Goal: Task Accomplishment & Management: Manage account settings

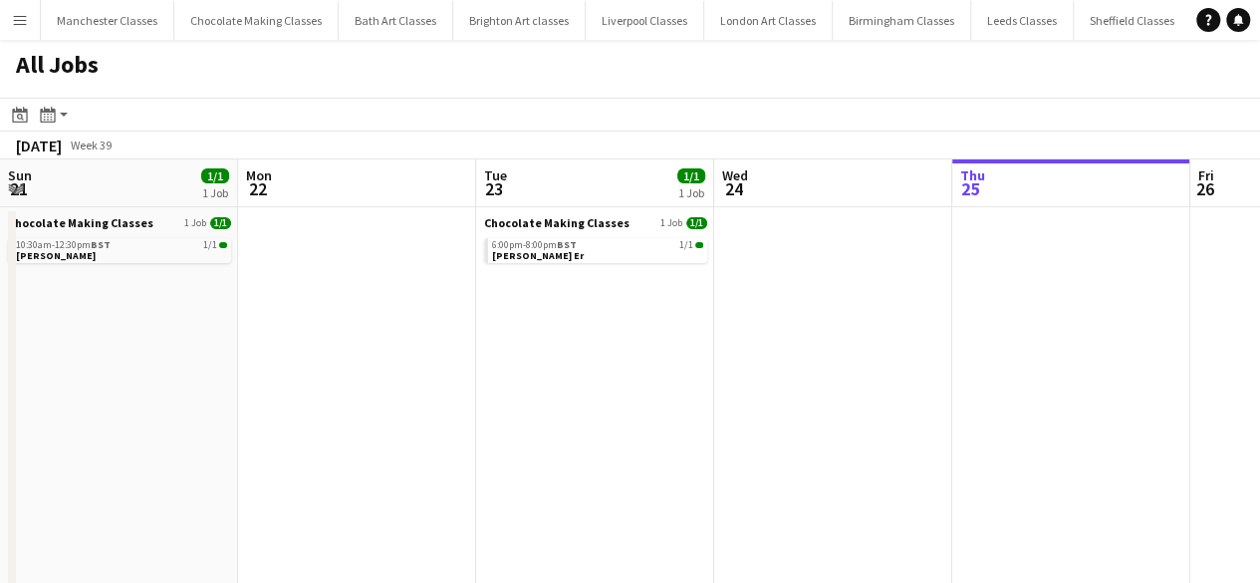
scroll to position [0, 409]
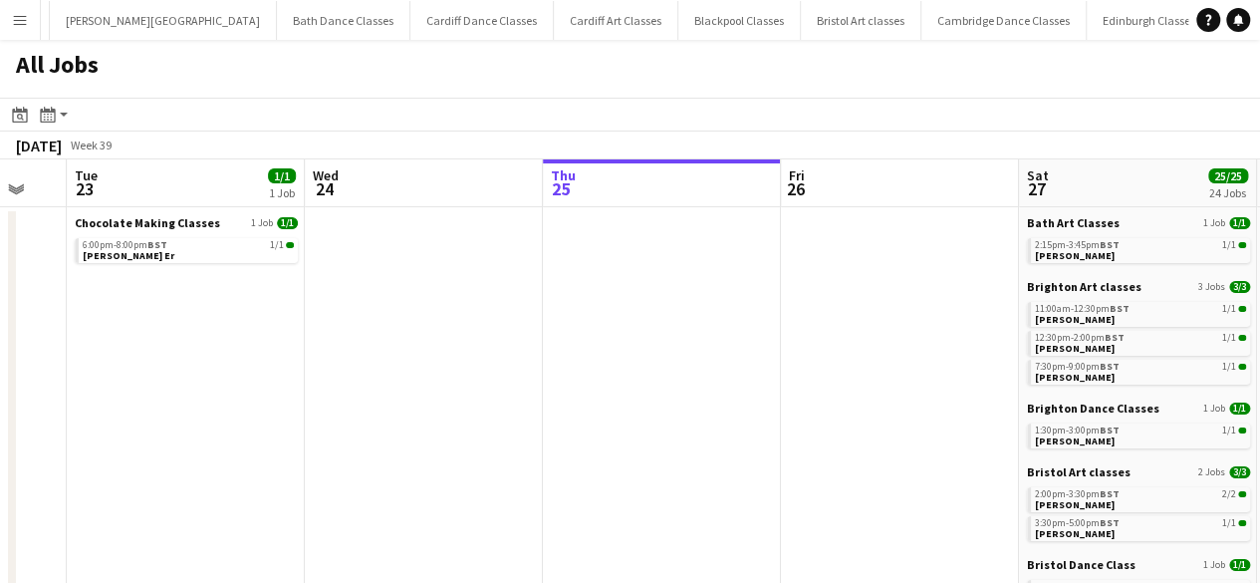
click at [10, 17] on button "Menu" at bounding box center [20, 20] width 40 height 40
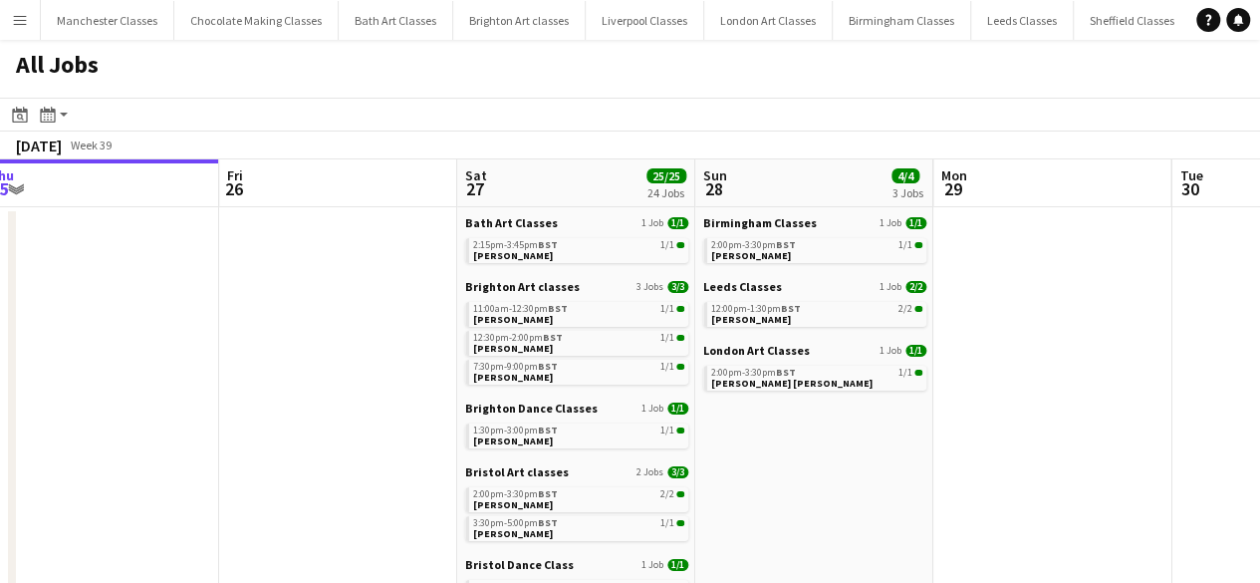
scroll to position [0, 794]
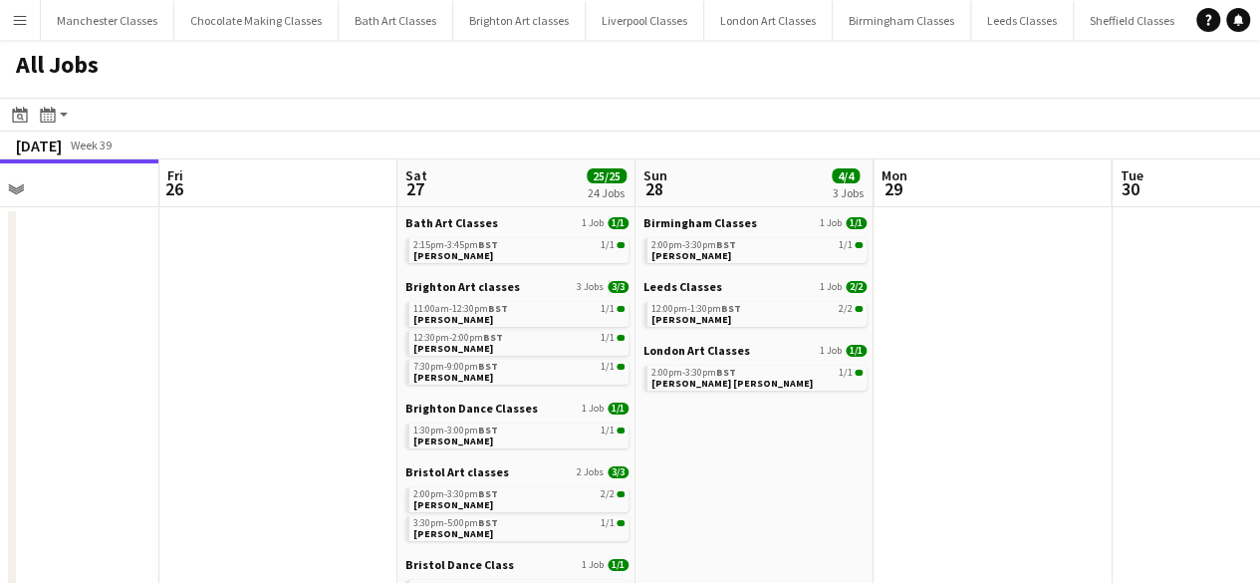
drag, startPoint x: 576, startPoint y: 279, endPoint x: 257, endPoint y: 337, distance: 323.9
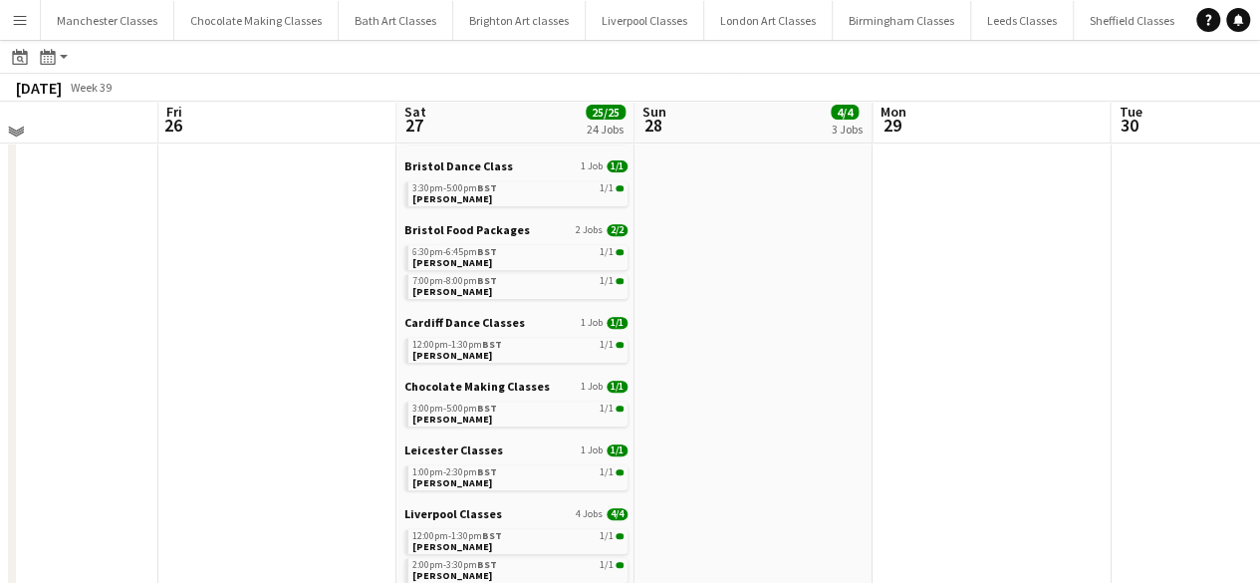
scroll to position [0, 0]
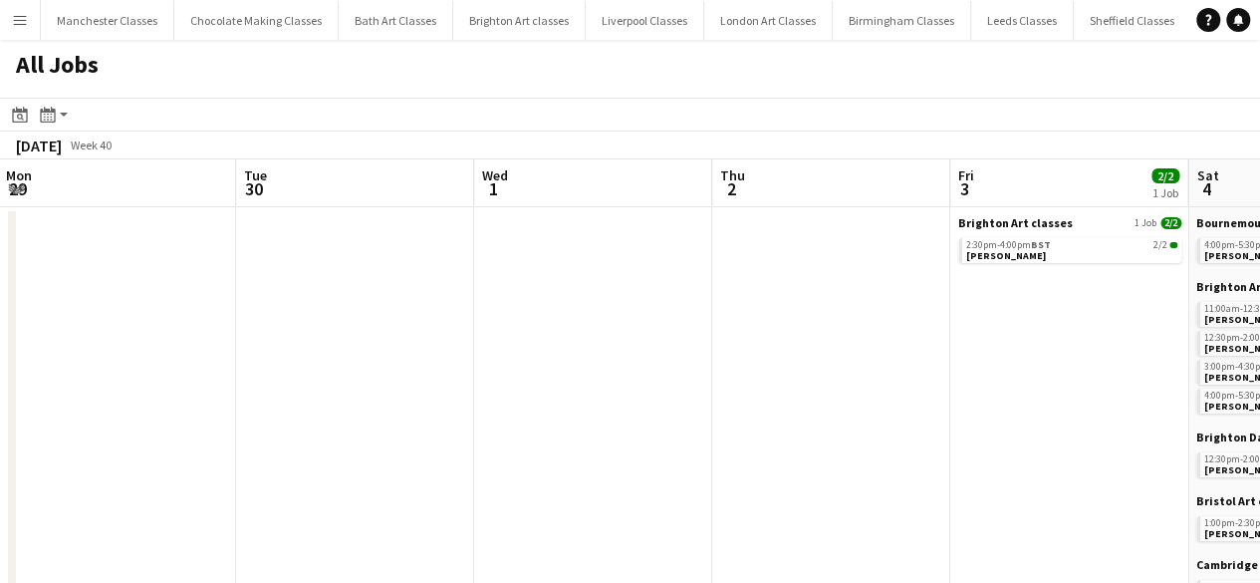
drag, startPoint x: 1096, startPoint y: 411, endPoint x: 438, endPoint y: 413, distance: 657.4
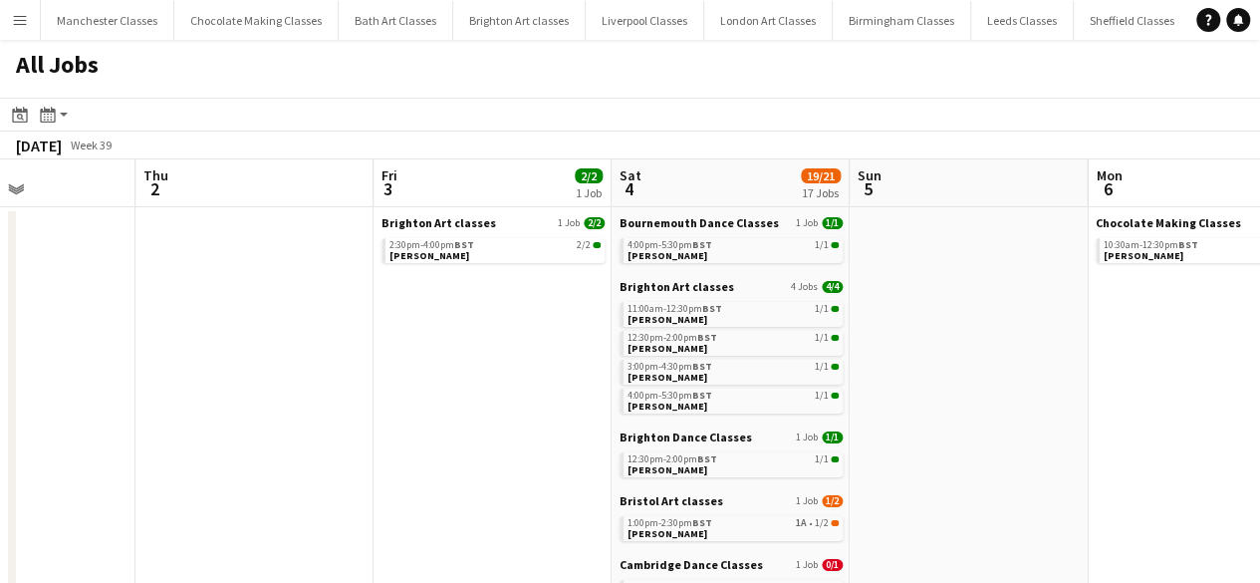
scroll to position [0, 923]
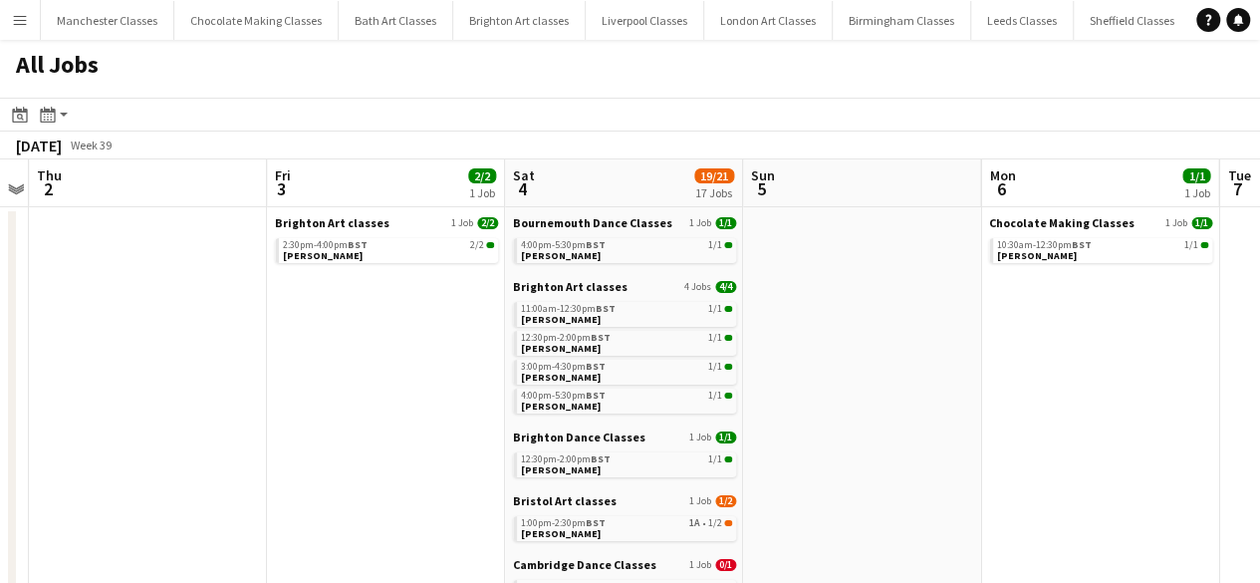
drag, startPoint x: 735, startPoint y: 383, endPoint x: 49, endPoint y: 420, distance: 687.3
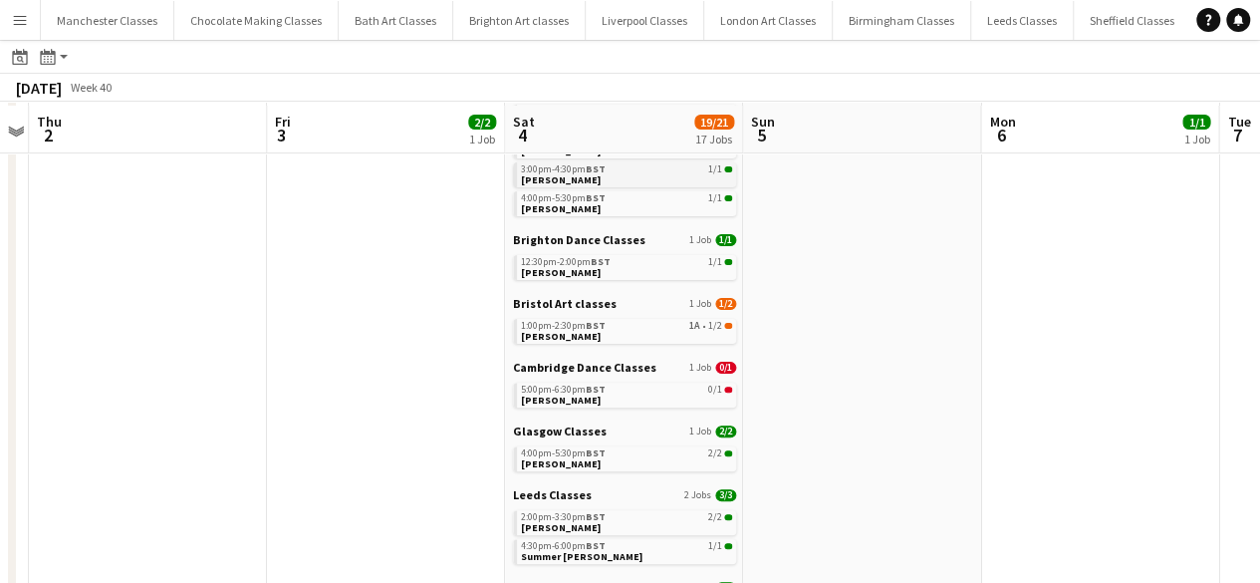
scroll to position [199, 0]
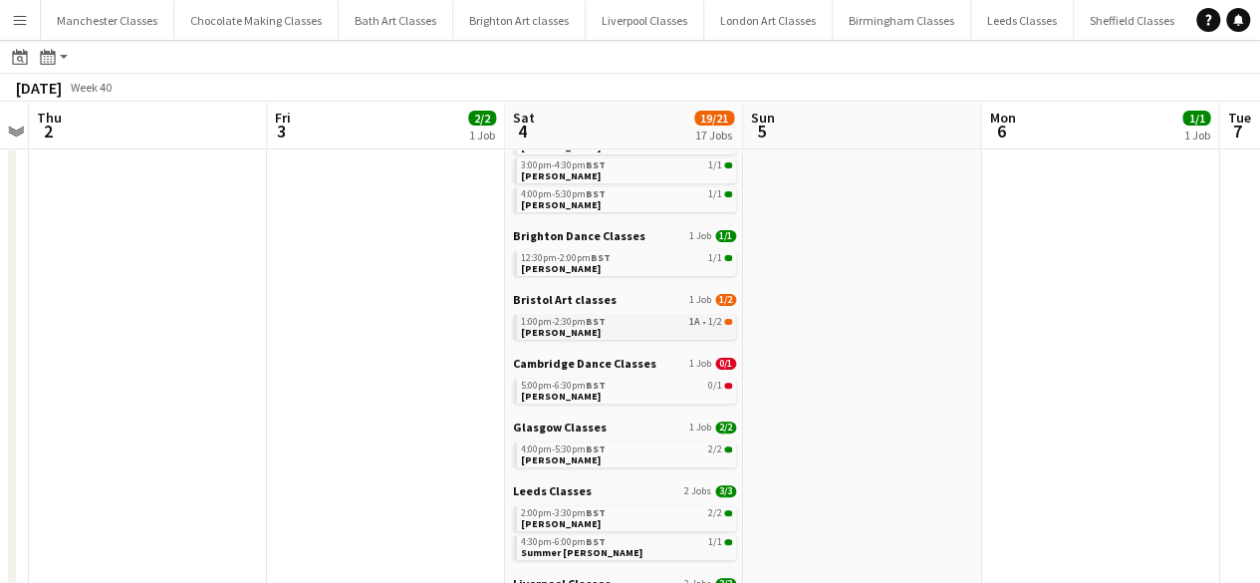
click at [684, 320] on div "1:00pm-2:30pm BST 1A • 1/2" at bounding box center [626, 322] width 211 height 10
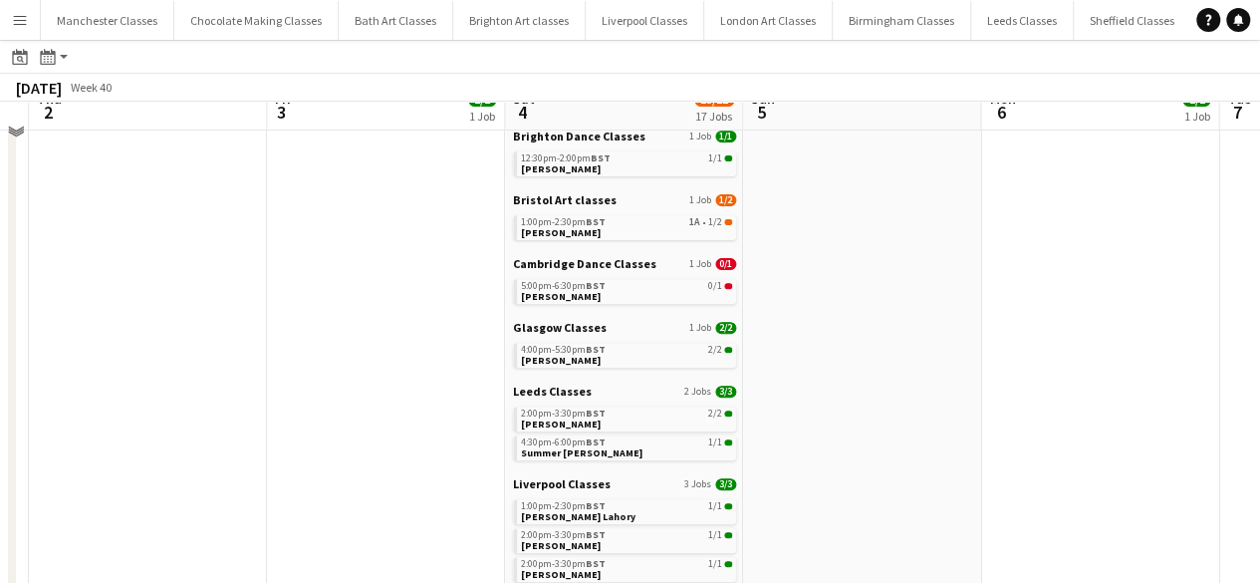
scroll to position [0, 0]
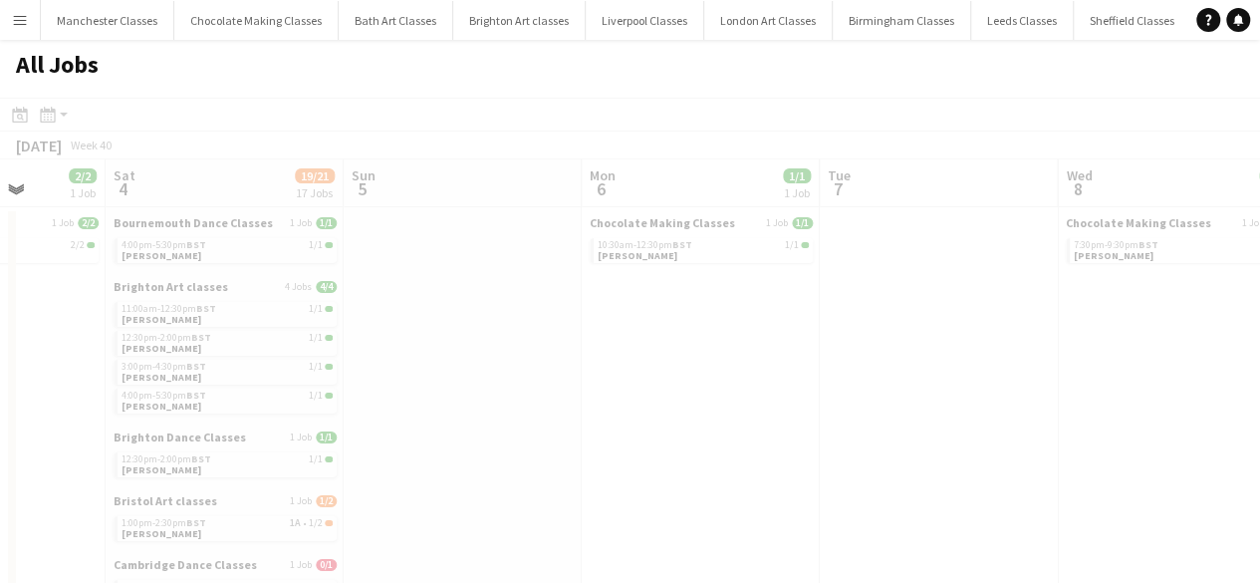
drag, startPoint x: 1147, startPoint y: 346, endPoint x: 171, endPoint y: 391, distance: 977.2
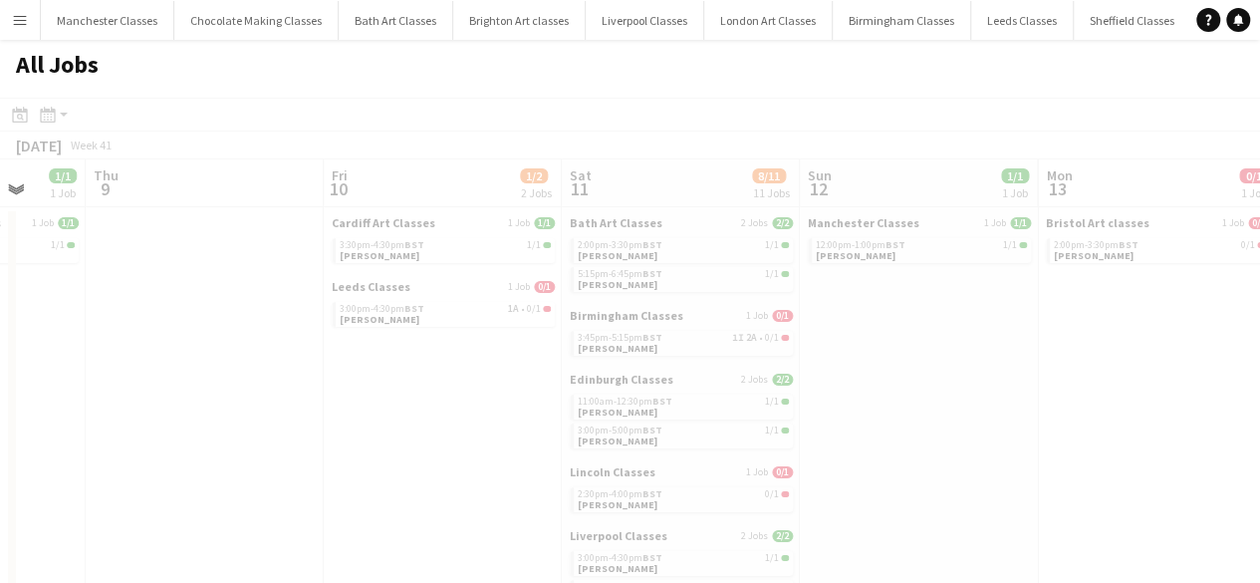
scroll to position [0, 494]
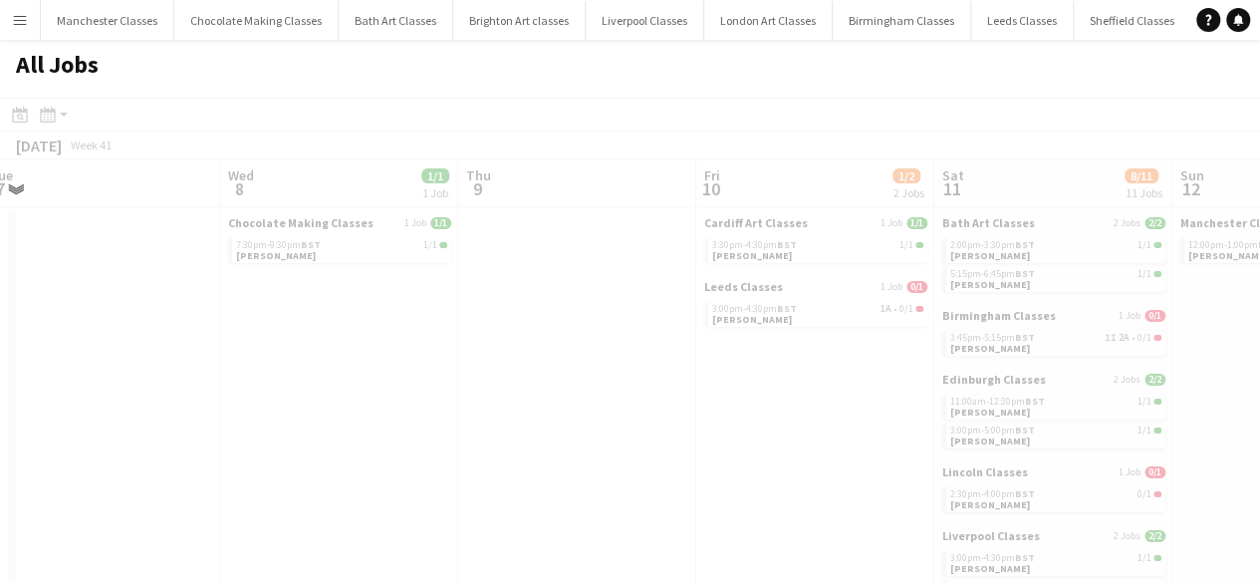
drag, startPoint x: 913, startPoint y: 360, endPoint x: 359, endPoint y: 405, distance: 556.7
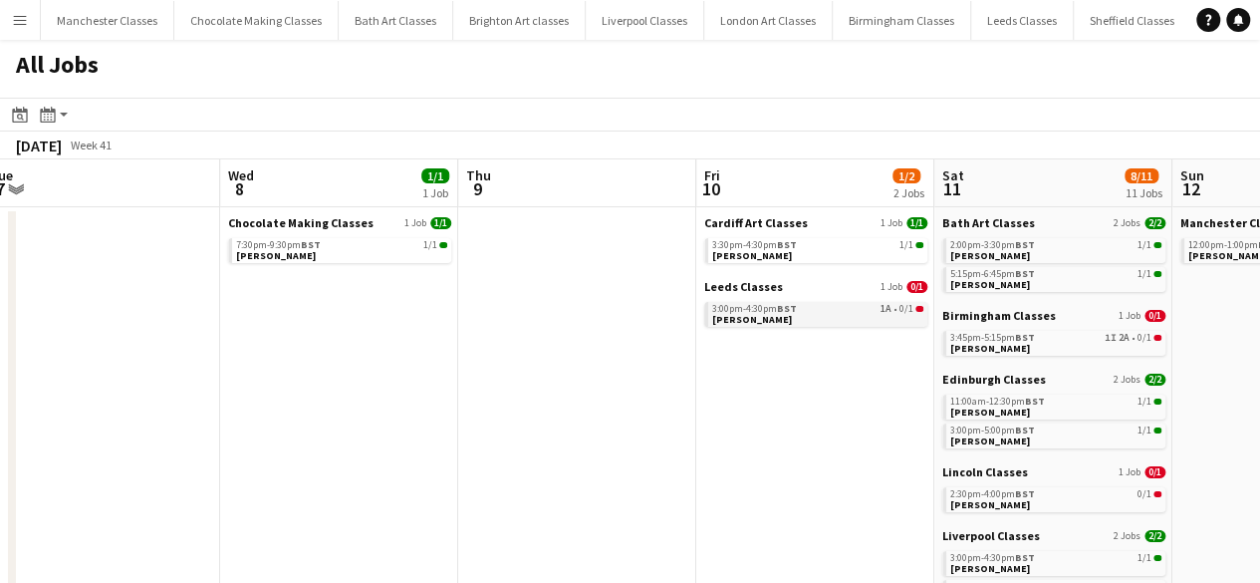
click at [833, 308] on div "3:00pm-4:30pm BST 1A • 0/1" at bounding box center [817, 309] width 211 height 10
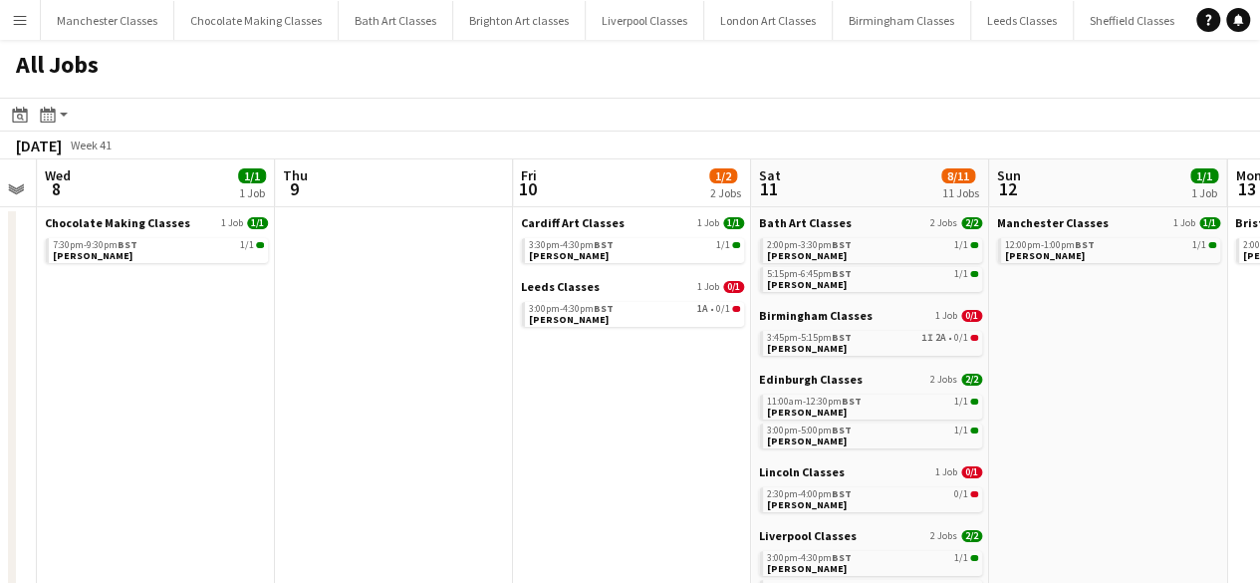
drag, startPoint x: 829, startPoint y: 452, endPoint x: 348, endPoint y: 232, distance: 529.1
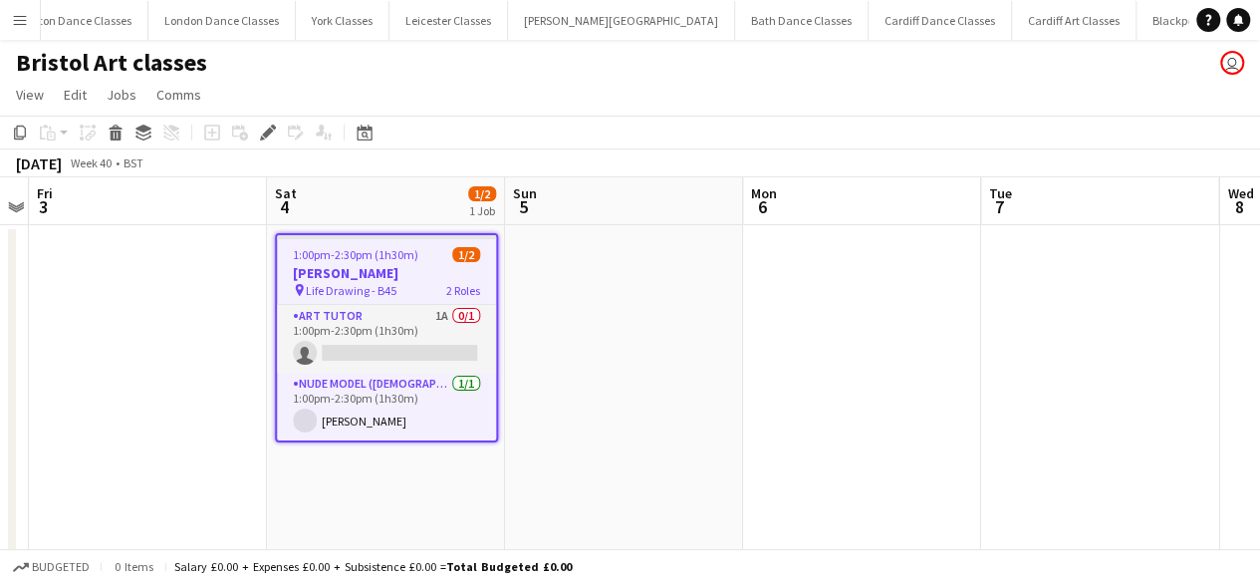
scroll to position [0, 1381]
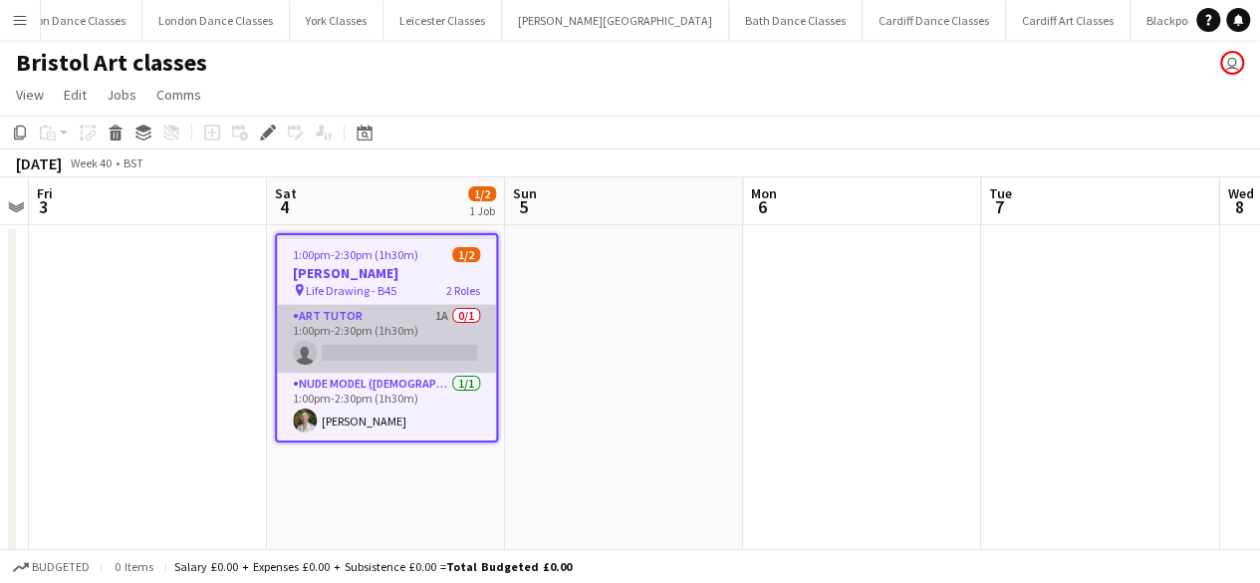
click at [410, 346] on app-card-role "Art Tutor 1A 0/1 1:00pm-2:30pm (1h30m) single-neutral-actions" at bounding box center [386, 339] width 219 height 68
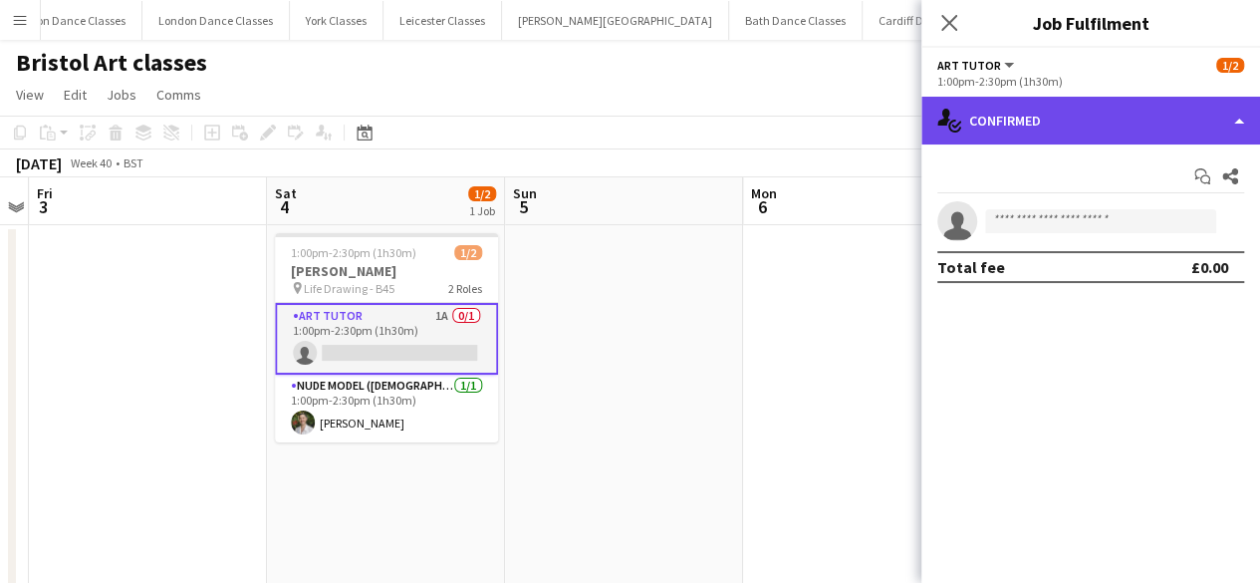
click at [1102, 128] on div "single-neutral-actions-check-2 Confirmed" at bounding box center [1090, 121] width 339 height 48
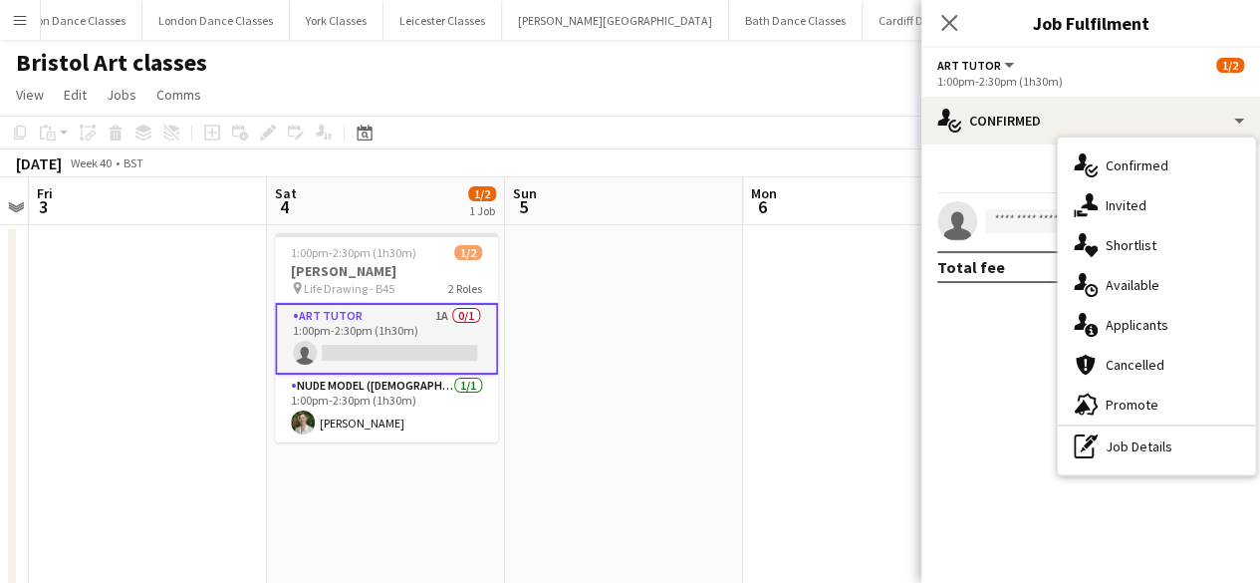
click at [1149, 330] on span "Applicants" at bounding box center [1137, 325] width 63 height 18
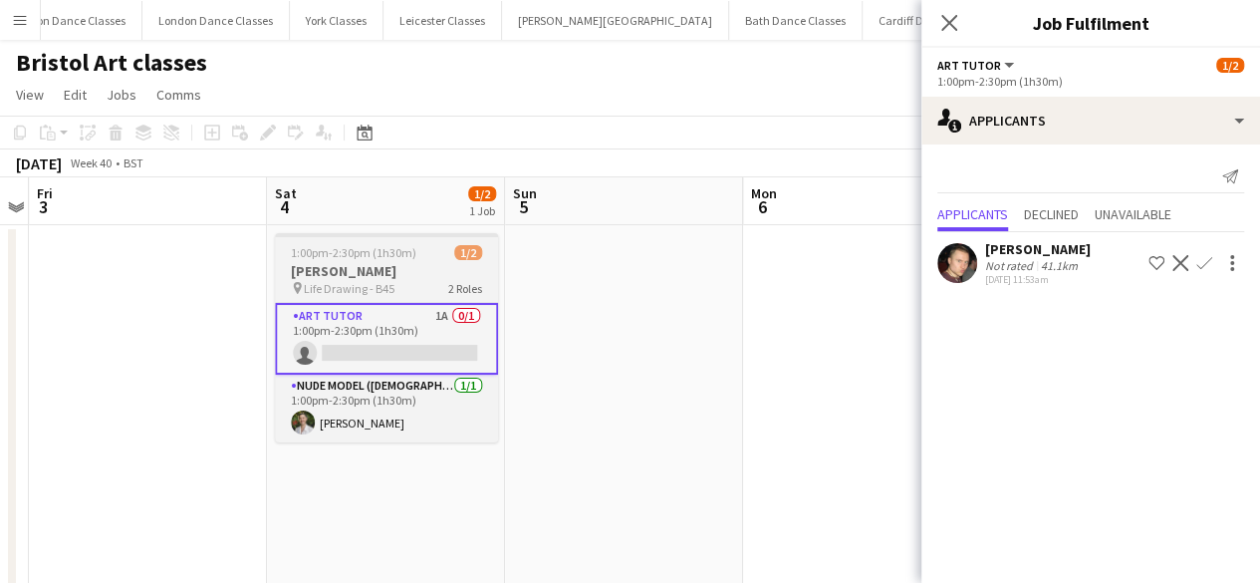
click at [365, 274] on h3 "Kerry Andrews" at bounding box center [386, 271] width 223 height 18
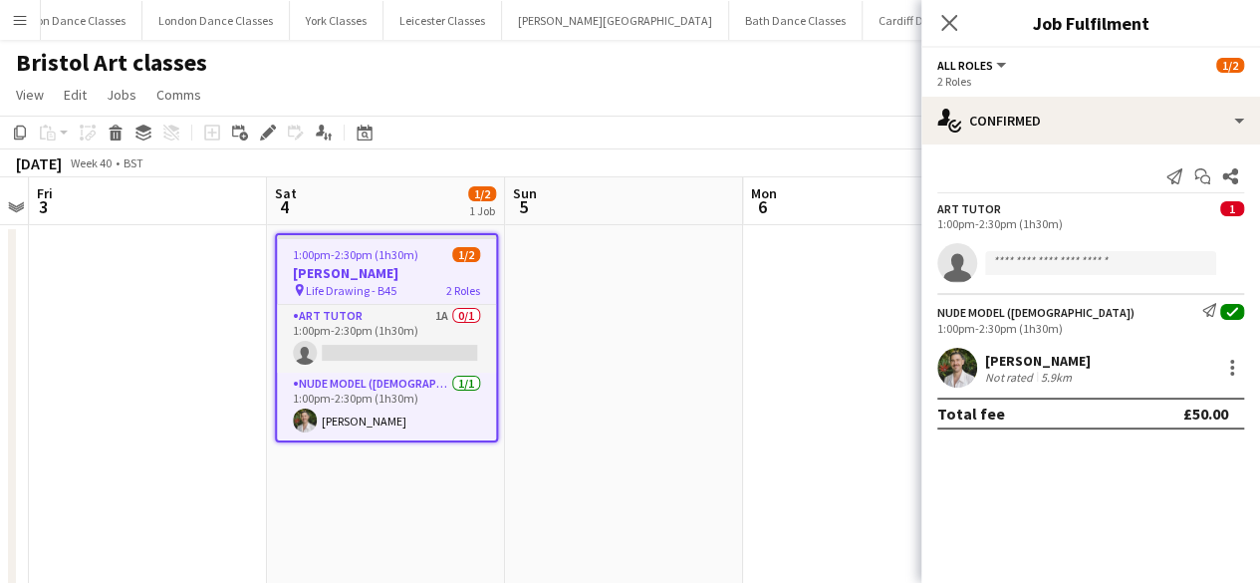
click at [346, 276] on h3 "Kerry Andrews" at bounding box center [386, 273] width 219 height 18
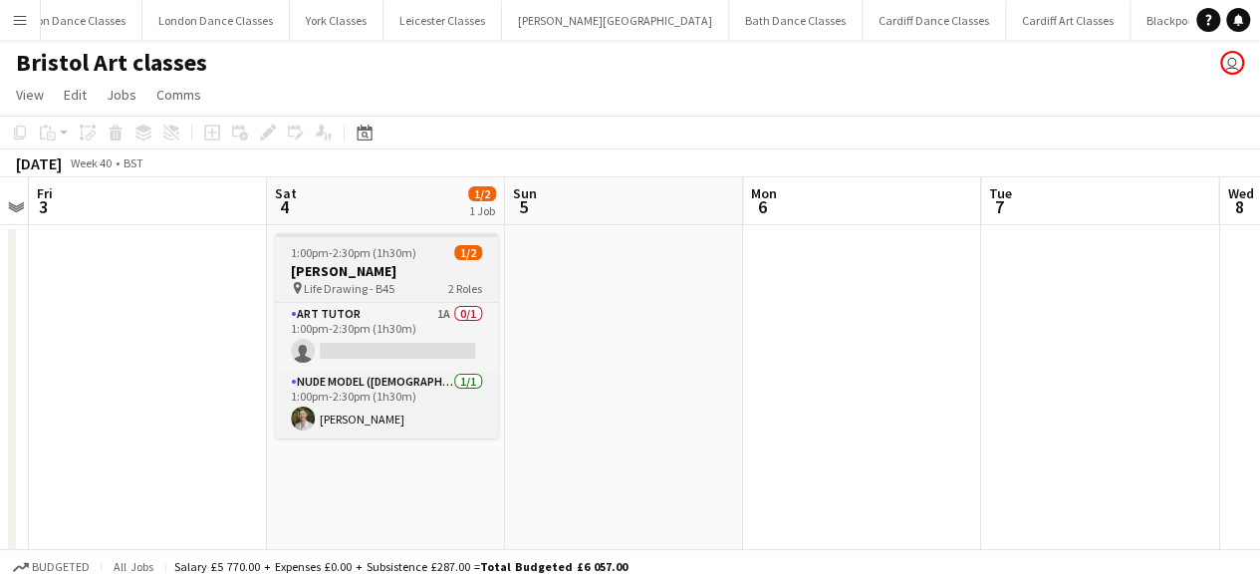
click at [333, 270] on h3 "Kerry Andrews" at bounding box center [386, 271] width 223 height 18
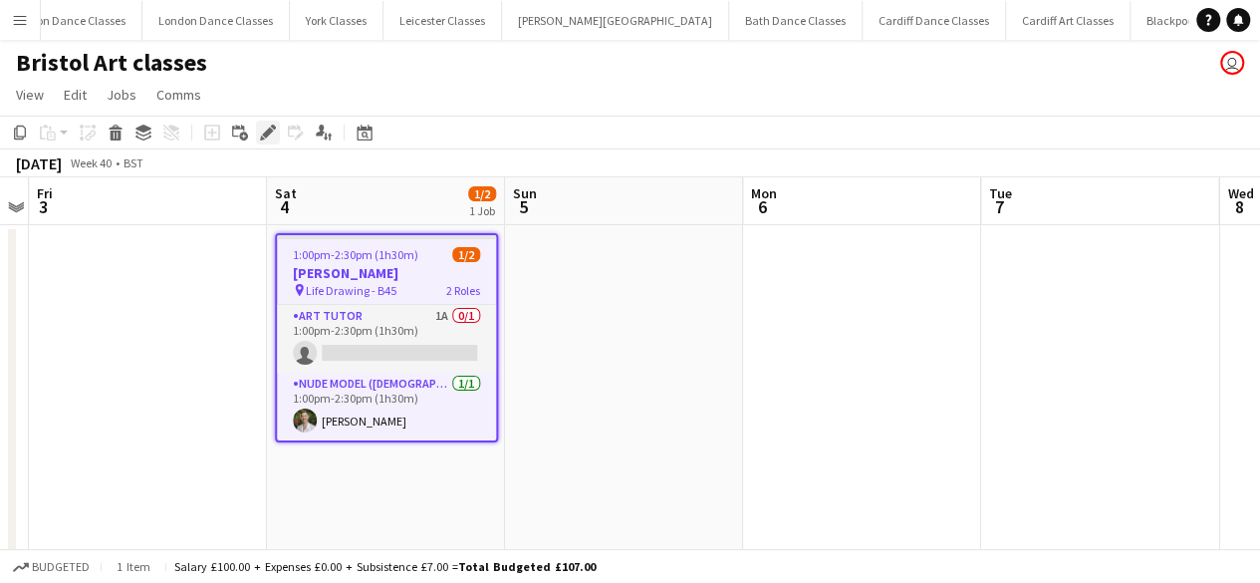
click at [261, 133] on icon "Edit" at bounding box center [268, 133] width 16 height 16
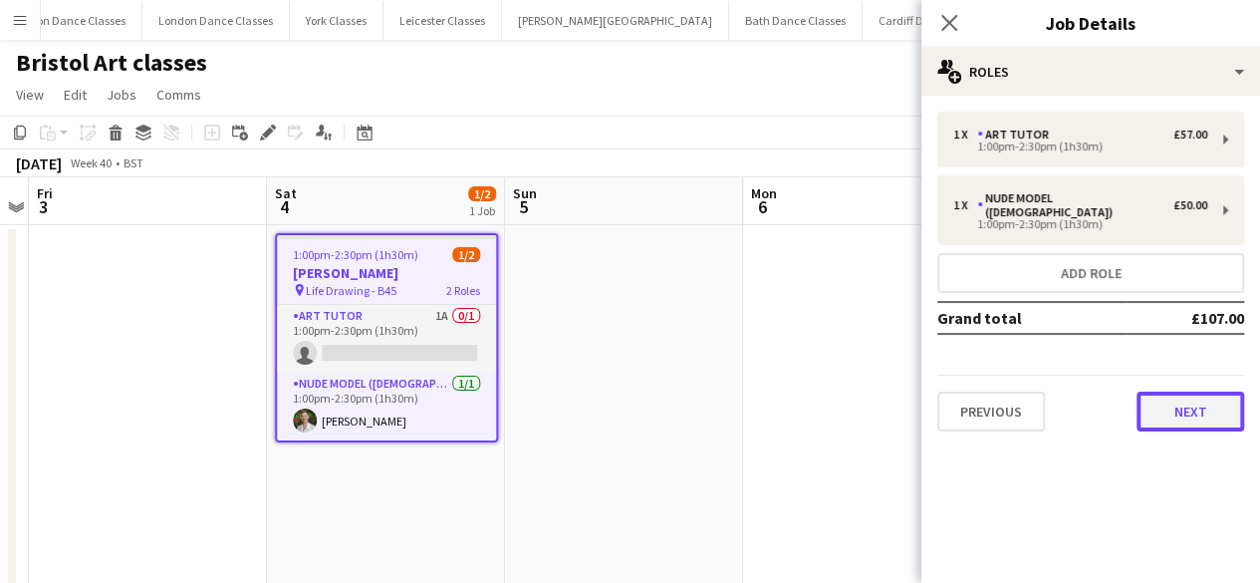
click at [1204, 394] on button "Next" at bounding box center [1190, 411] width 108 height 40
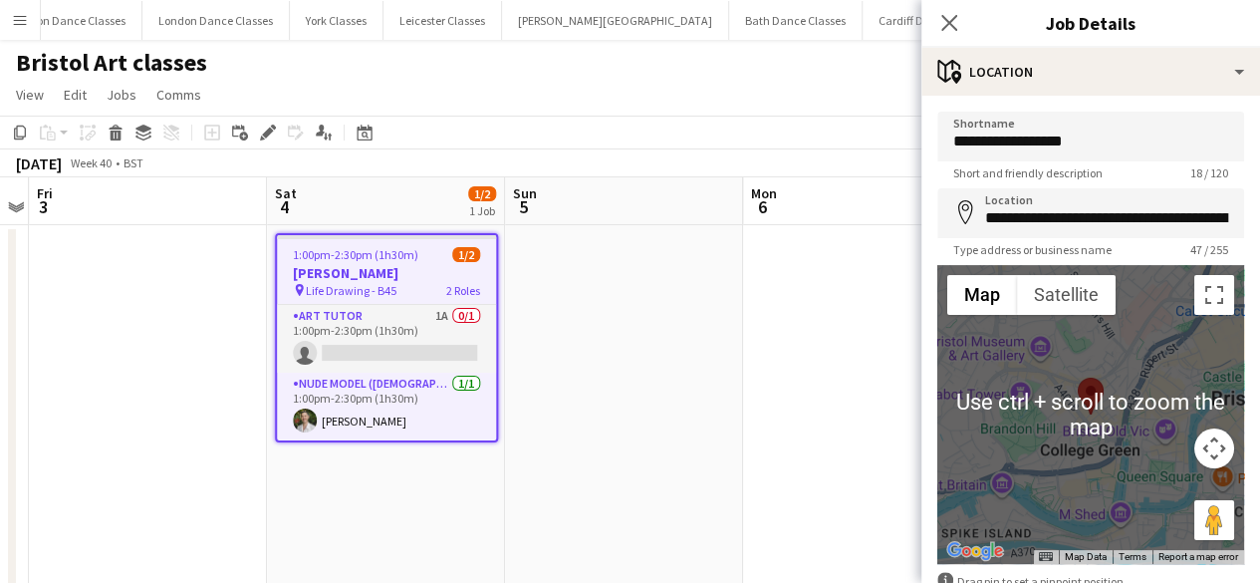
scroll to position [121, 0]
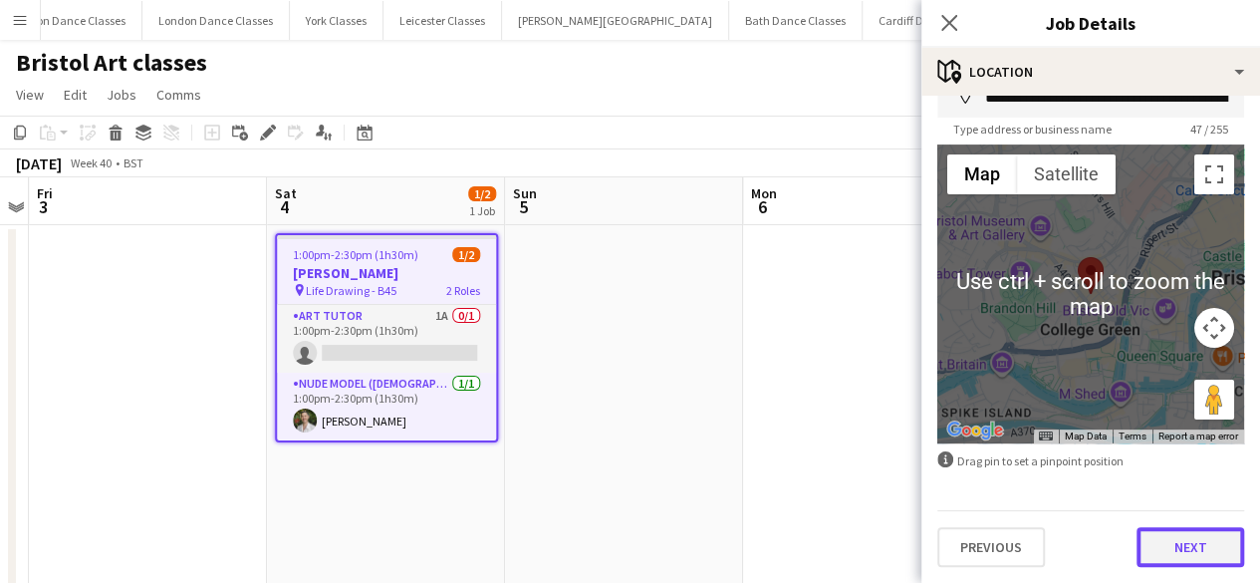
click at [1175, 549] on button "Next" at bounding box center [1190, 547] width 108 height 40
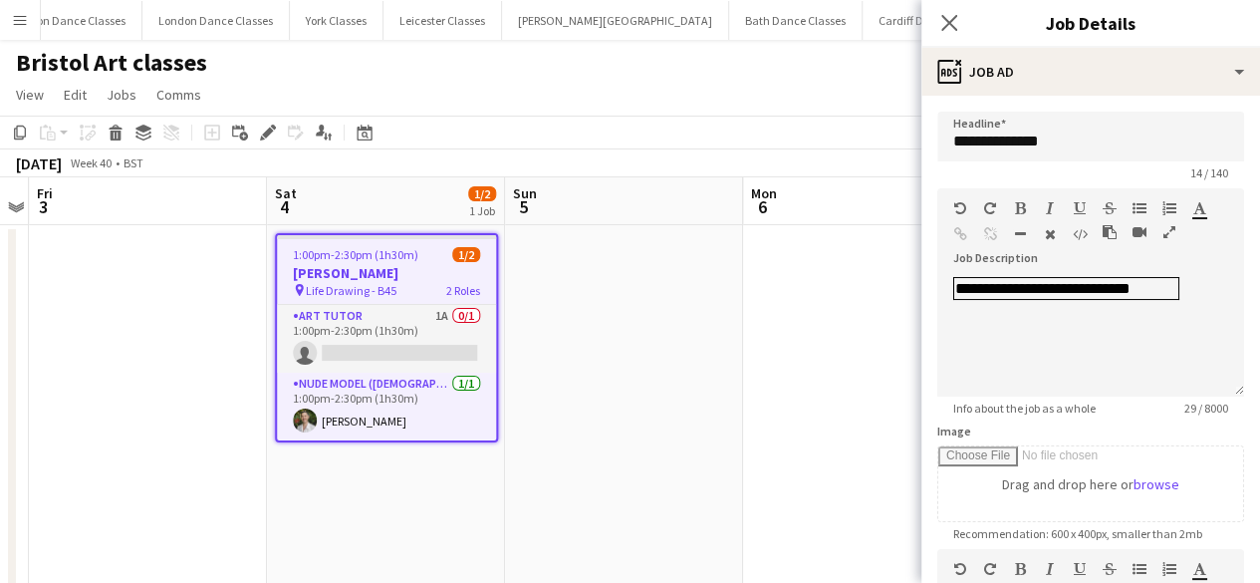
scroll to position [0, 0]
click at [669, 433] on app-date-cell at bounding box center [624, 425] width 238 height 401
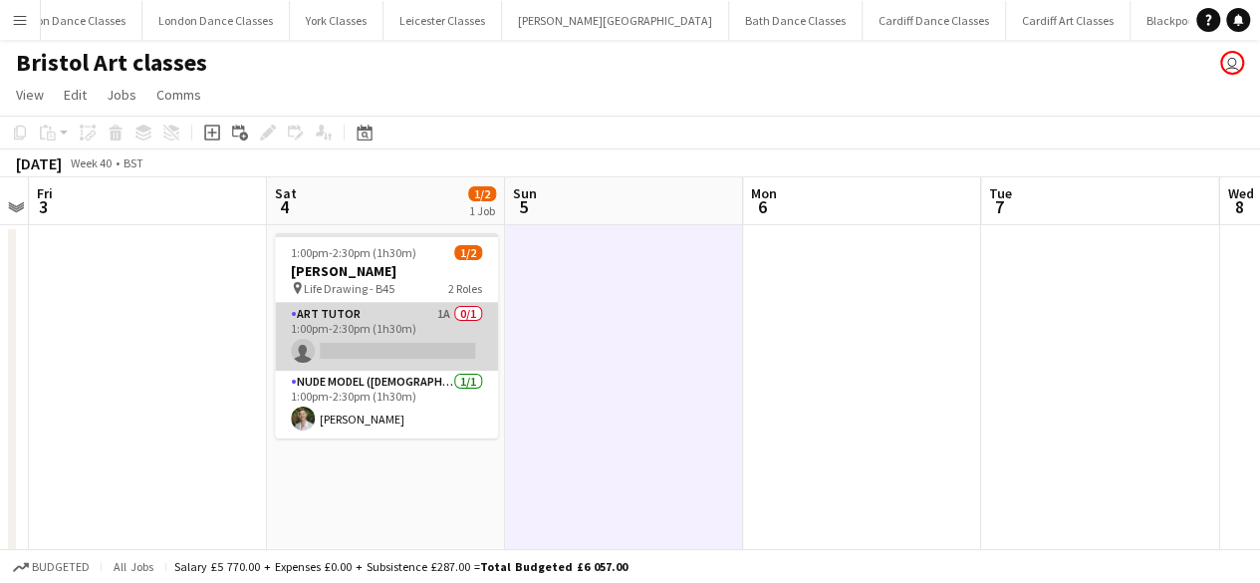
click at [439, 337] on app-card-role "Art Tutor 1A 0/1 1:00pm-2:30pm (1h30m) single-neutral-actions" at bounding box center [386, 337] width 223 height 68
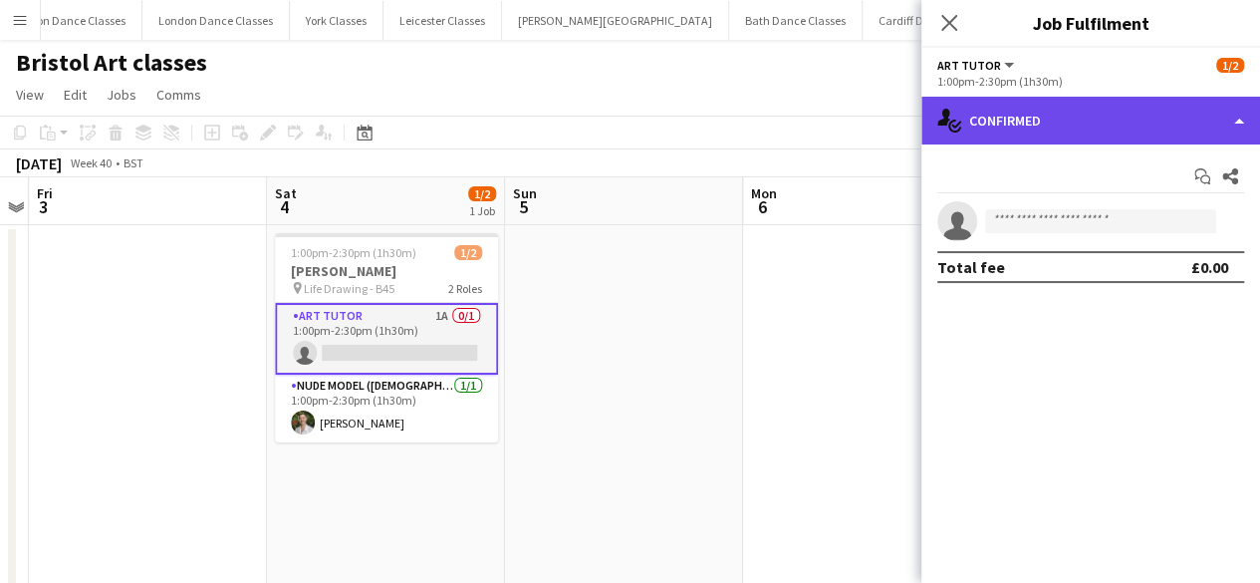
click at [1192, 118] on div "single-neutral-actions-check-2 Confirmed" at bounding box center [1090, 121] width 339 height 48
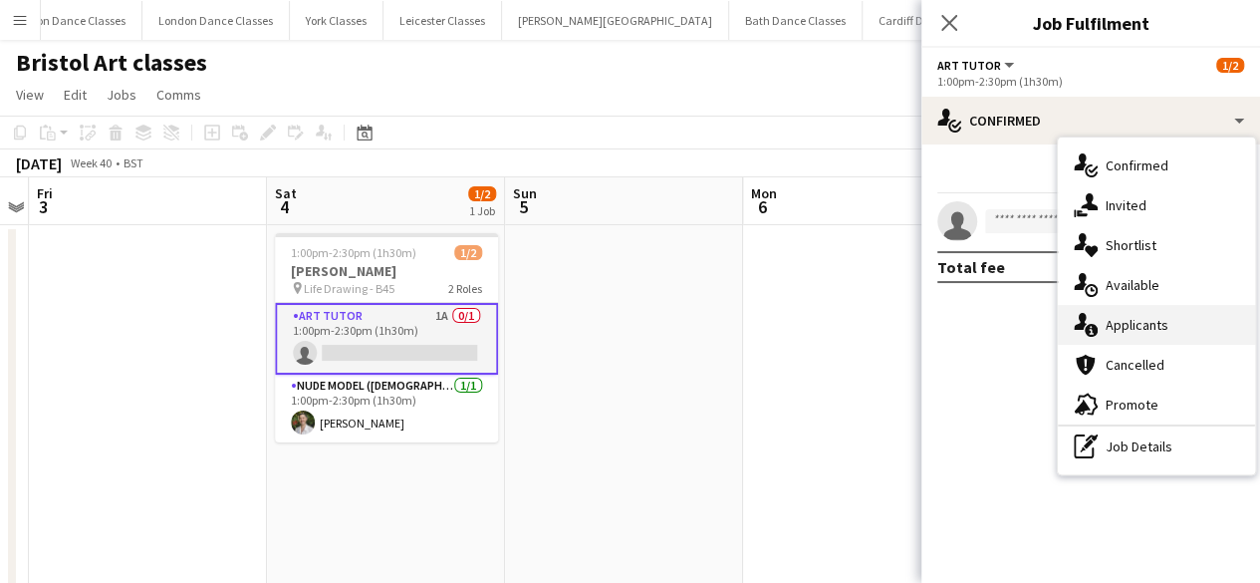
click at [1168, 334] on div "single-neutral-actions-information Applicants" at bounding box center [1156, 325] width 197 height 40
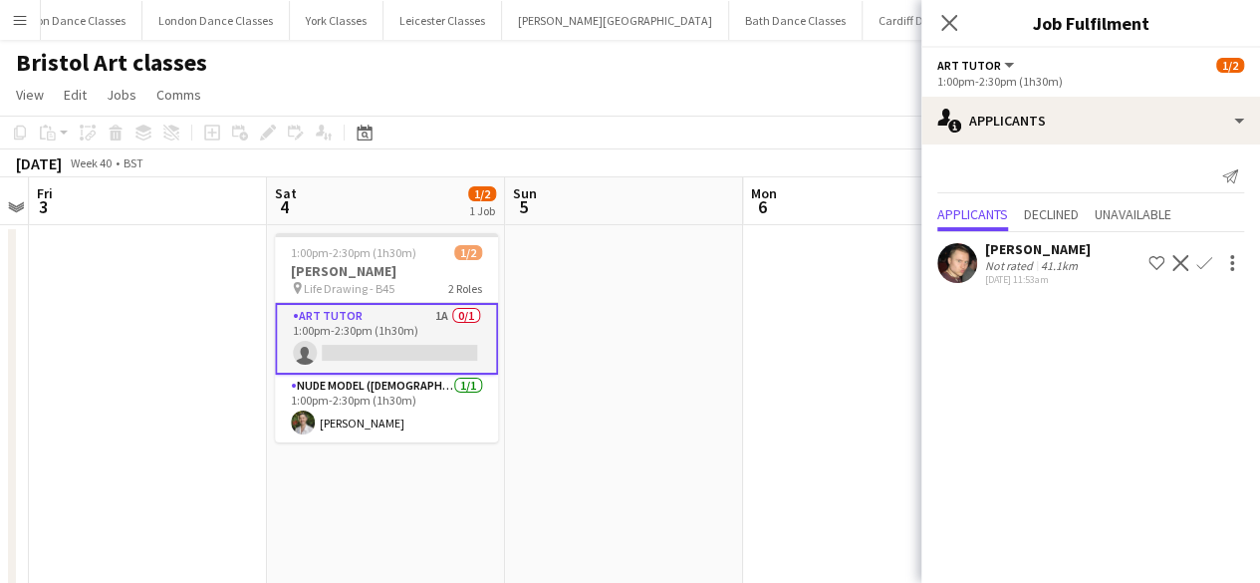
click at [1182, 265] on app-icon "Decline" at bounding box center [1180, 263] width 16 height 16
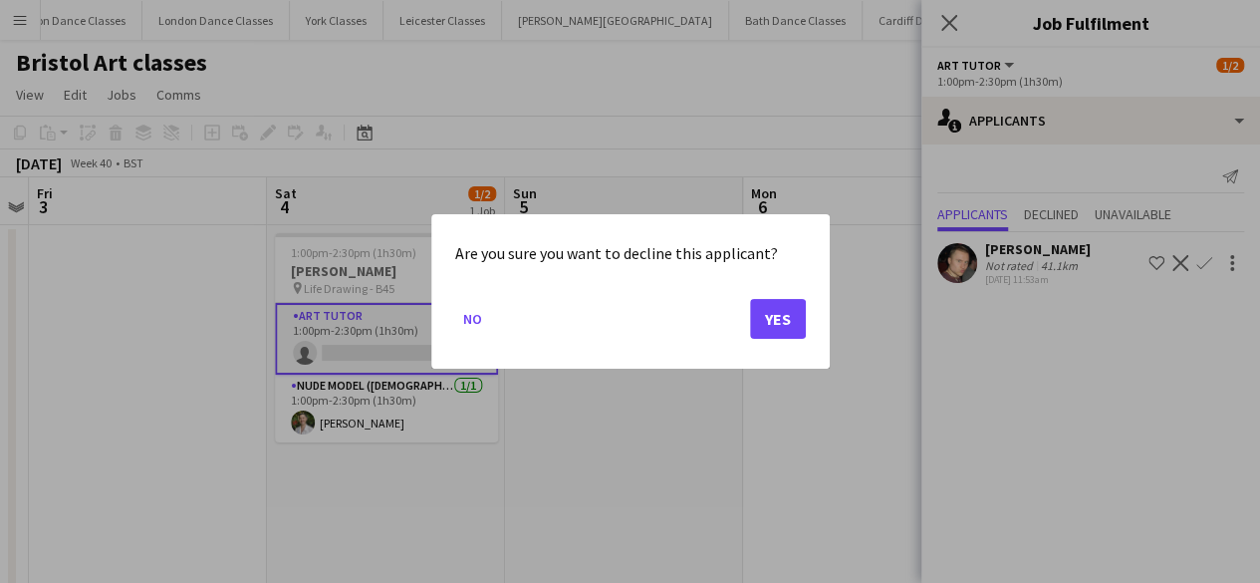
drag, startPoint x: 744, startPoint y: 320, endPoint x: 789, endPoint y: 320, distance: 44.8
click at [752, 320] on mat-dialog-actions "No Yes" at bounding box center [630, 326] width 351 height 85
drag, startPoint x: 789, startPoint y: 320, endPoint x: 761, endPoint y: 337, distance: 32.6
click at [790, 320] on button "Yes" at bounding box center [778, 319] width 56 height 40
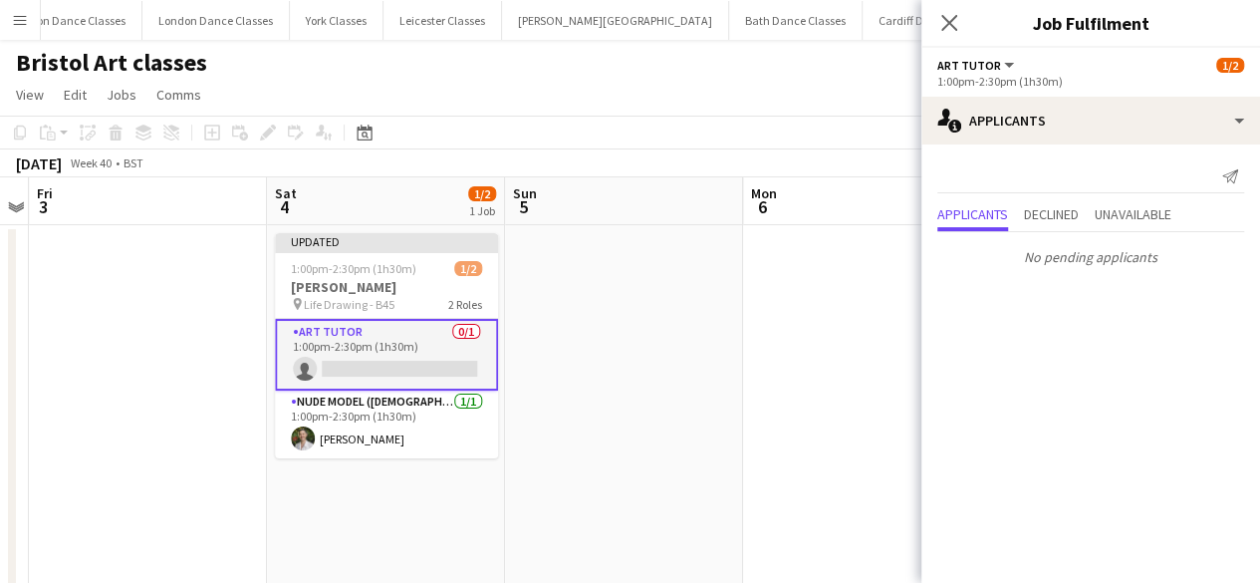
click at [388, 370] on app-card-role "Art Tutor 0/1 1:00pm-2:30pm (1h30m) single-neutral-actions" at bounding box center [386, 355] width 223 height 72
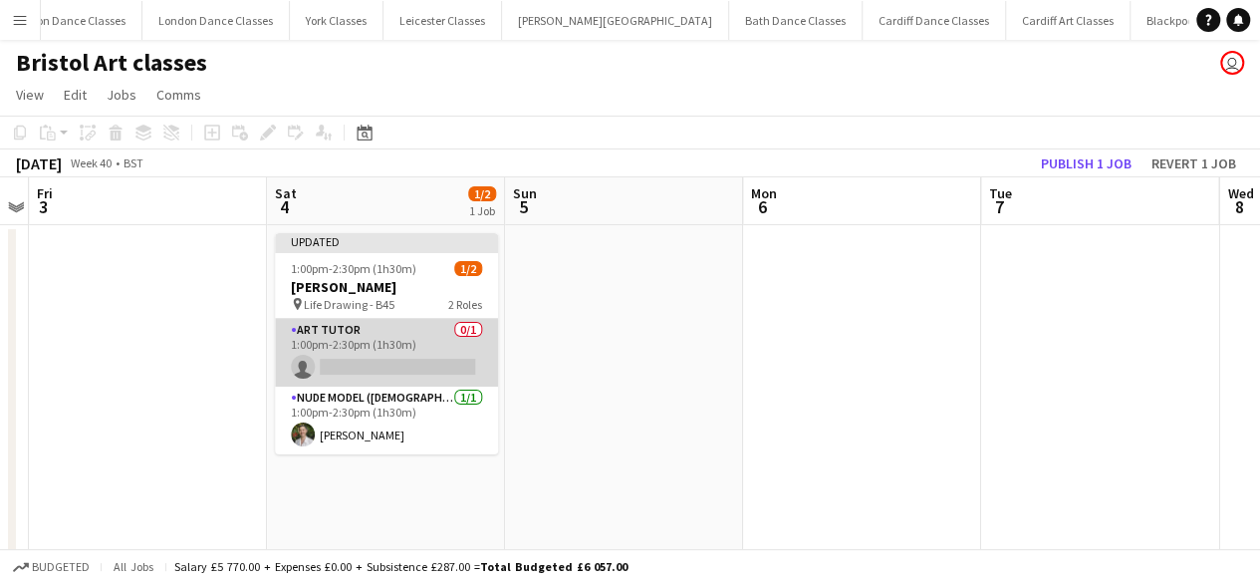
click at [416, 360] on app-card-role "Art Tutor 0/1 1:00pm-2:30pm (1h30m) single-neutral-actions" at bounding box center [386, 353] width 223 height 68
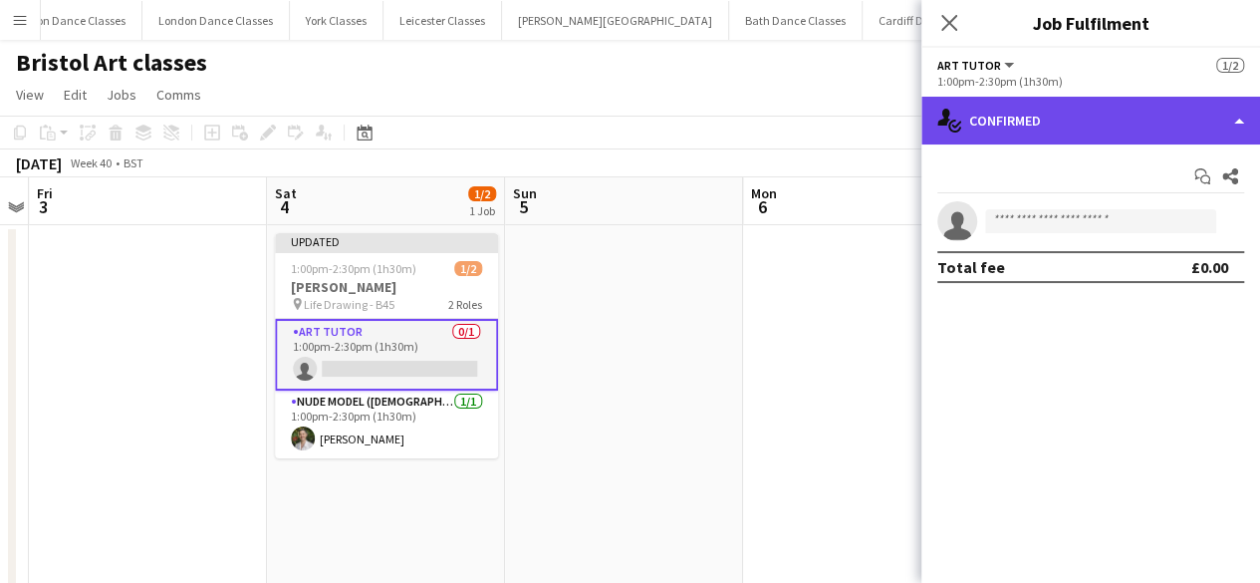
click at [1074, 126] on div "single-neutral-actions-check-2 Confirmed" at bounding box center [1090, 121] width 339 height 48
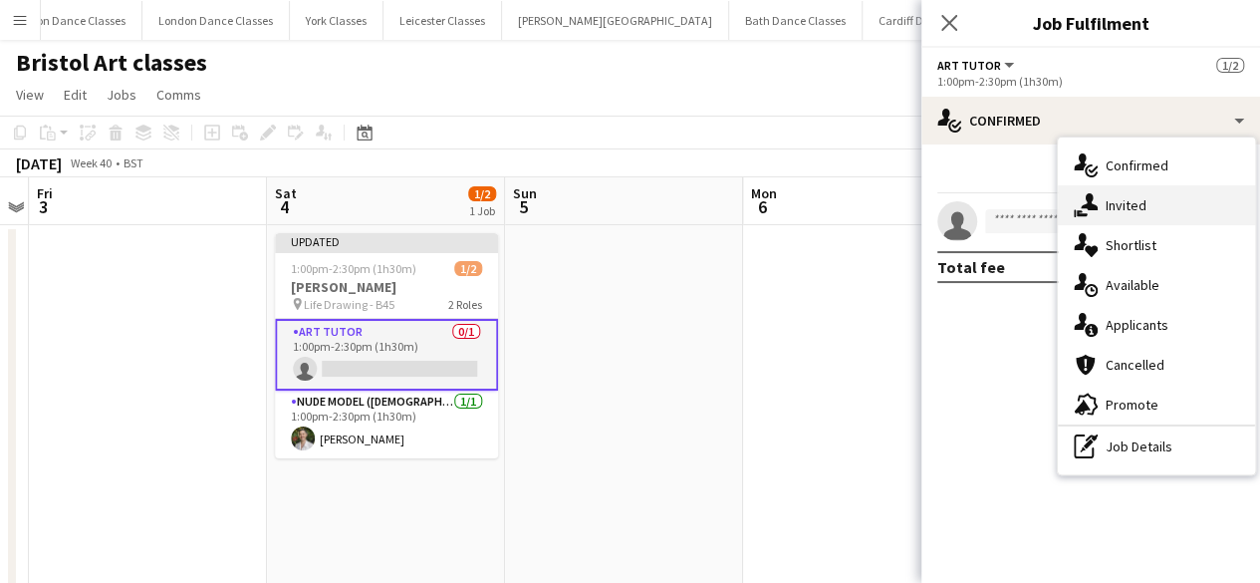
click at [1128, 194] on div "single-neutral-actions-share-1 Invited" at bounding box center [1156, 205] width 197 height 40
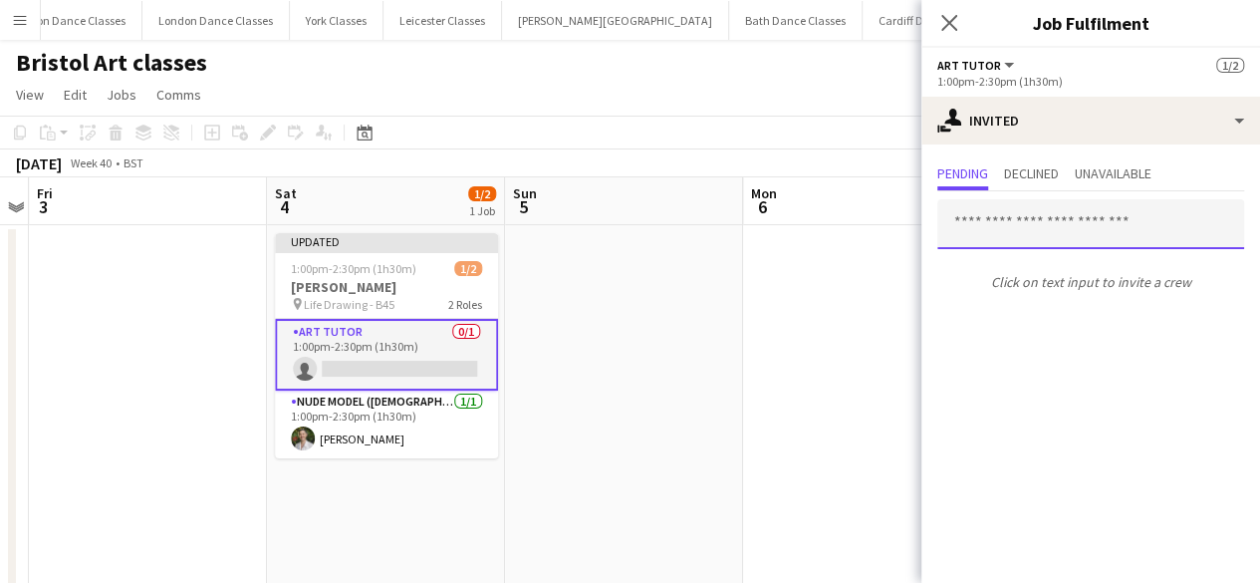
click at [1025, 230] on input "text" at bounding box center [1090, 224] width 307 height 50
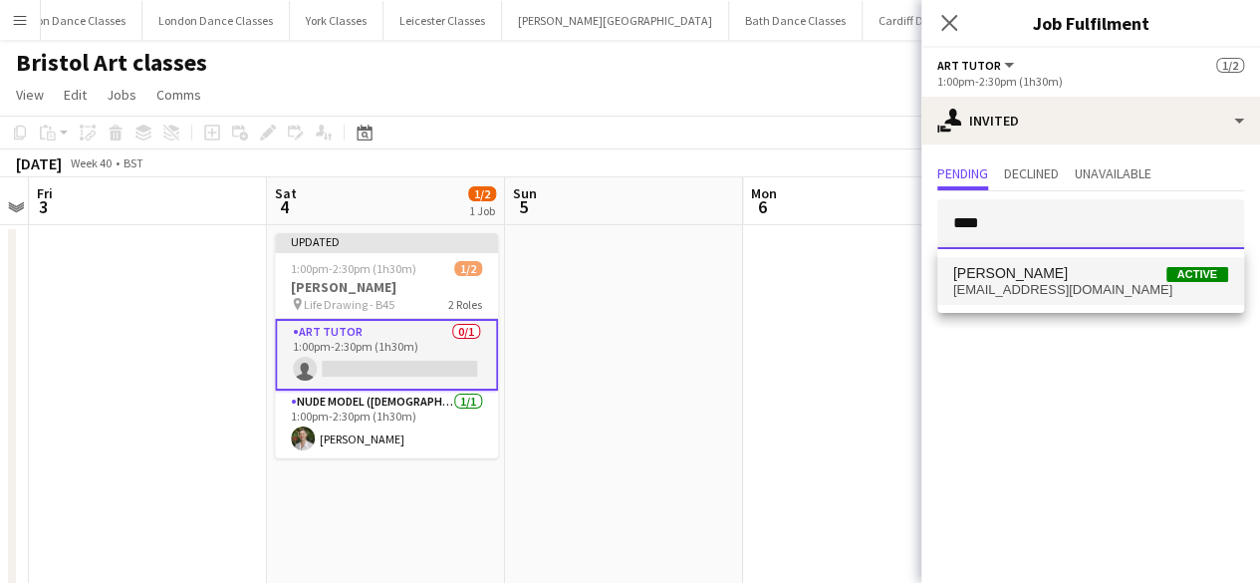
type input "****"
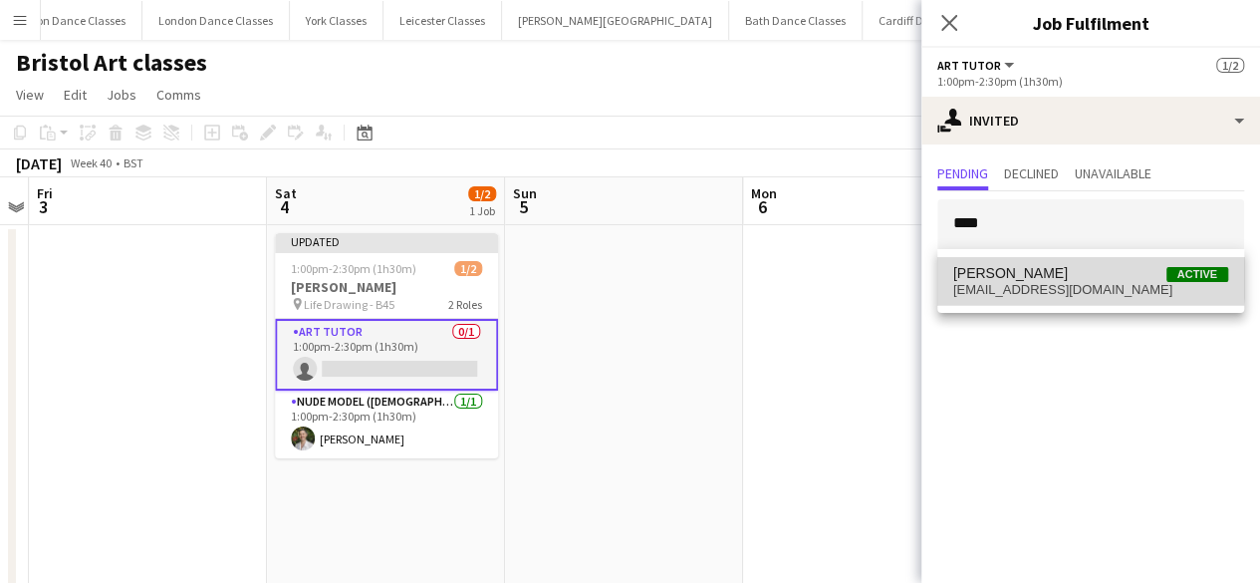
click at [1012, 275] on span "Ruby Derrière" at bounding box center [1010, 273] width 115 height 17
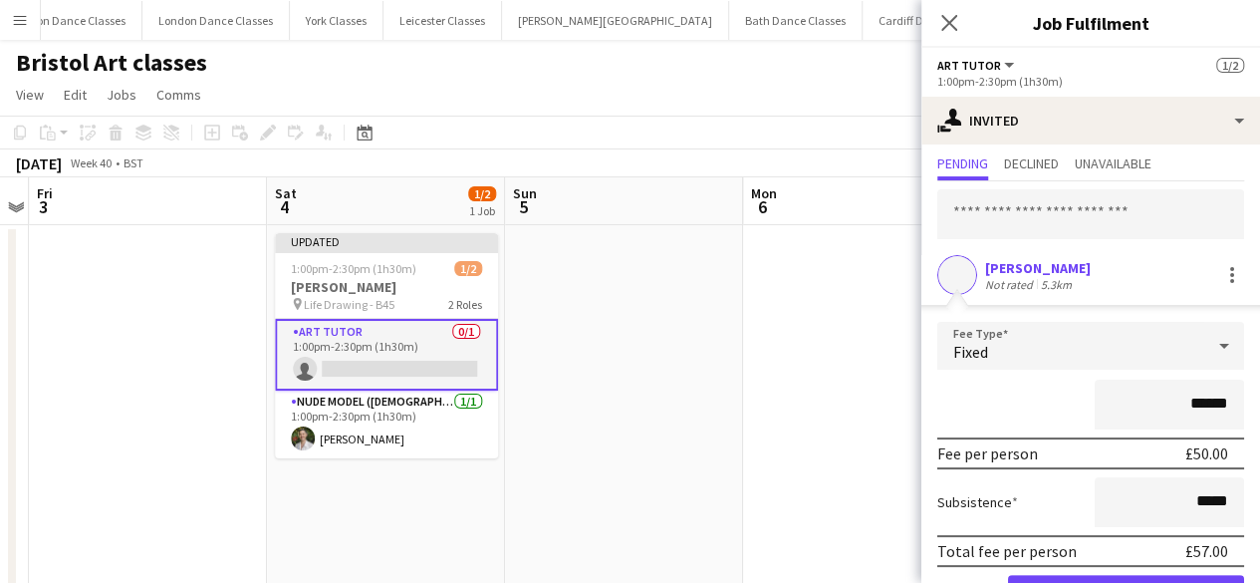
scroll to position [118, 0]
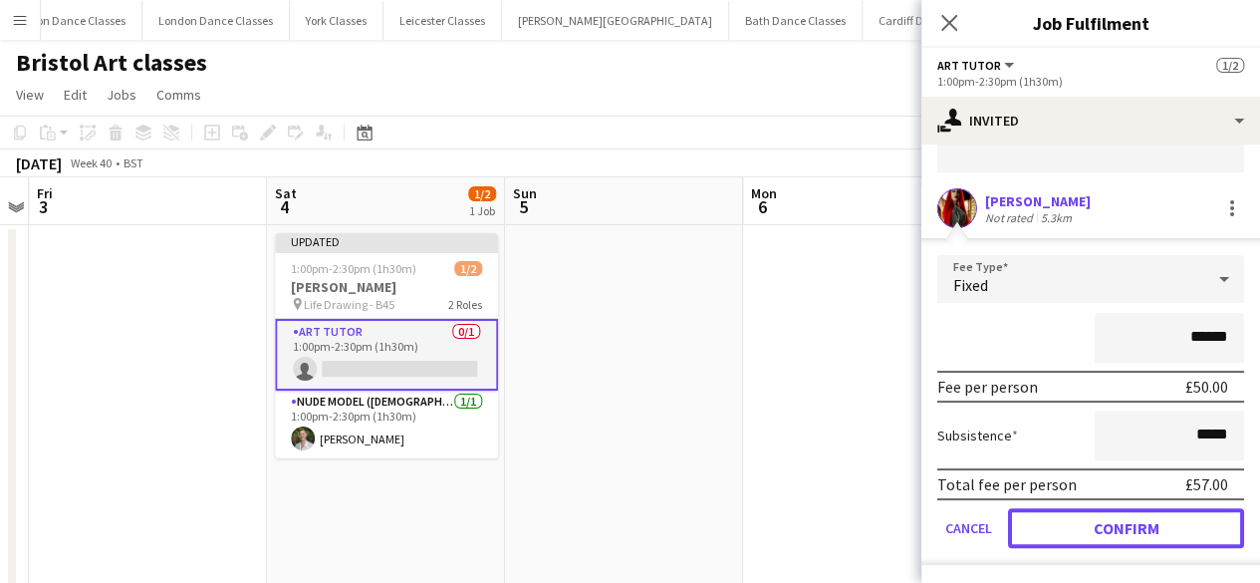
click at [1114, 515] on button "Confirm" at bounding box center [1126, 528] width 236 height 40
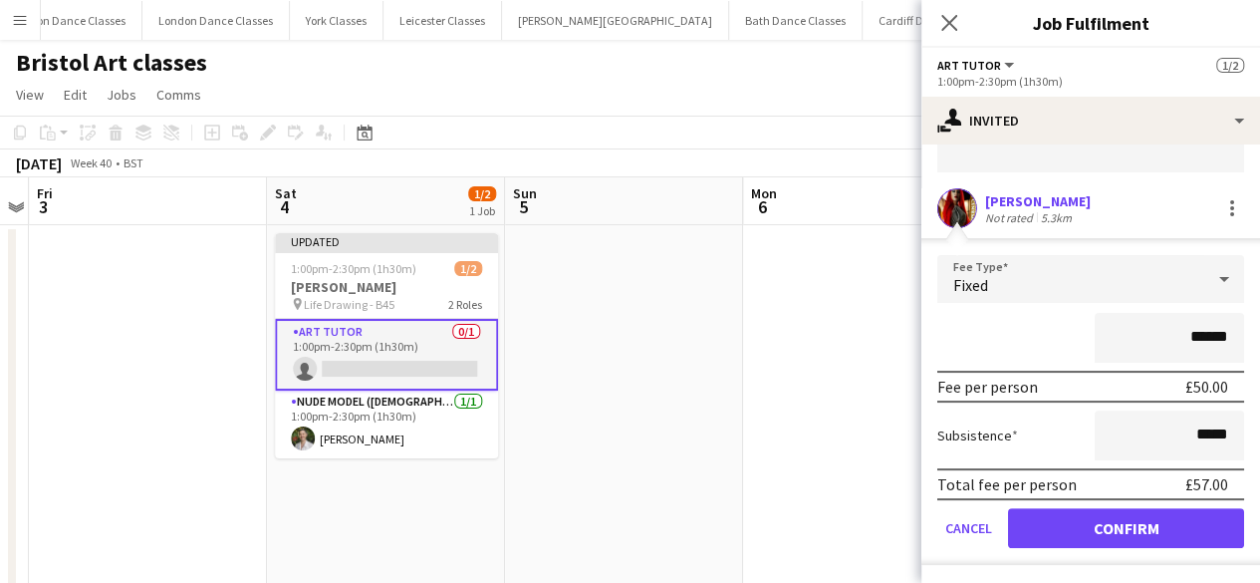
scroll to position [0, 0]
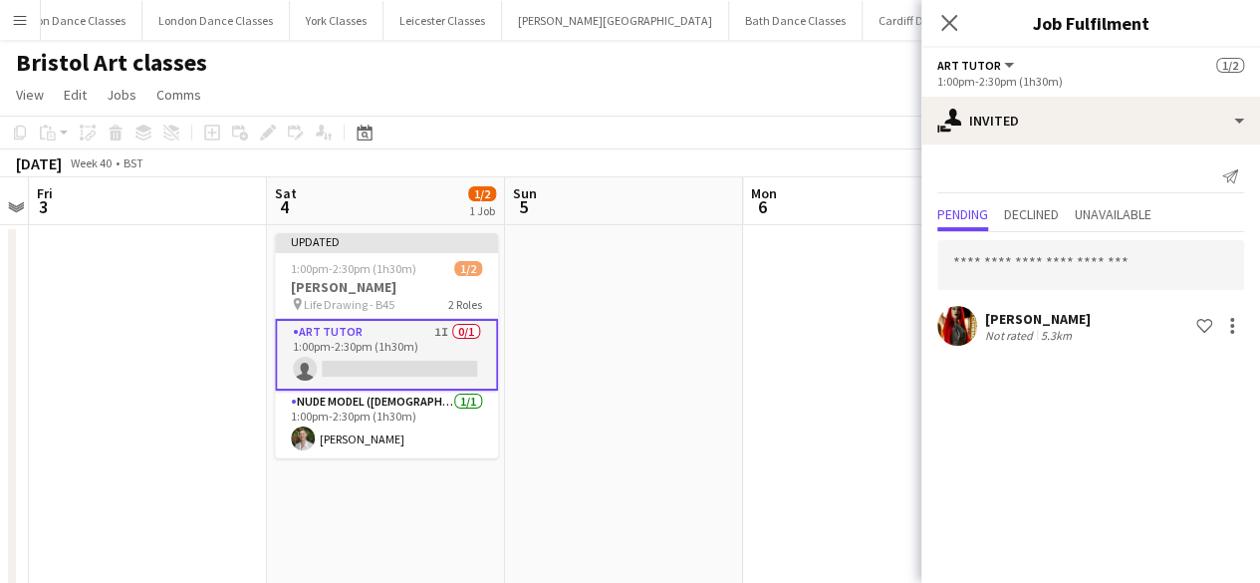
drag, startPoint x: 769, startPoint y: 519, endPoint x: 775, endPoint y: 497, distance: 22.7
click at [769, 514] on app-date-cell at bounding box center [862, 425] width 238 height 401
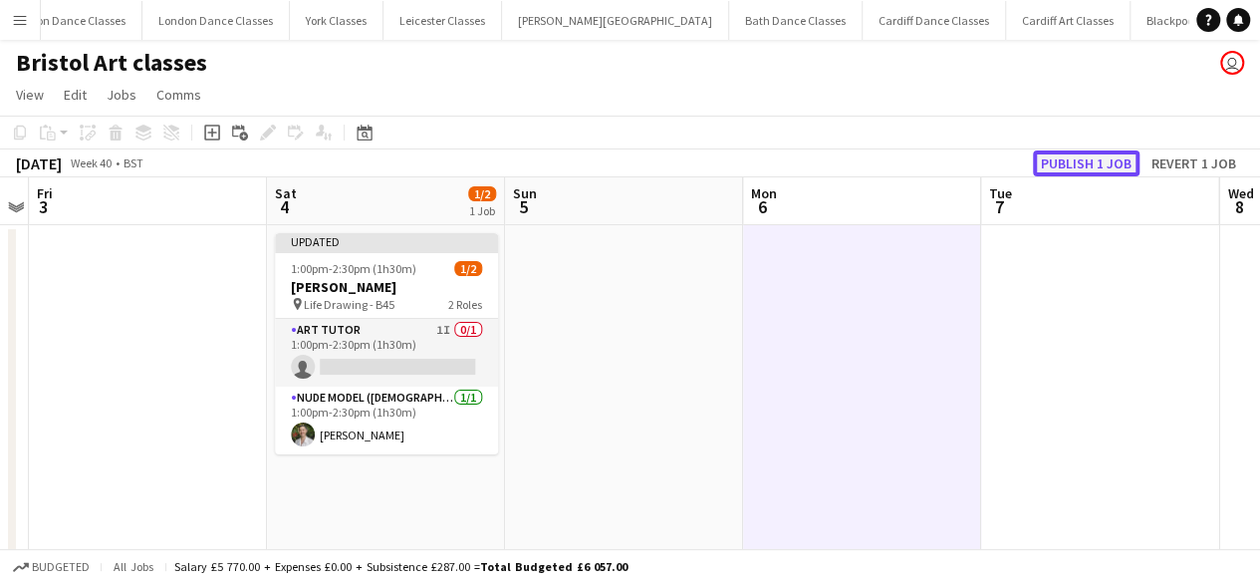
click at [1113, 166] on button "Publish 1 job" at bounding box center [1086, 163] width 107 height 26
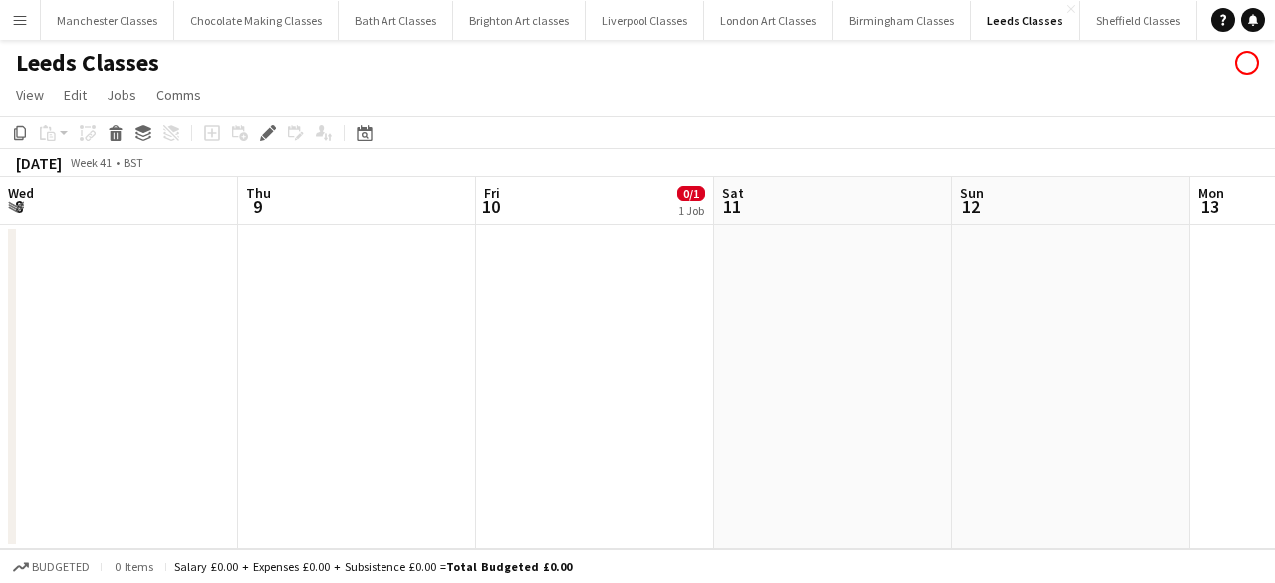
scroll to position [0, 685]
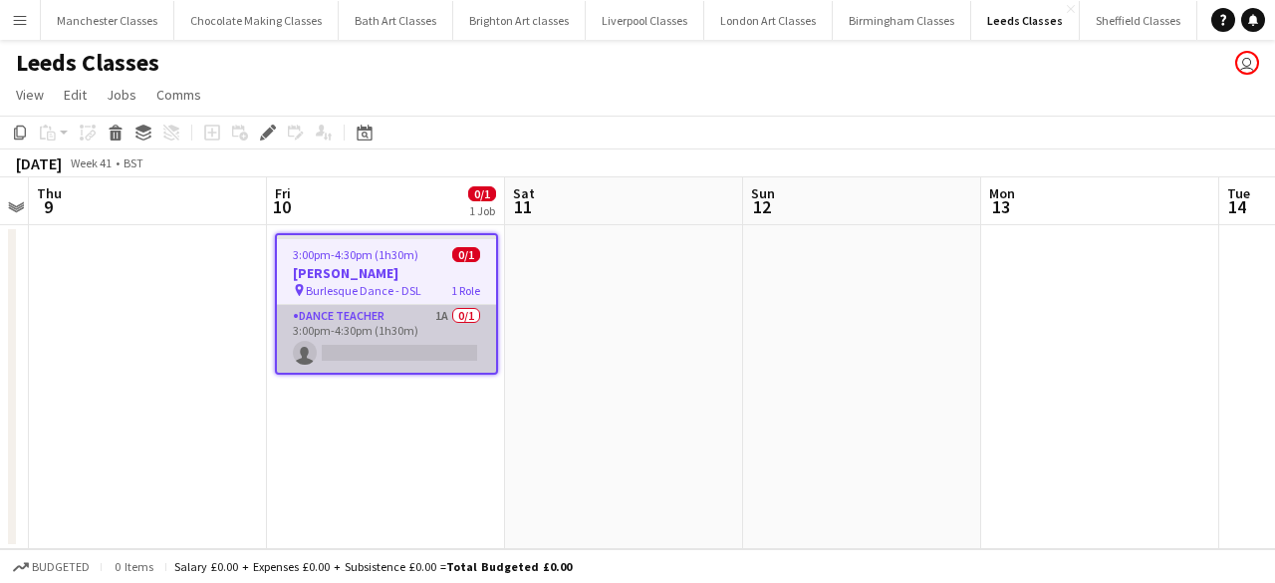
click at [406, 332] on app-card-role "Dance Teacher 1A 0/1 3:00pm-4:30pm (1h30m) single-neutral-actions" at bounding box center [386, 339] width 219 height 68
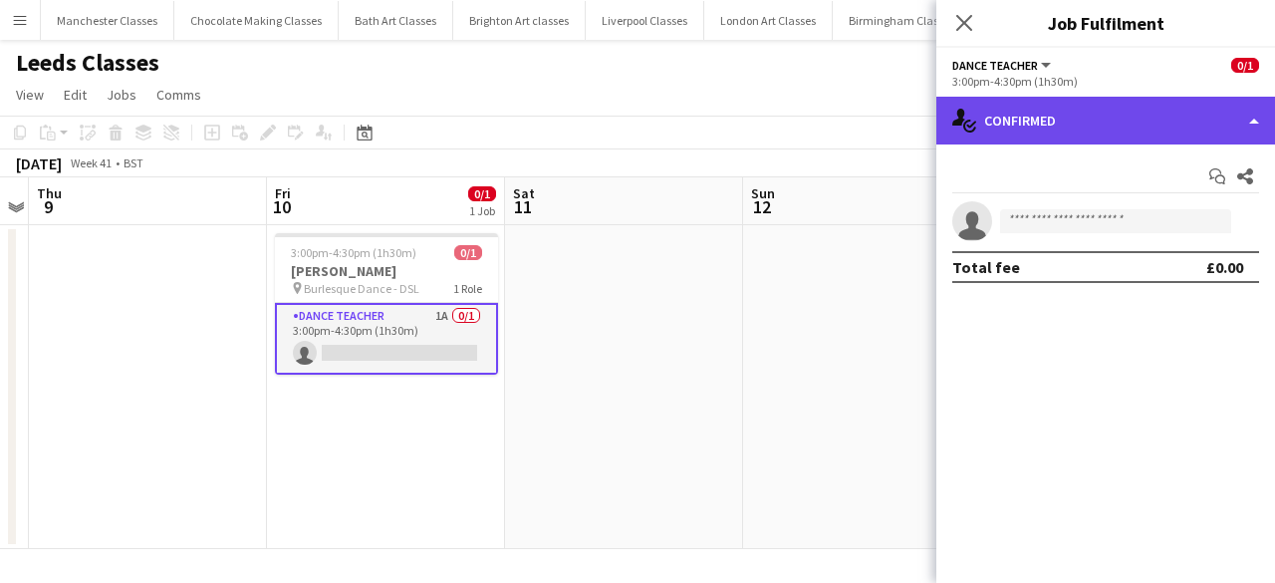
click at [1169, 133] on div "single-neutral-actions-check-2 Confirmed" at bounding box center [1105, 121] width 339 height 48
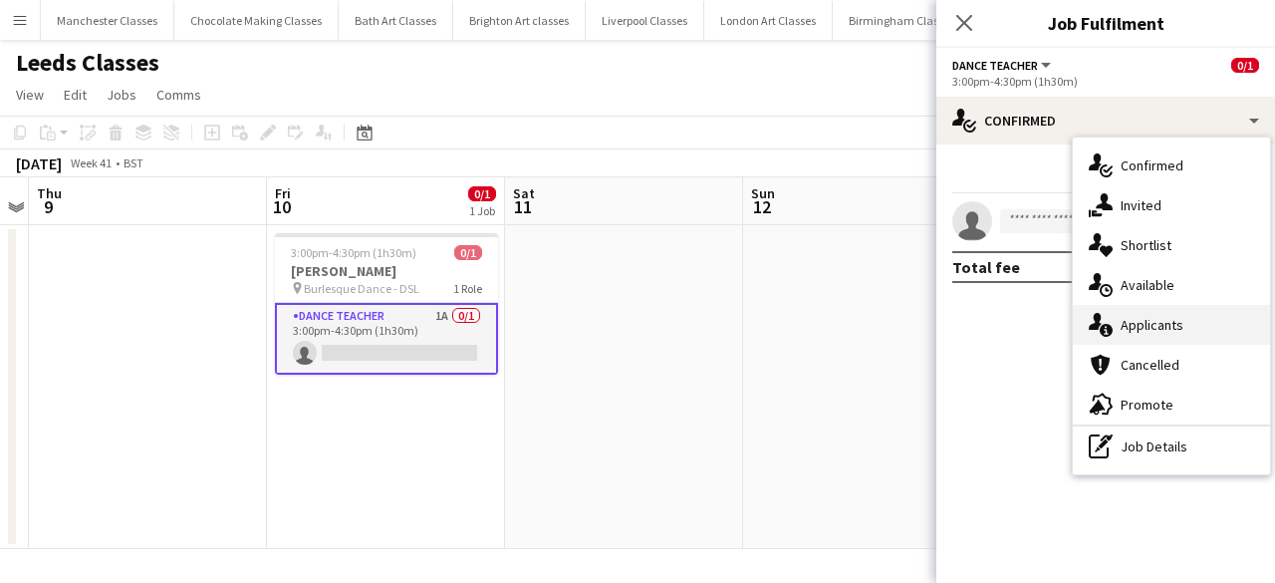
click at [1175, 332] on span "Applicants" at bounding box center [1152, 325] width 63 height 18
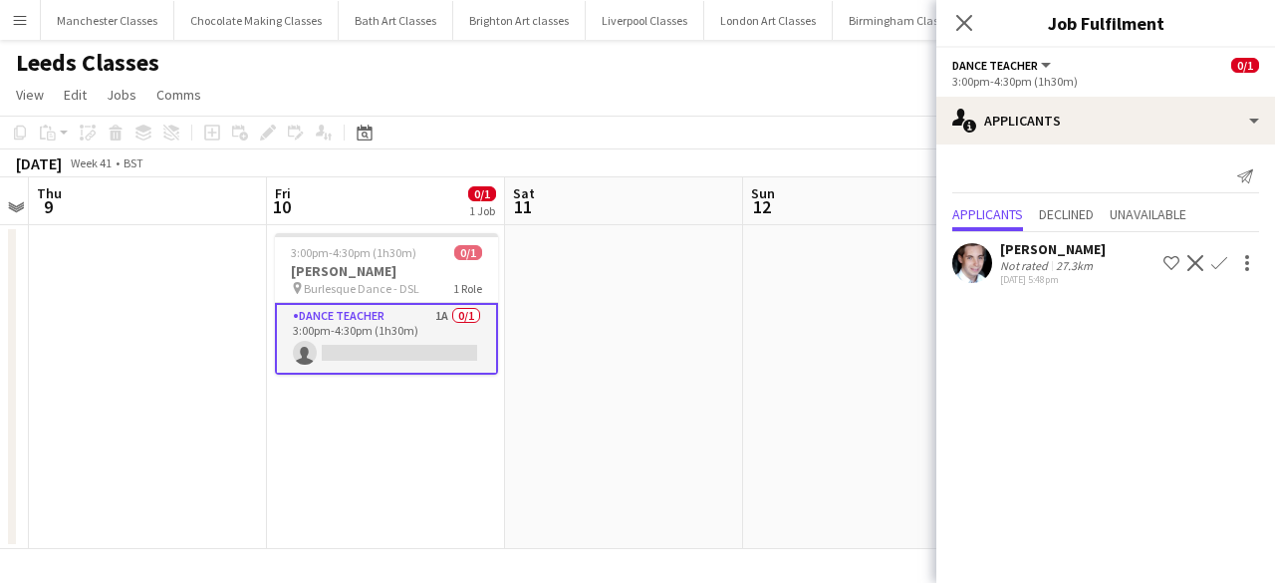
click at [1209, 266] on button "Confirm" at bounding box center [1219, 263] width 24 height 24
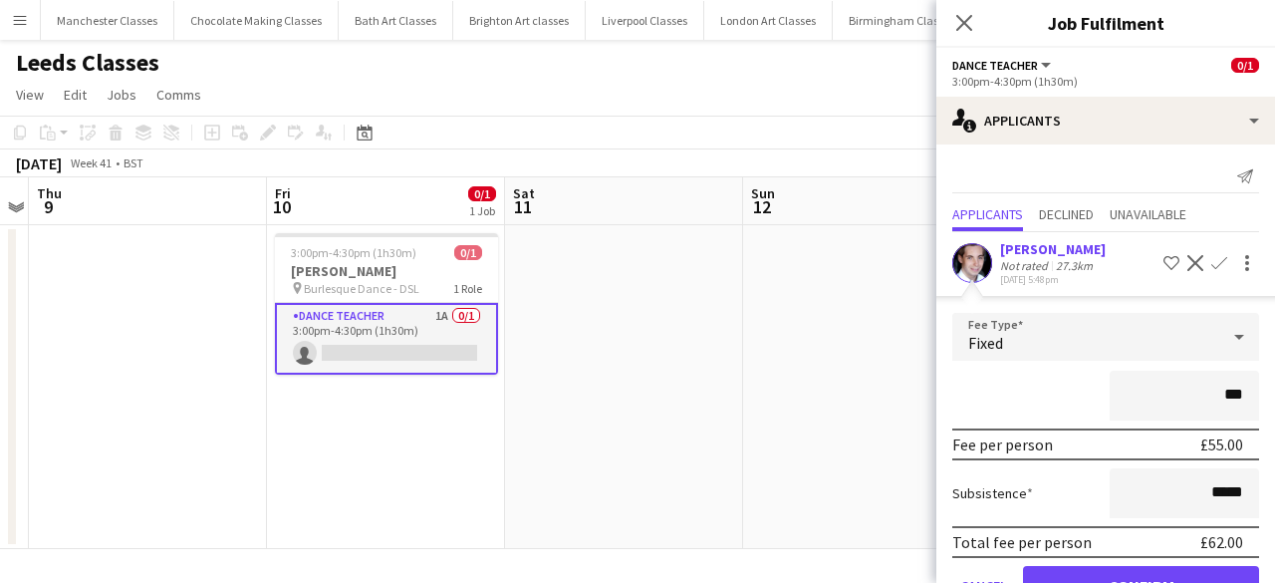
type input "**"
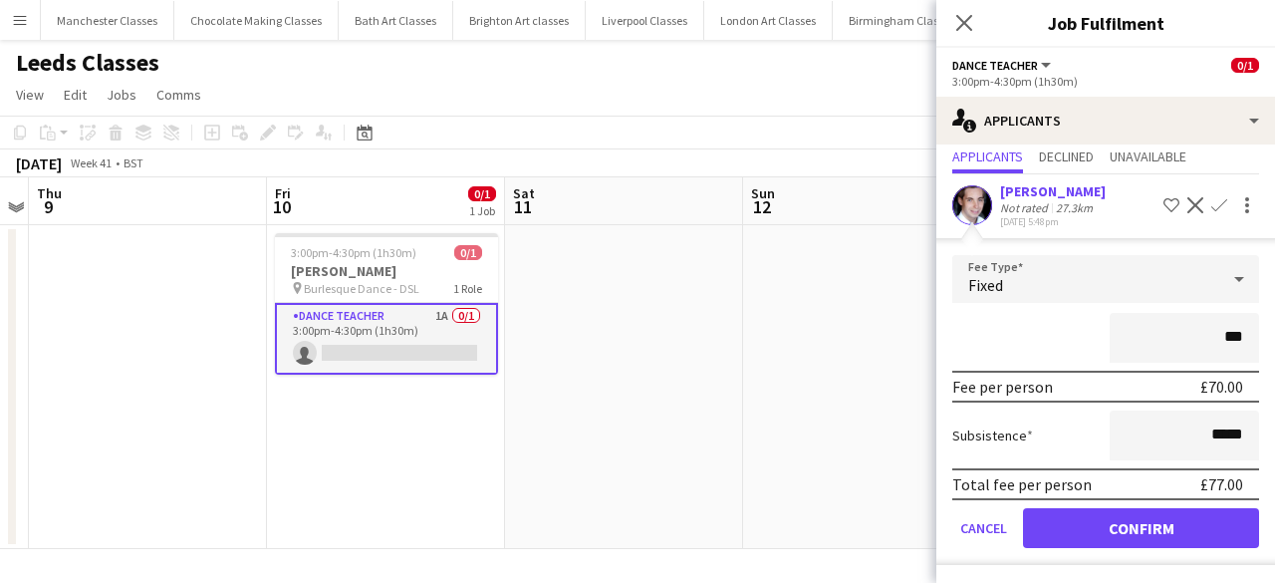
type input "***"
click at [1202, 440] on input "*****" at bounding box center [1184, 435] width 149 height 50
type input "**"
type input "***"
click at [812, 447] on app-date-cell at bounding box center [862, 387] width 238 height 324
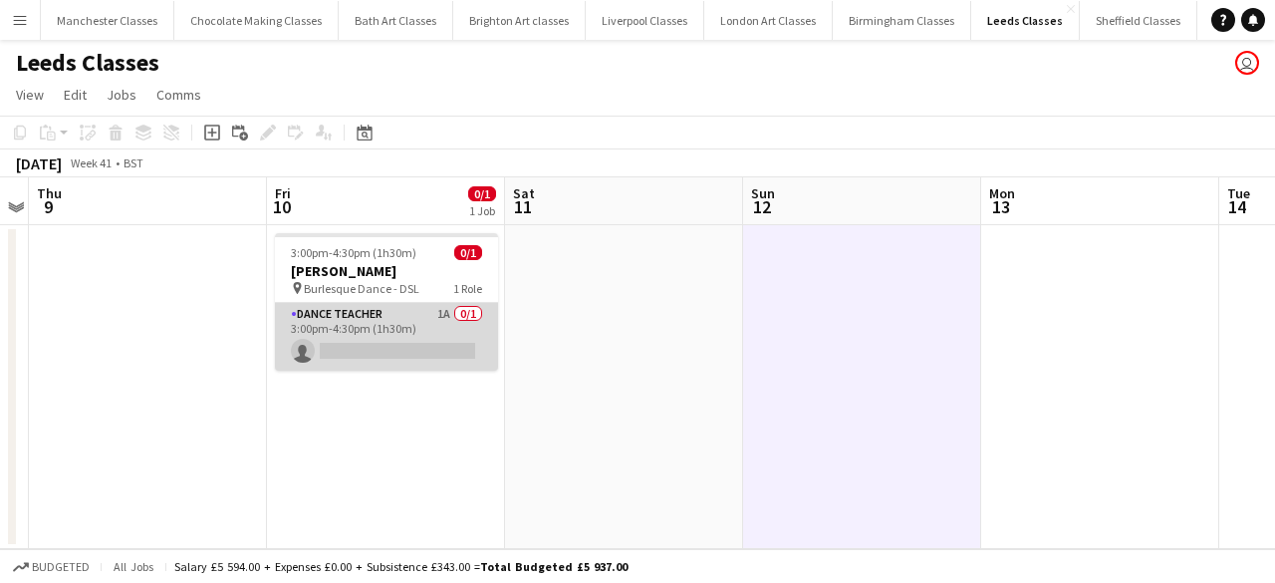
click at [439, 339] on app-card-role "Dance Teacher 1A 0/1 3:00pm-4:30pm (1h30m) single-neutral-actions" at bounding box center [386, 337] width 223 height 68
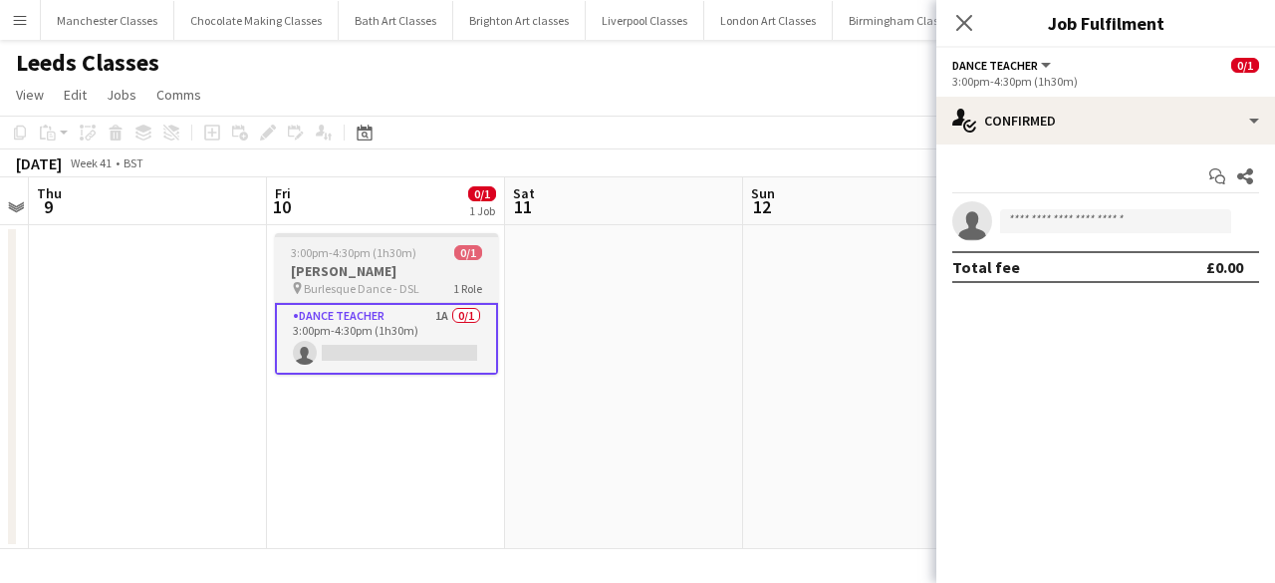
click at [357, 256] on span "3:00pm-4:30pm (1h30m)" at bounding box center [354, 252] width 126 height 15
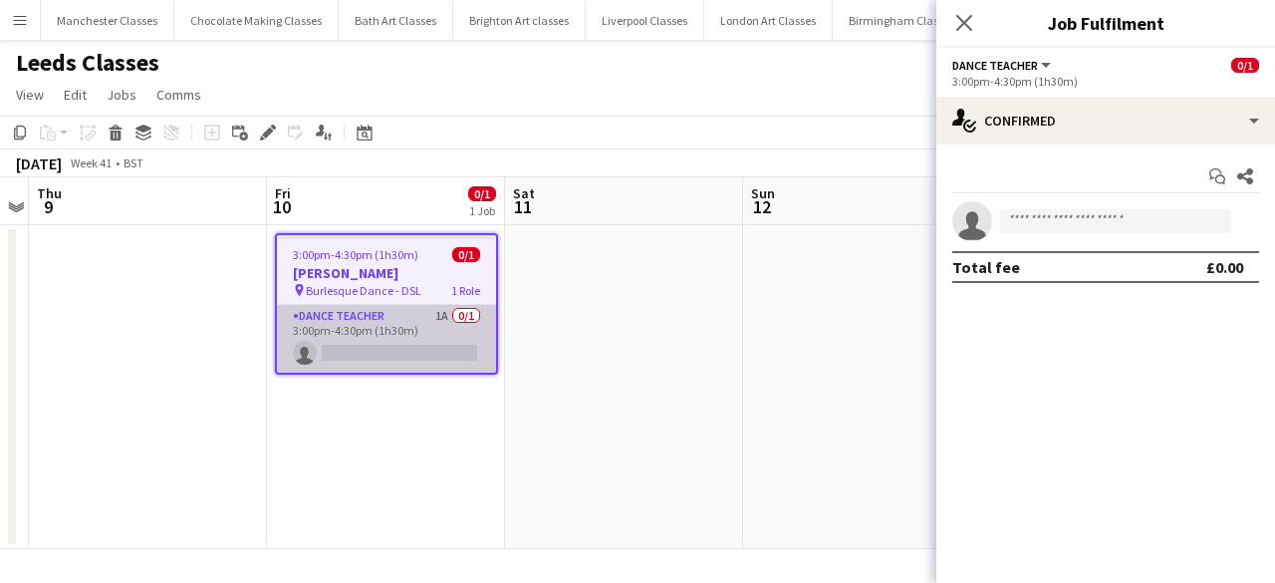
click at [376, 336] on app-card-role "Dance Teacher 1A 0/1 3:00pm-4:30pm (1h30m) single-neutral-actions" at bounding box center [386, 339] width 219 height 68
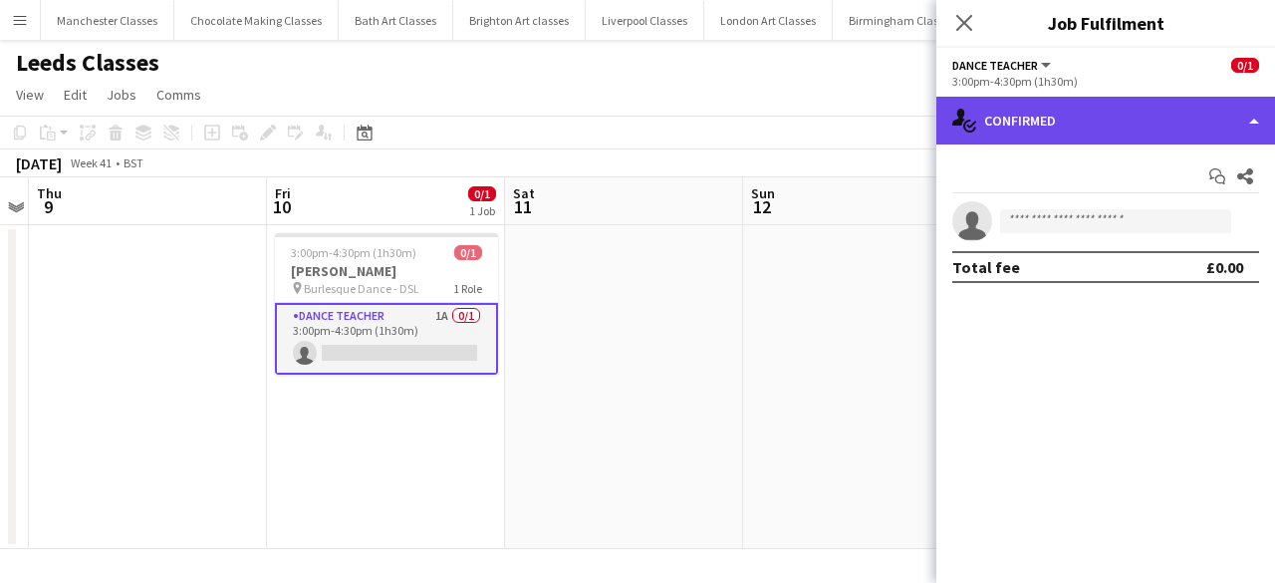
click at [1161, 129] on div "single-neutral-actions-check-2 Confirmed" at bounding box center [1105, 121] width 339 height 48
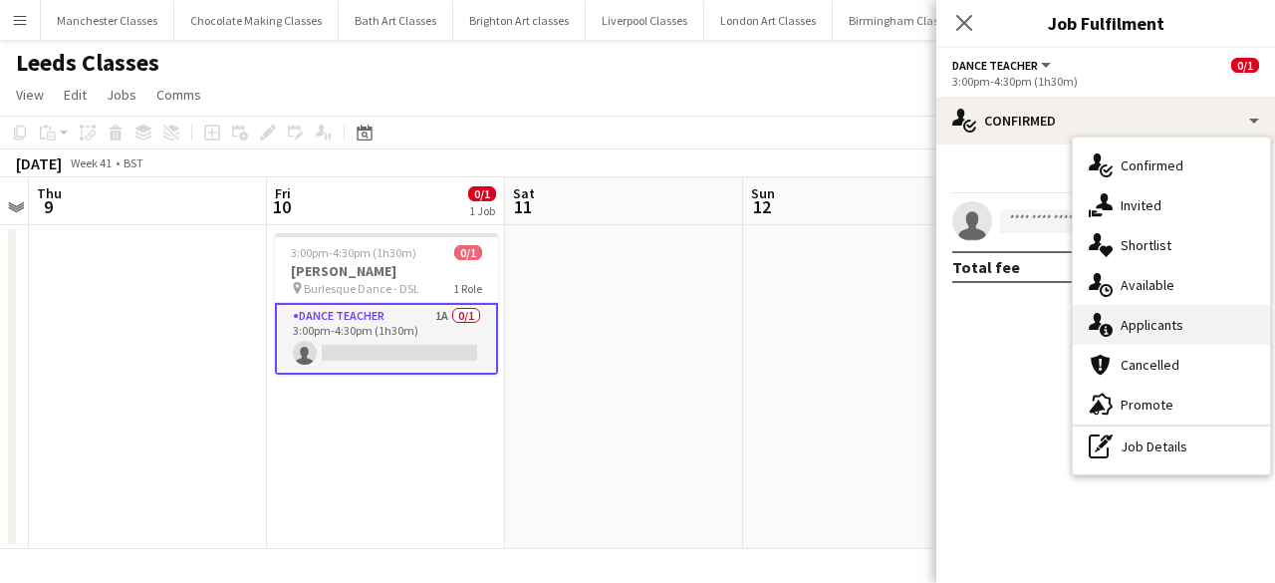
click at [1207, 322] on div "single-neutral-actions-information Applicants" at bounding box center [1171, 325] width 197 height 40
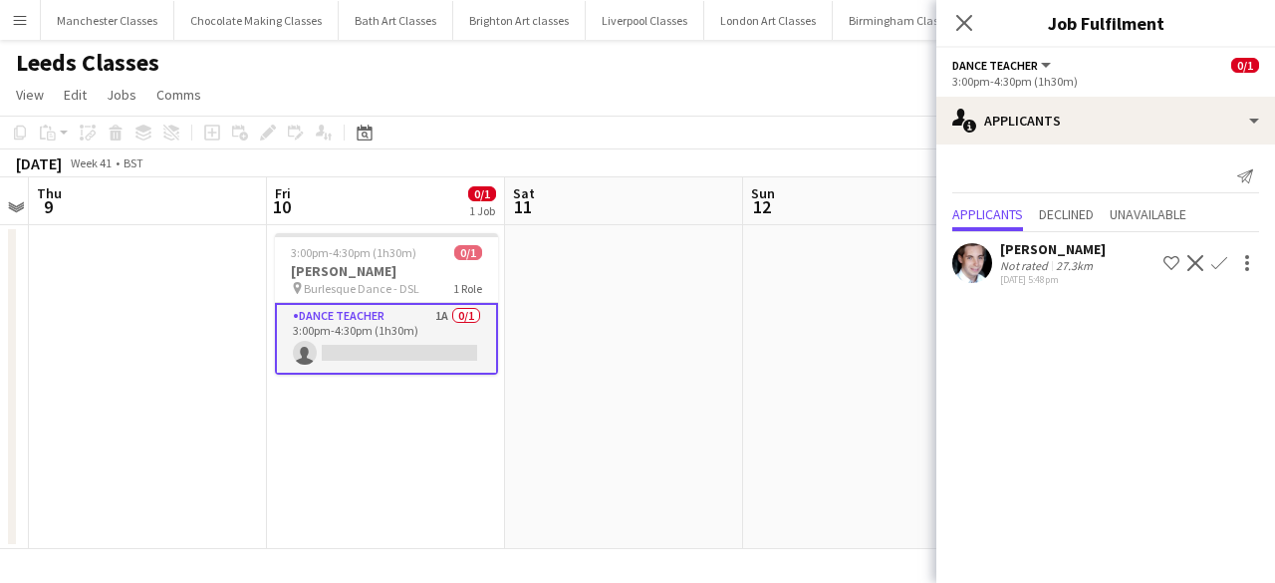
click at [1219, 255] on app-icon "Confirm" at bounding box center [1219, 263] width 16 height 16
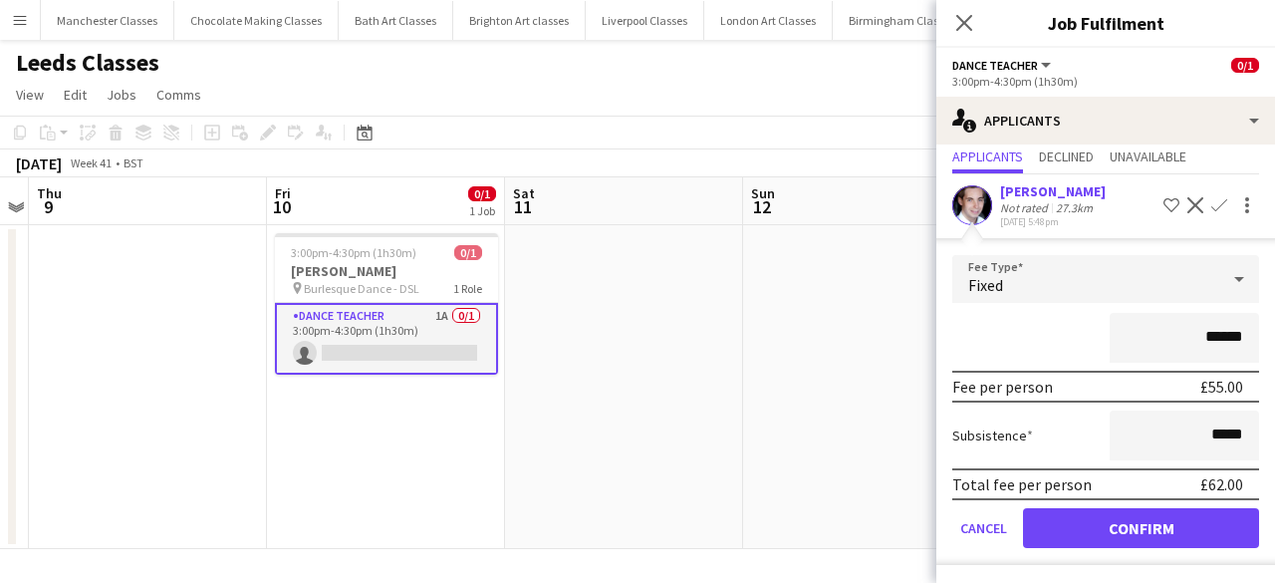
drag, startPoint x: 1237, startPoint y: 338, endPoint x: 1136, endPoint y: 342, distance: 100.7
click at [1136, 342] on input "******" at bounding box center [1184, 338] width 149 height 50
type input "***"
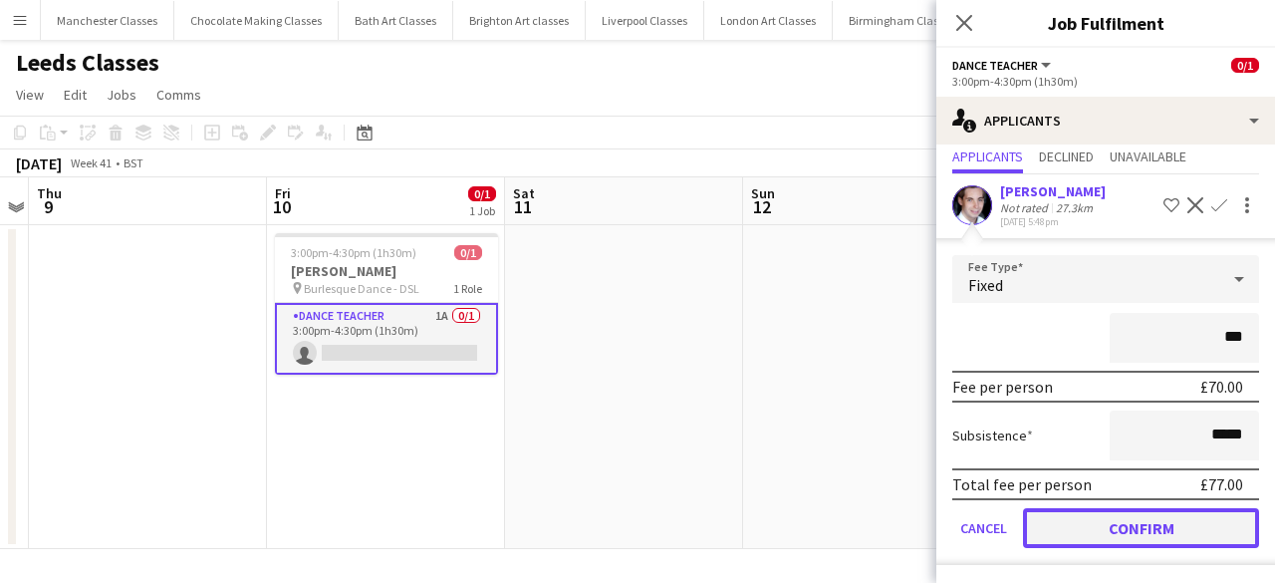
click at [1126, 523] on button "Confirm" at bounding box center [1141, 528] width 236 height 40
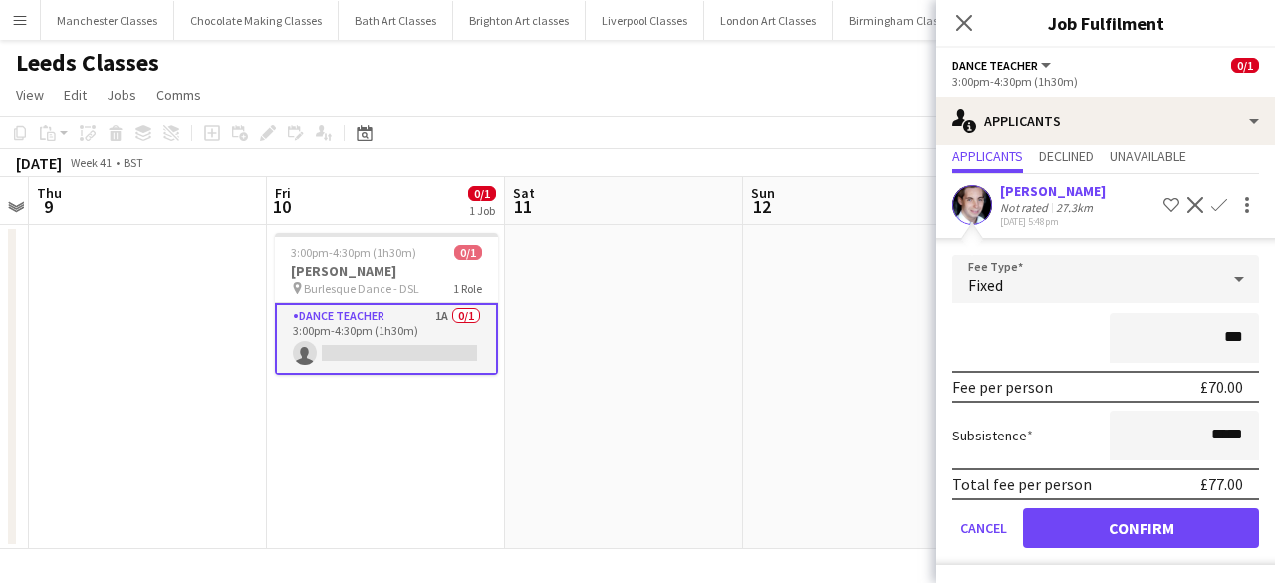
scroll to position [0, 0]
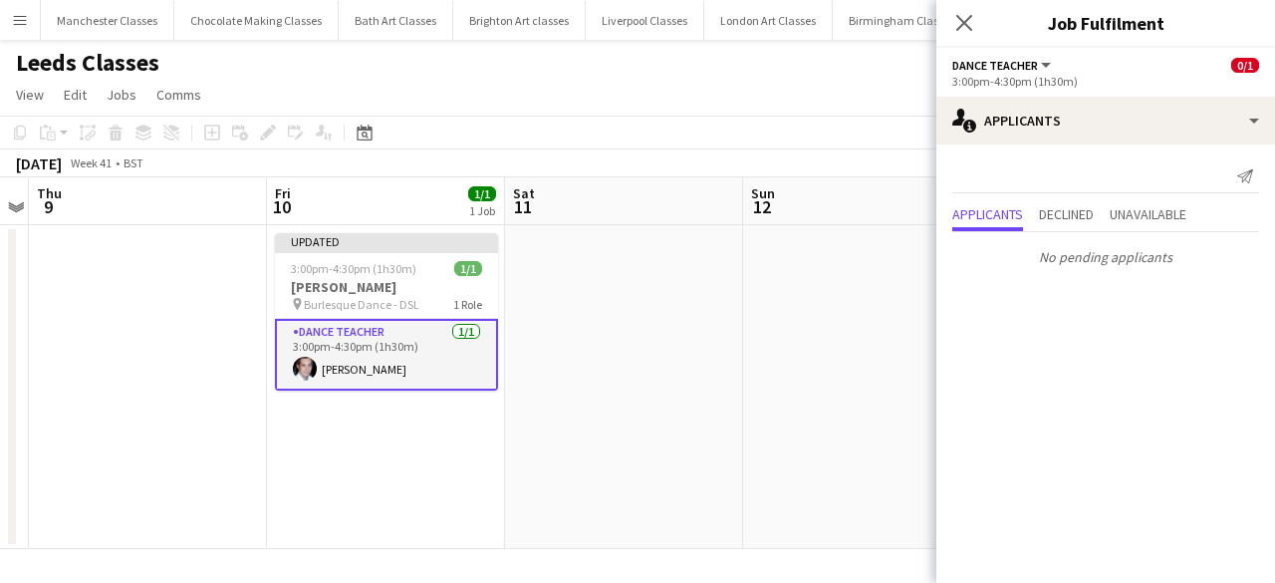
click at [598, 462] on app-date-cell at bounding box center [624, 387] width 238 height 324
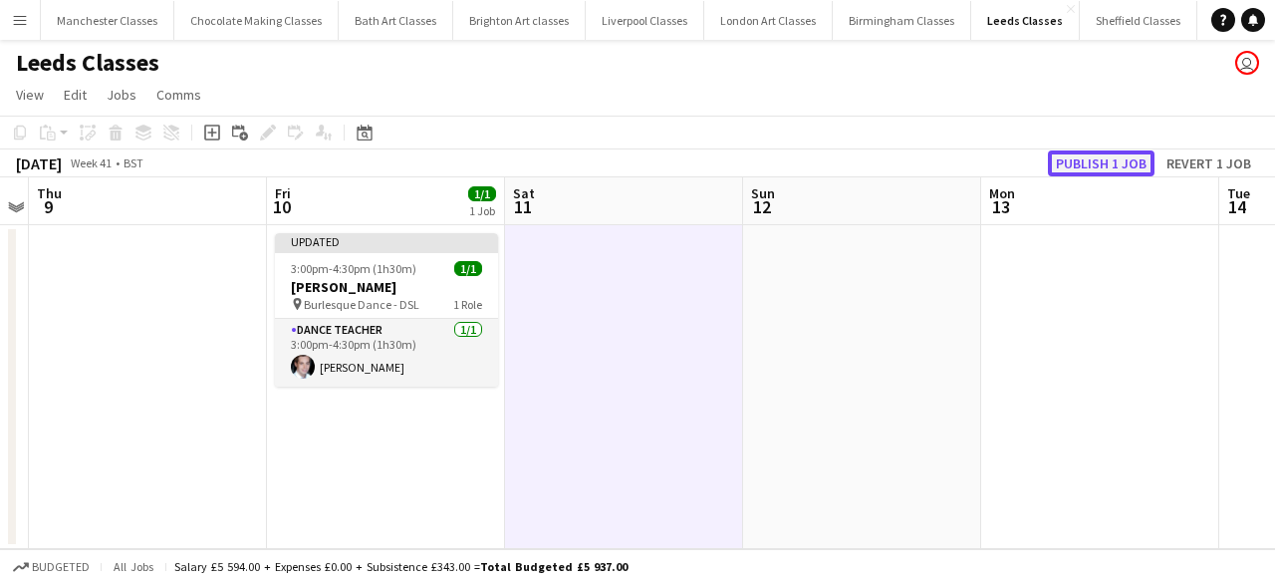
click at [1120, 169] on button "Publish 1 job" at bounding box center [1101, 163] width 107 height 26
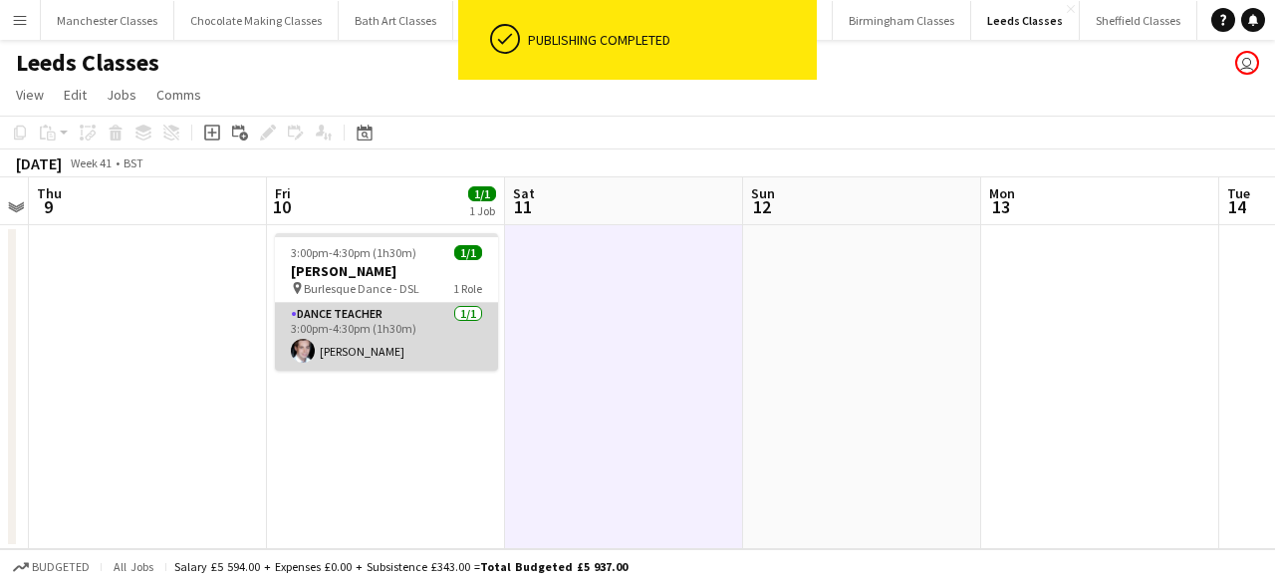
click at [402, 340] on app-card-role "Dance Teacher 1/1 3:00pm-4:30pm (1h30m) Oliver Lovatt" at bounding box center [386, 337] width 223 height 68
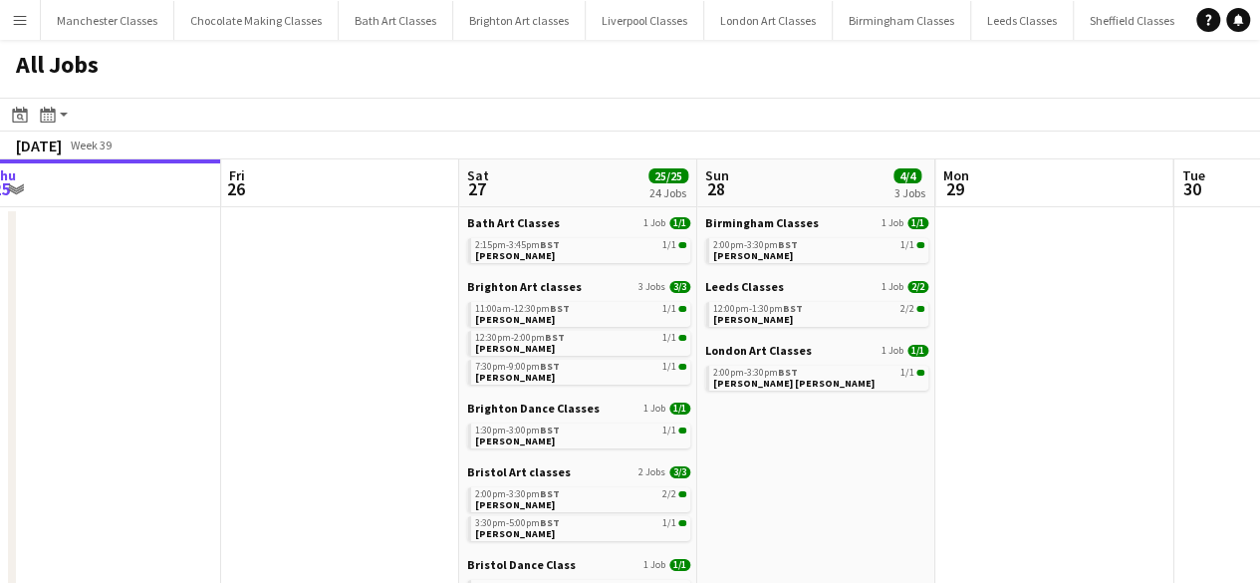
drag, startPoint x: 578, startPoint y: 354, endPoint x: 89, endPoint y: 393, distance: 490.7
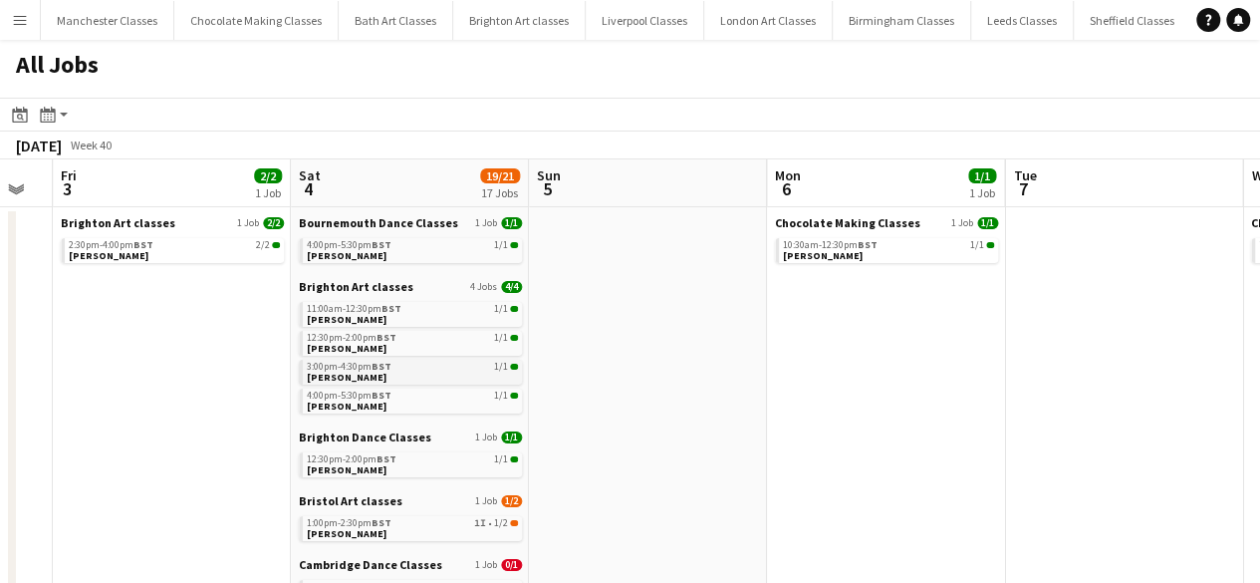
drag, startPoint x: 990, startPoint y: 370, endPoint x: 513, endPoint y: 360, distance: 477.2
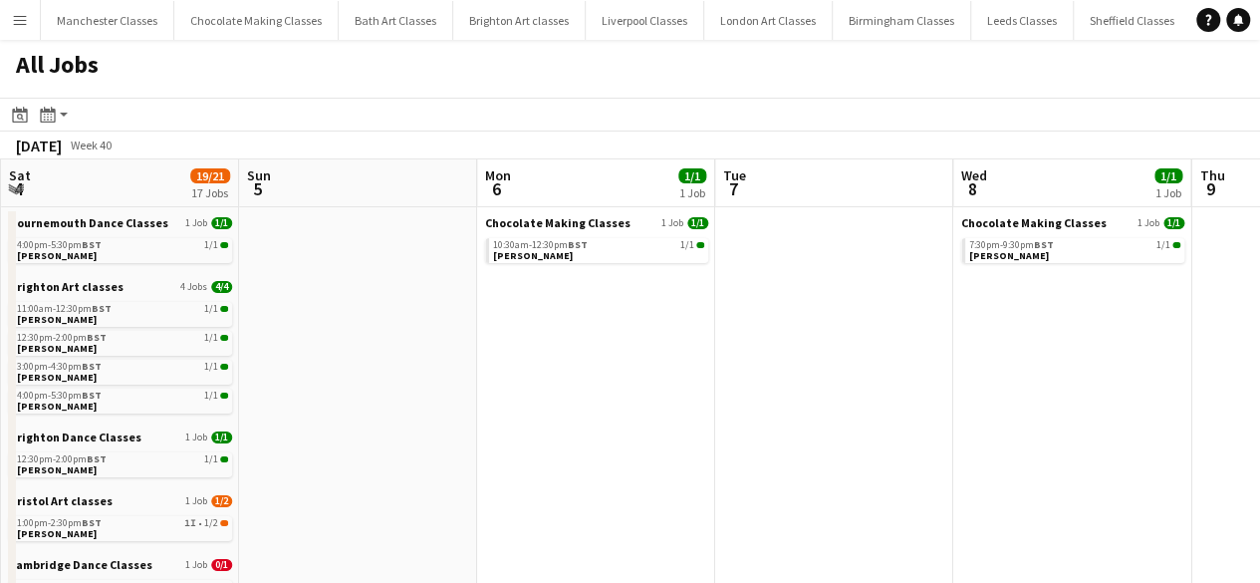
drag, startPoint x: 940, startPoint y: 350, endPoint x: 415, endPoint y: 405, distance: 527.9
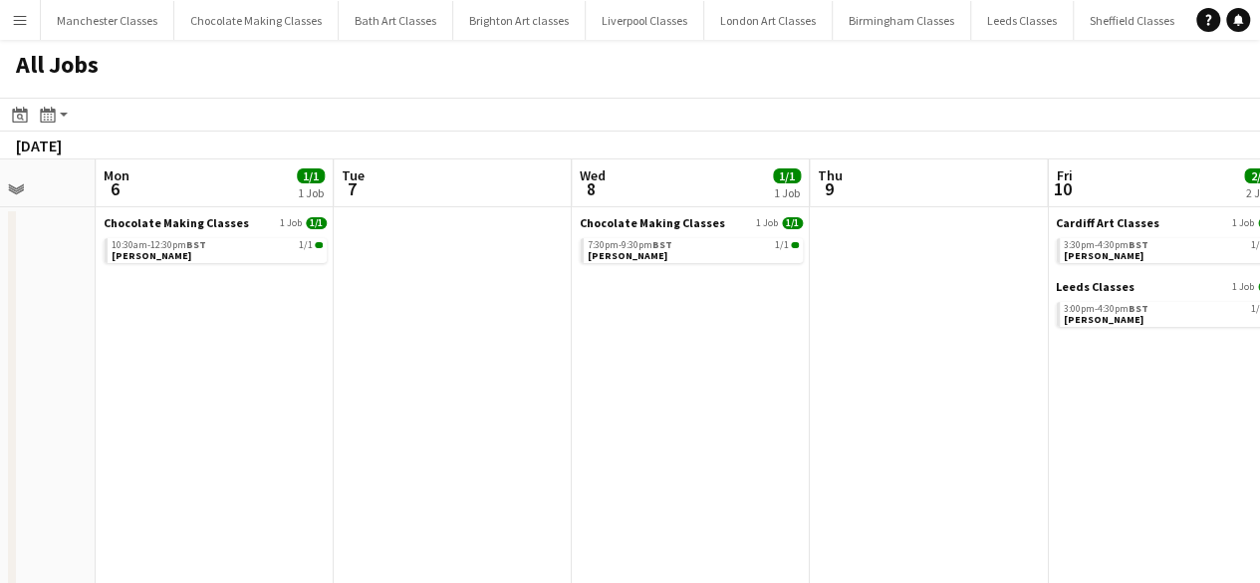
scroll to position [0, 713]
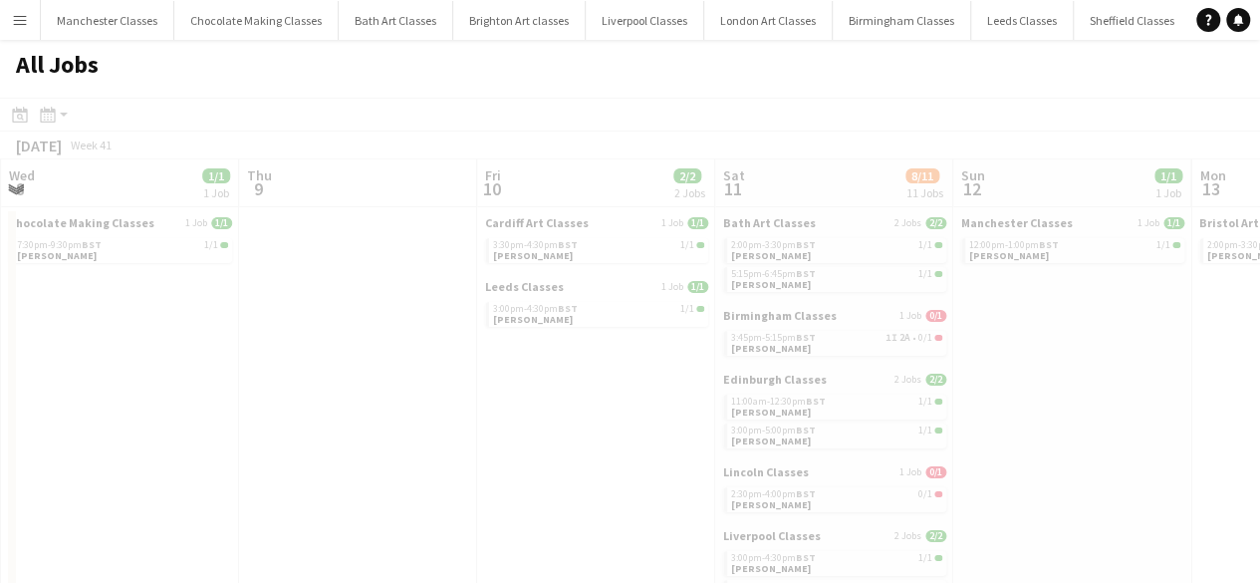
drag, startPoint x: 916, startPoint y: 395, endPoint x: 338, endPoint y: 411, distance: 578.9
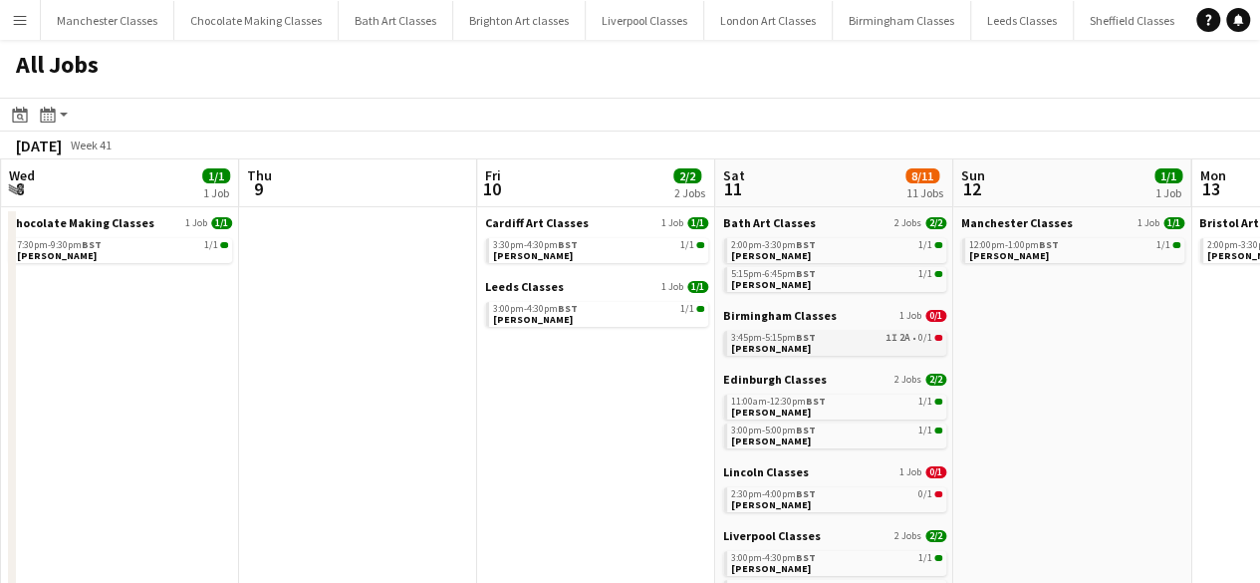
click at [892, 343] on span "1I" at bounding box center [891, 338] width 12 height 10
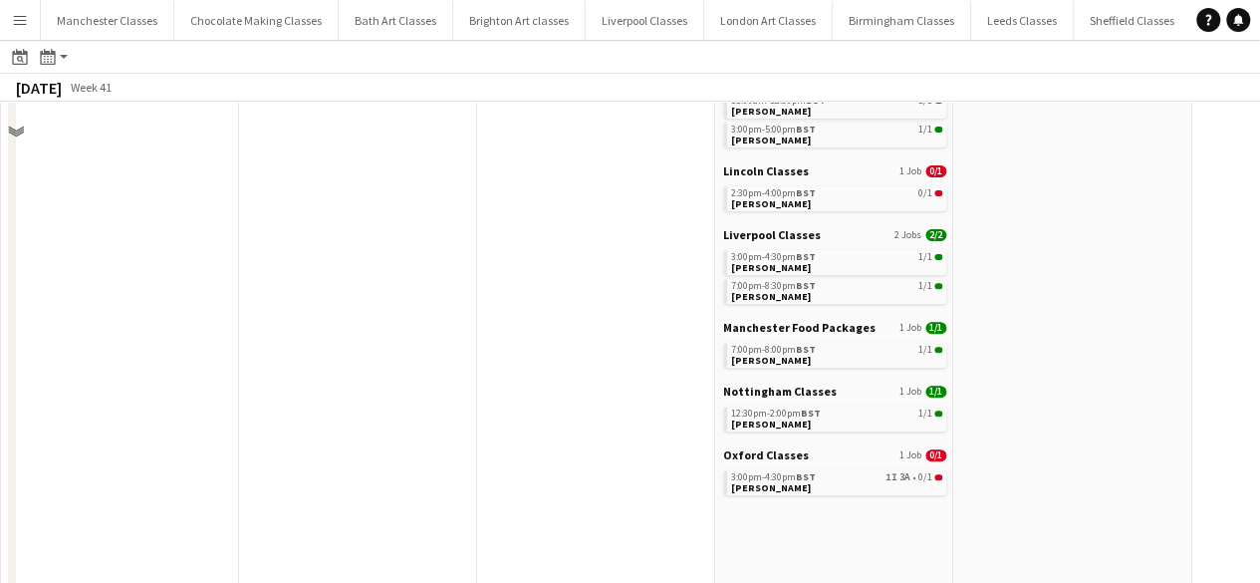
scroll to position [100, 0]
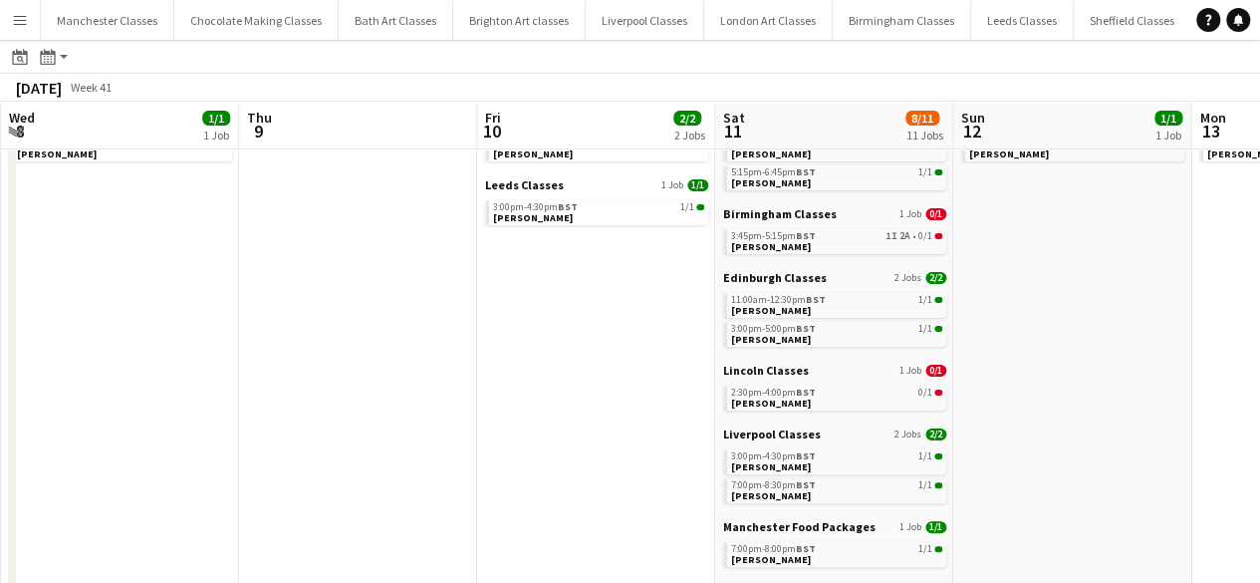
click at [825, 410] on div "Lincoln Classes 1 Job 0/1 2:30pm-4:00pm BST 0/1 Emma Donovan" at bounding box center [834, 395] width 223 height 64
click at [822, 409] on app-brief-job-card "2:30pm-4:00pm BST 0/1 Emma Donovan" at bounding box center [834, 397] width 223 height 25
click at [824, 403] on link "2:30pm-4:00pm BST 0/1 Emma Donovan" at bounding box center [836, 396] width 211 height 23
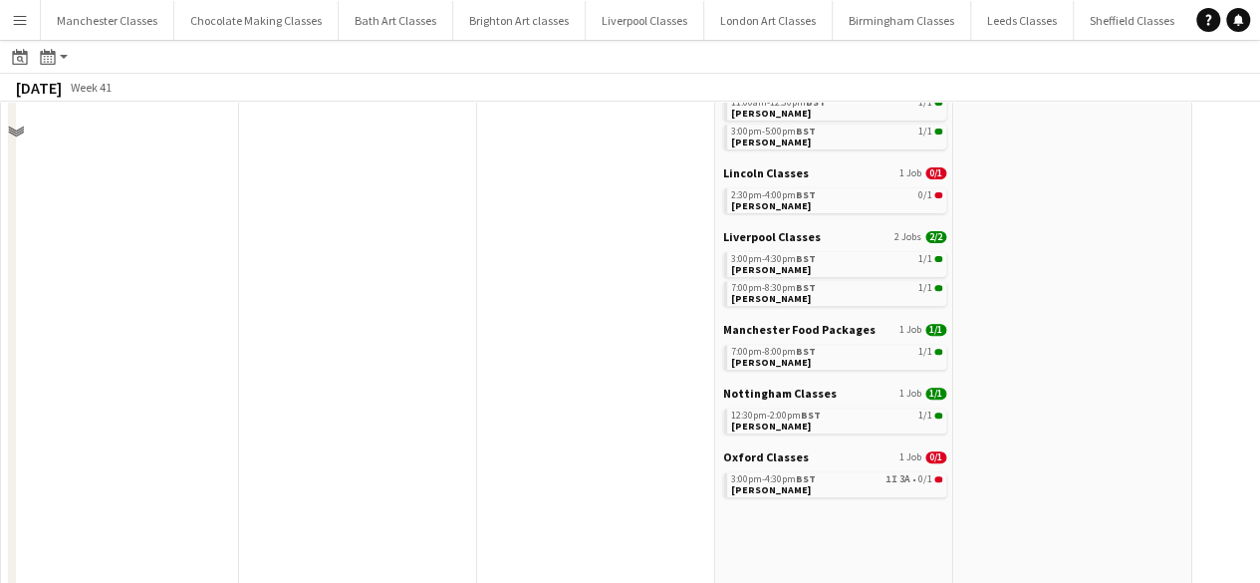
scroll to position [299, 0]
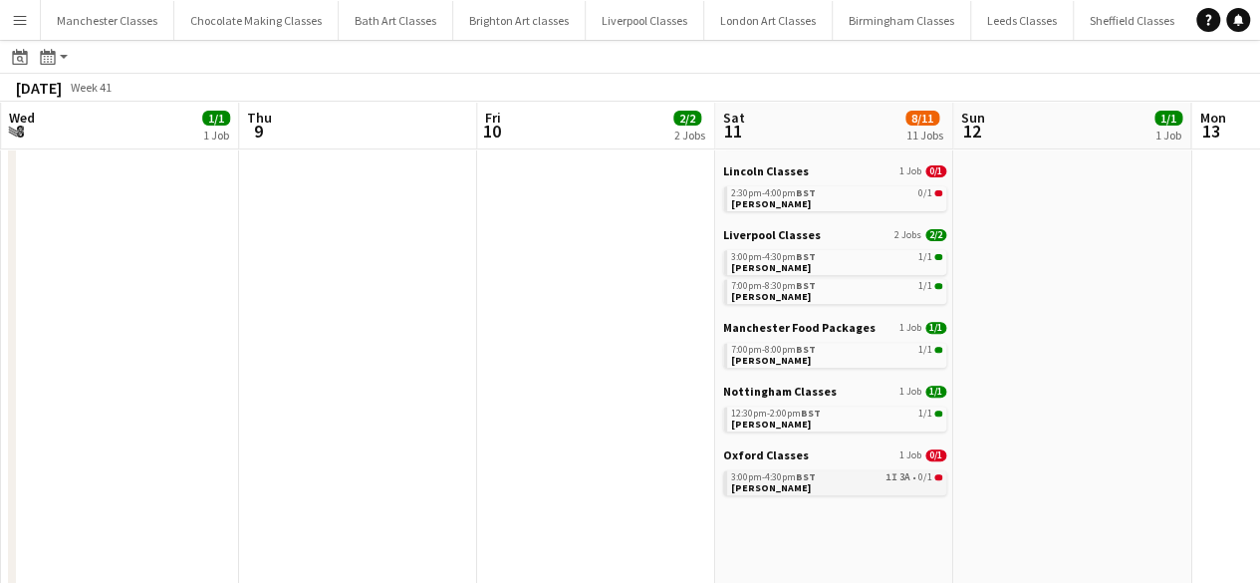
click at [755, 487] on span "[PERSON_NAME]" at bounding box center [771, 487] width 80 height 13
click at [20, 18] on app-icon "Menu" at bounding box center [20, 20] width 16 height 16
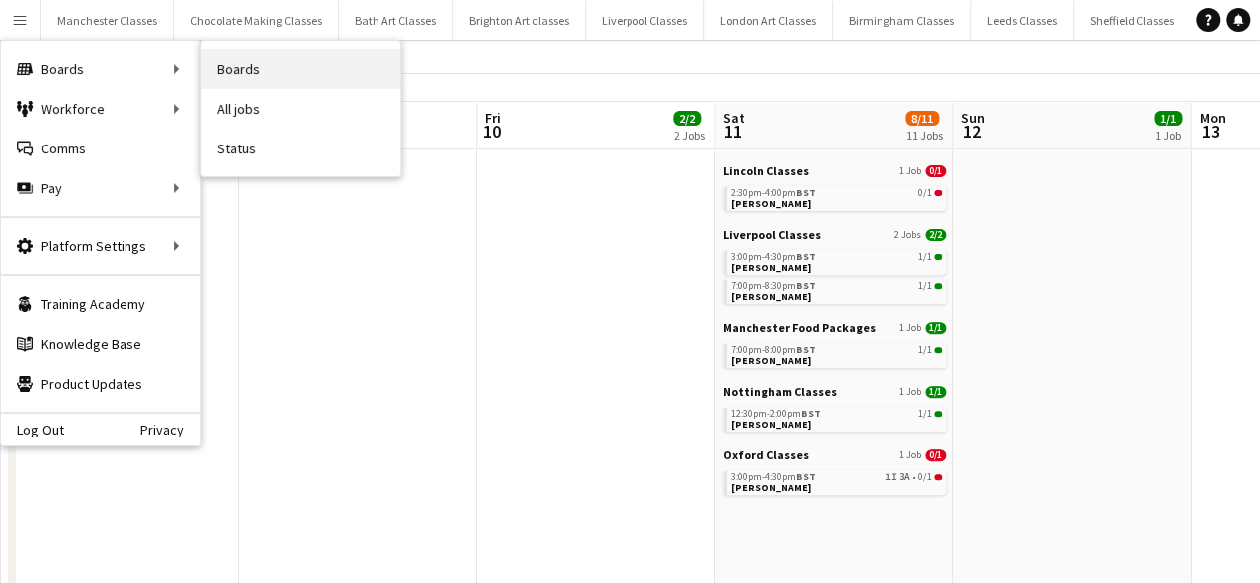
click at [289, 68] on link "Boards" at bounding box center [300, 69] width 199 height 40
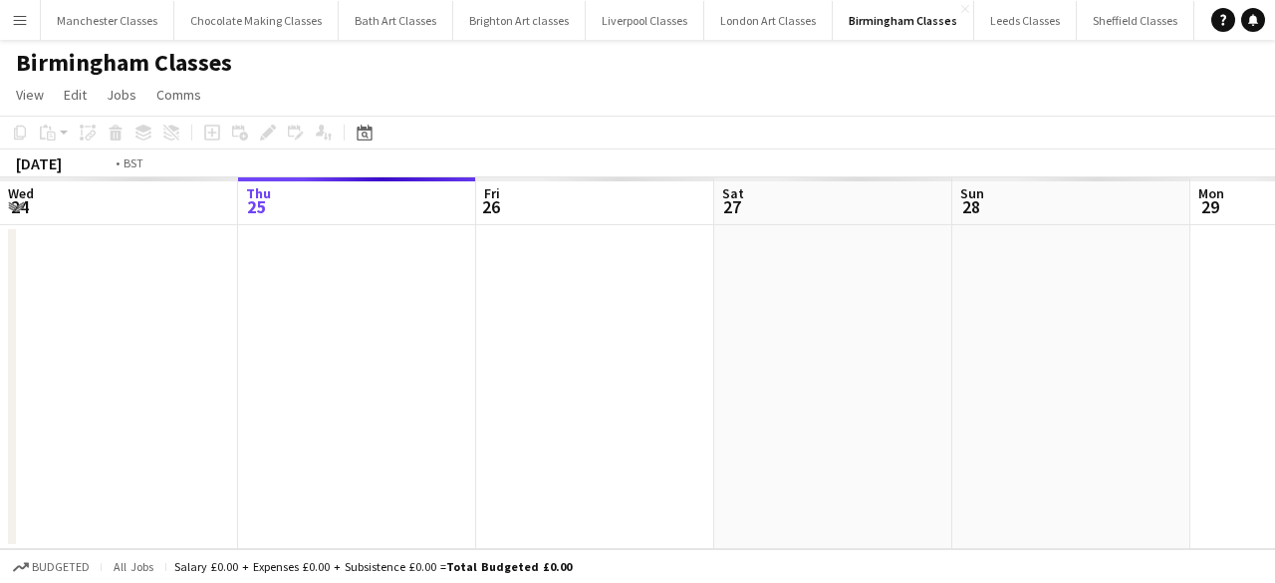
scroll to position [0, 685]
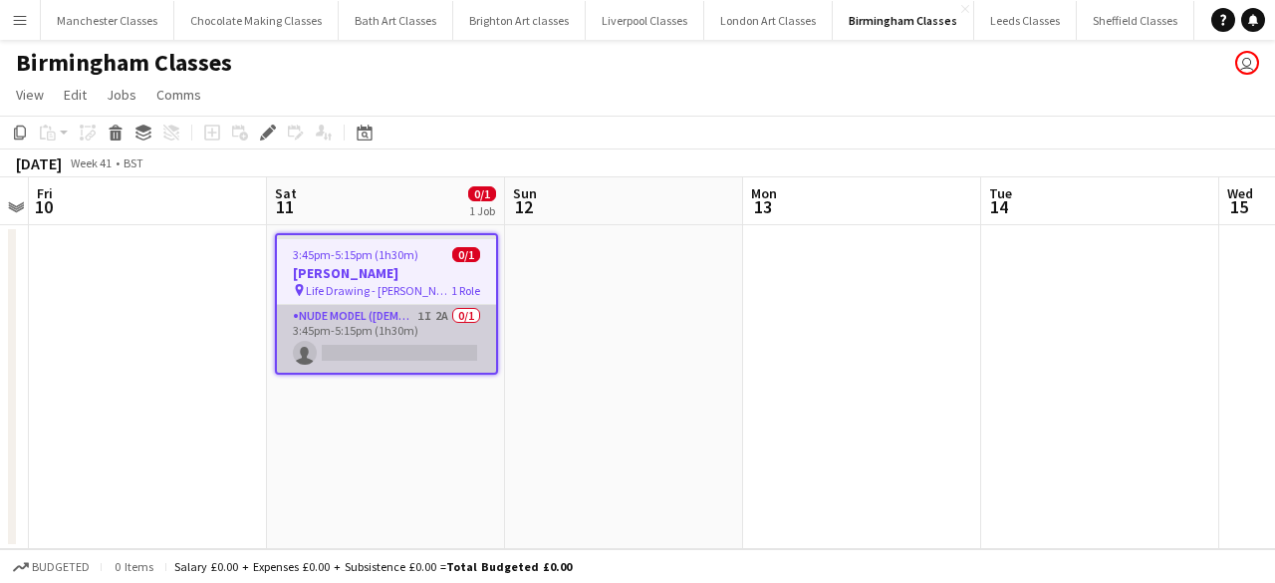
click at [404, 344] on app-card-role "Nude Model ([DEMOGRAPHIC_DATA]) 1I 2A 0/1 3:45pm-5:15pm (1h30m) single-neutral-…" at bounding box center [386, 339] width 219 height 68
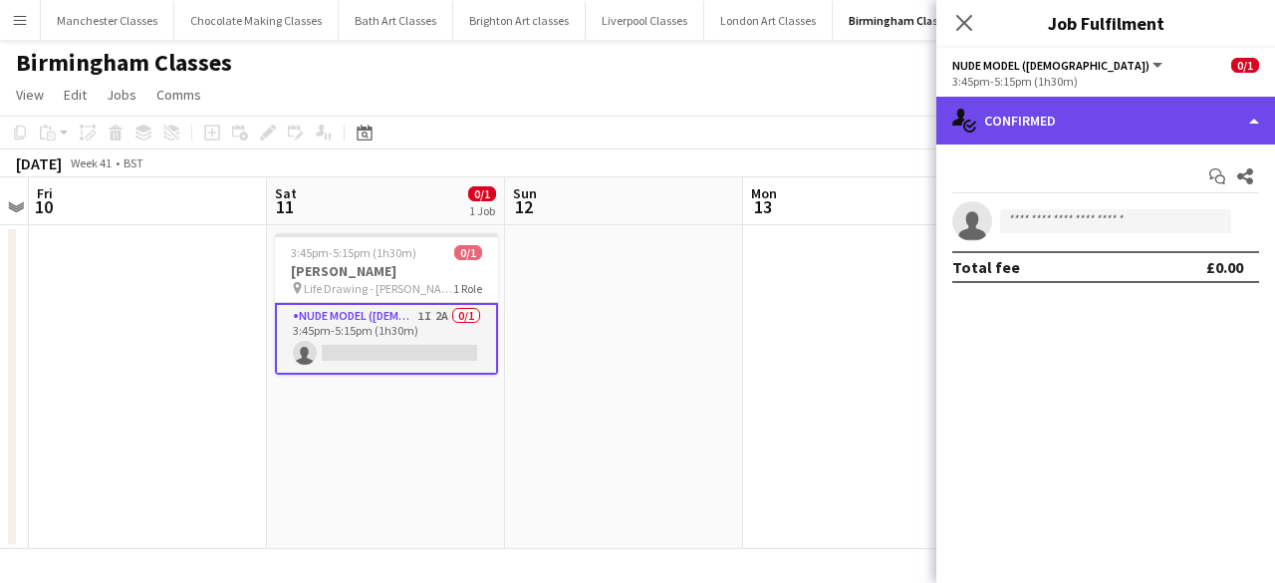
click at [1094, 97] on div "single-neutral-actions-check-2 Confirmed" at bounding box center [1105, 121] width 339 height 48
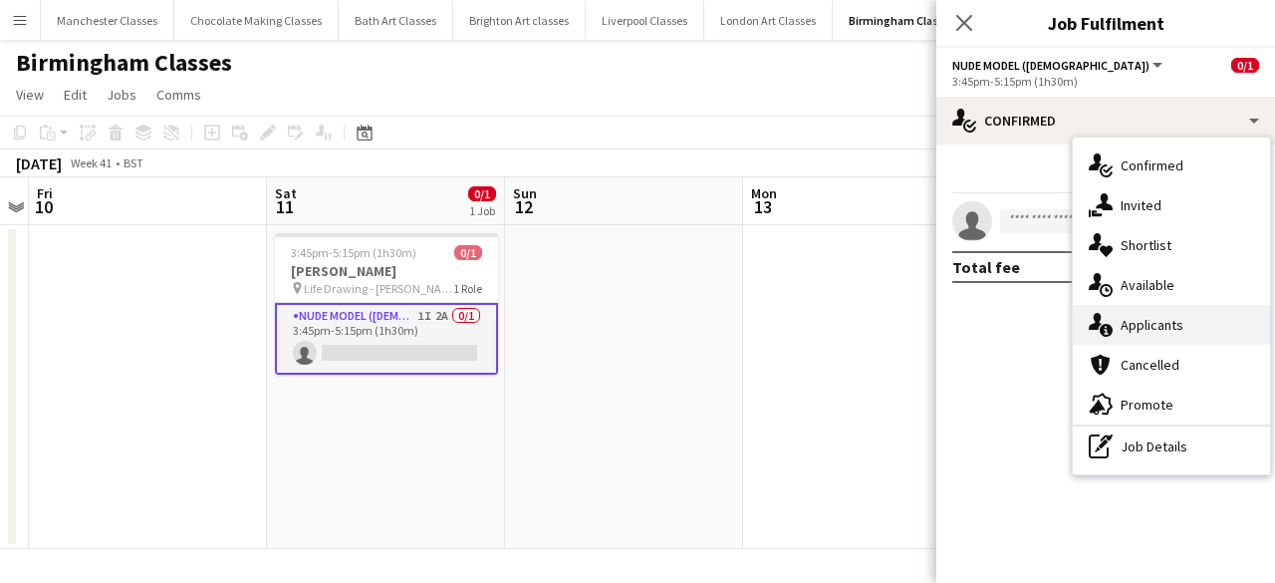
click at [1161, 326] on span "Applicants" at bounding box center [1152, 325] width 63 height 18
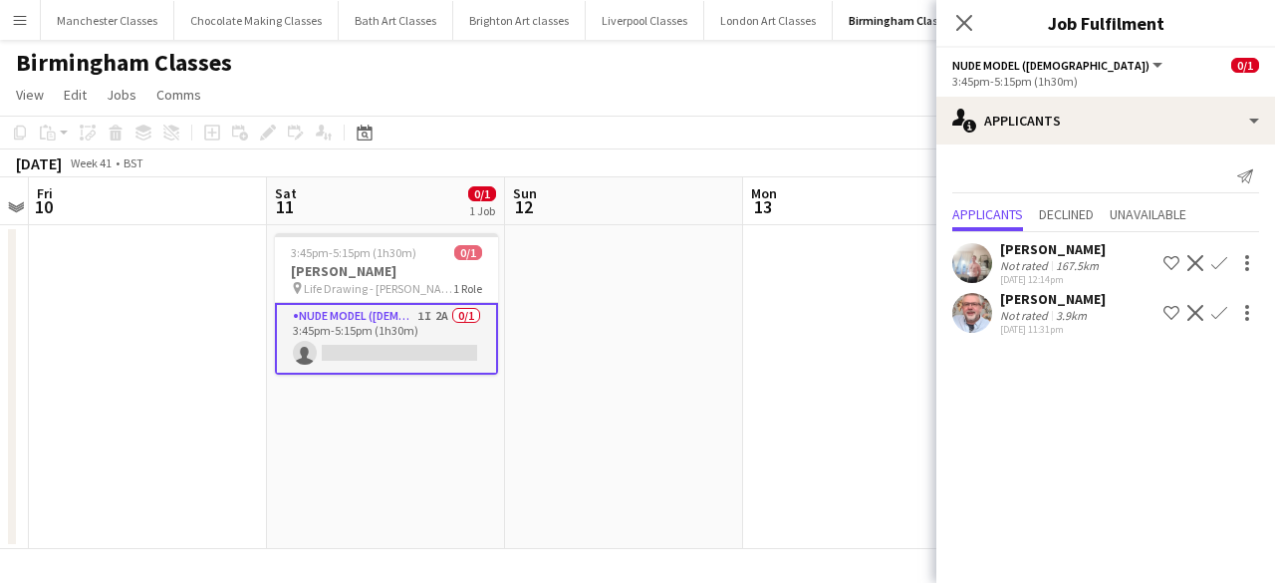
click at [1219, 315] on app-icon "Confirm" at bounding box center [1219, 313] width 16 height 16
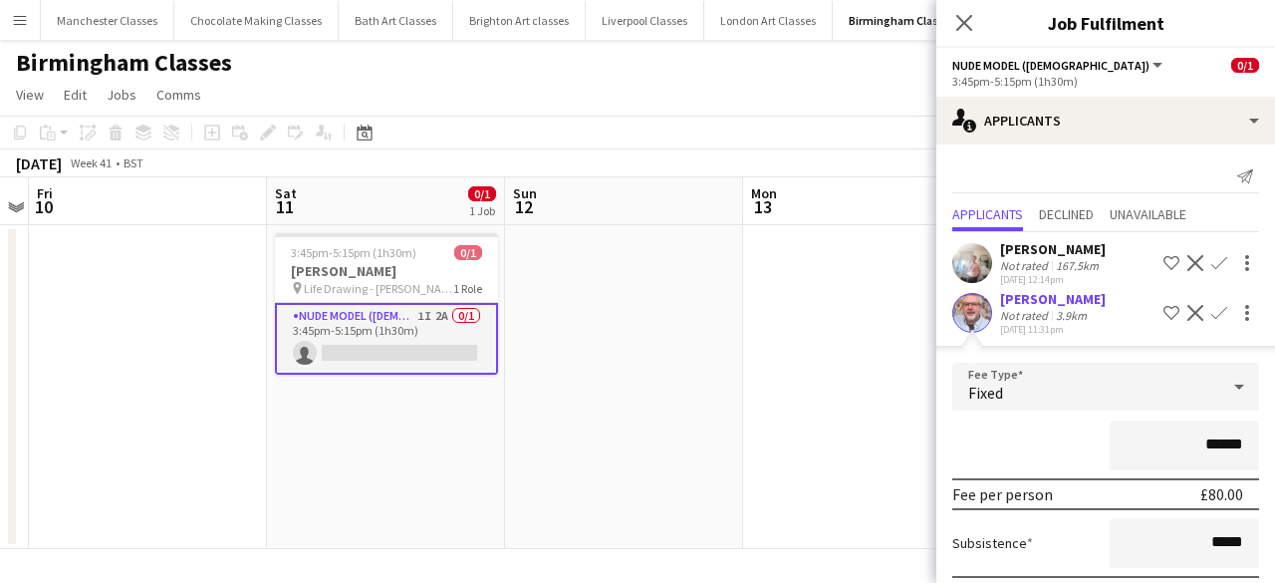
scroll to position [108, 0]
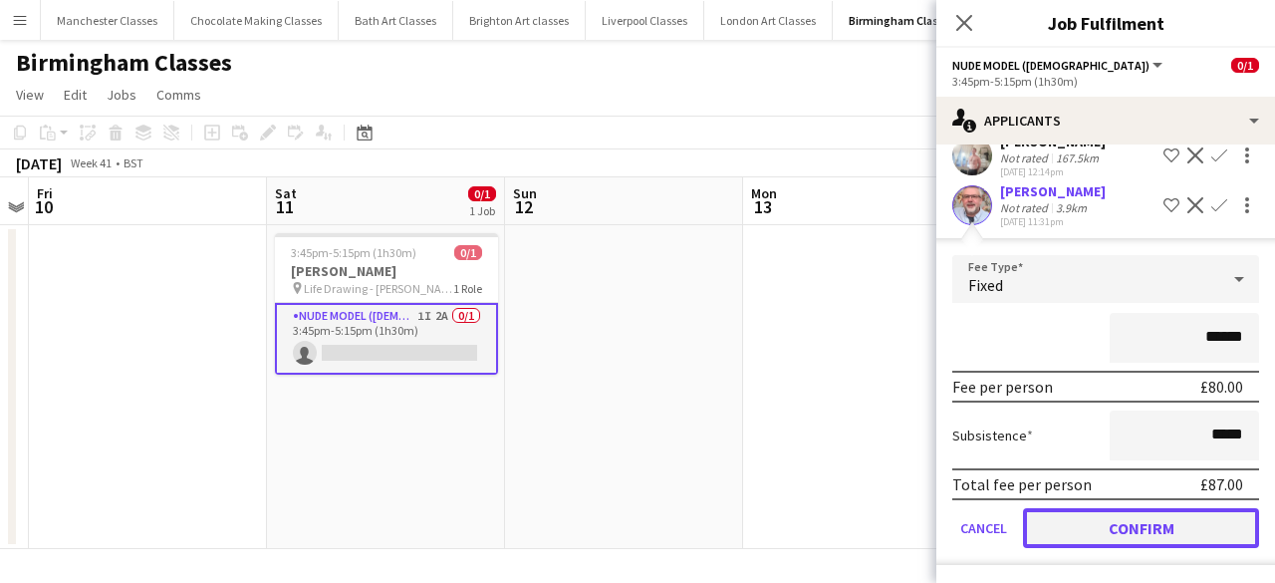
click at [1153, 538] on button "Confirm" at bounding box center [1141, 528] width 236 height 40
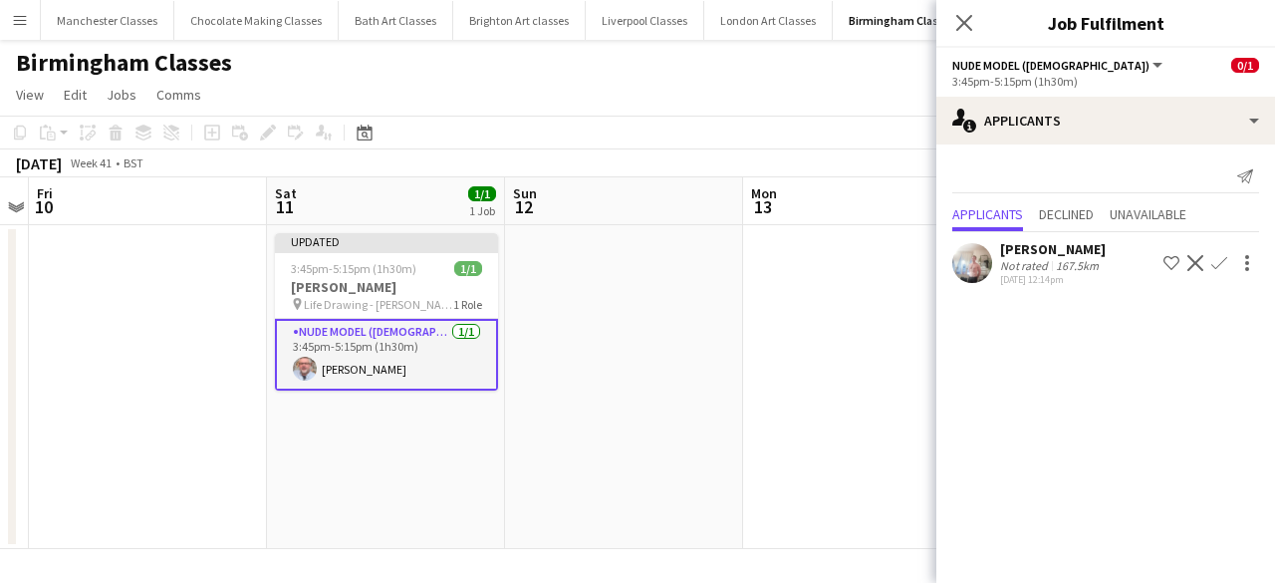
scroll to position [0, 0]
drag, startPoint x: 773, startPoint y: 486, endPoint x: 847, endPoint y: 393, distance: 118.4
click at [773, 485] on app-date-cell at bounding box center [862, 387] width 238 height 324
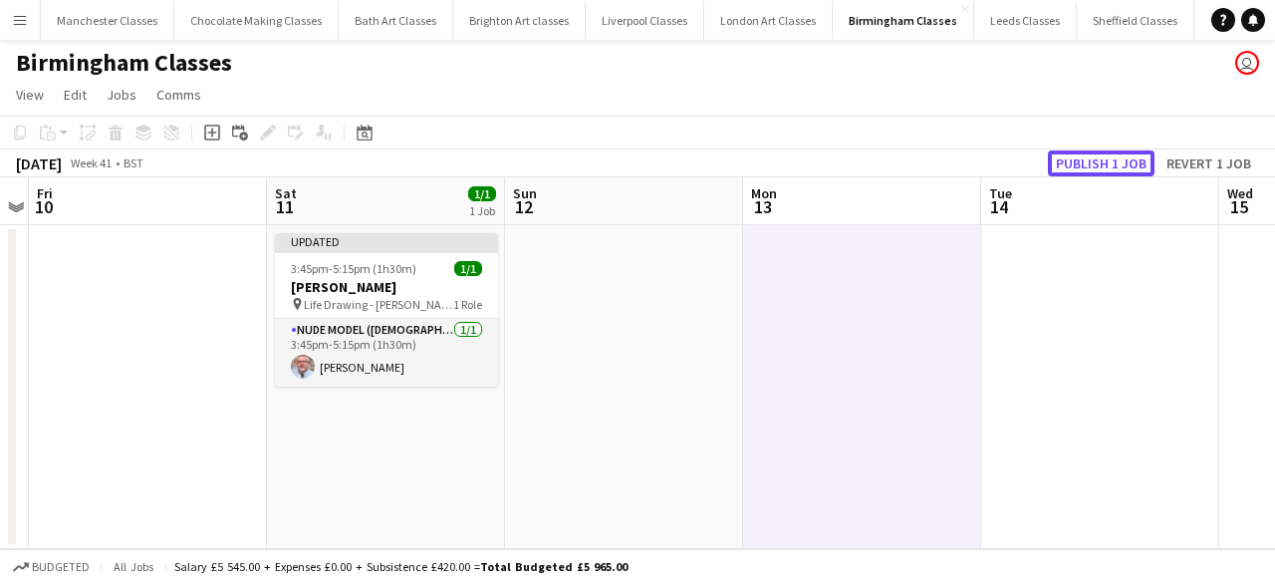
click at [1132, 160] on button "Publish 1 job" at bounding box center [1101, 163] width 107 height 26
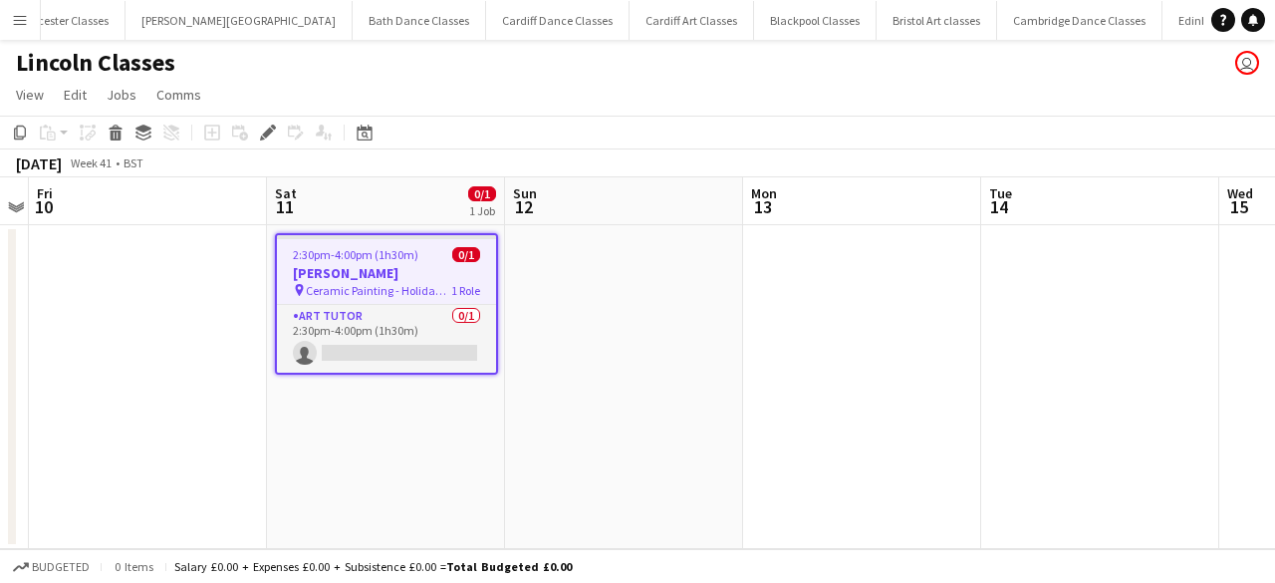
scroll to position [0, 1771]
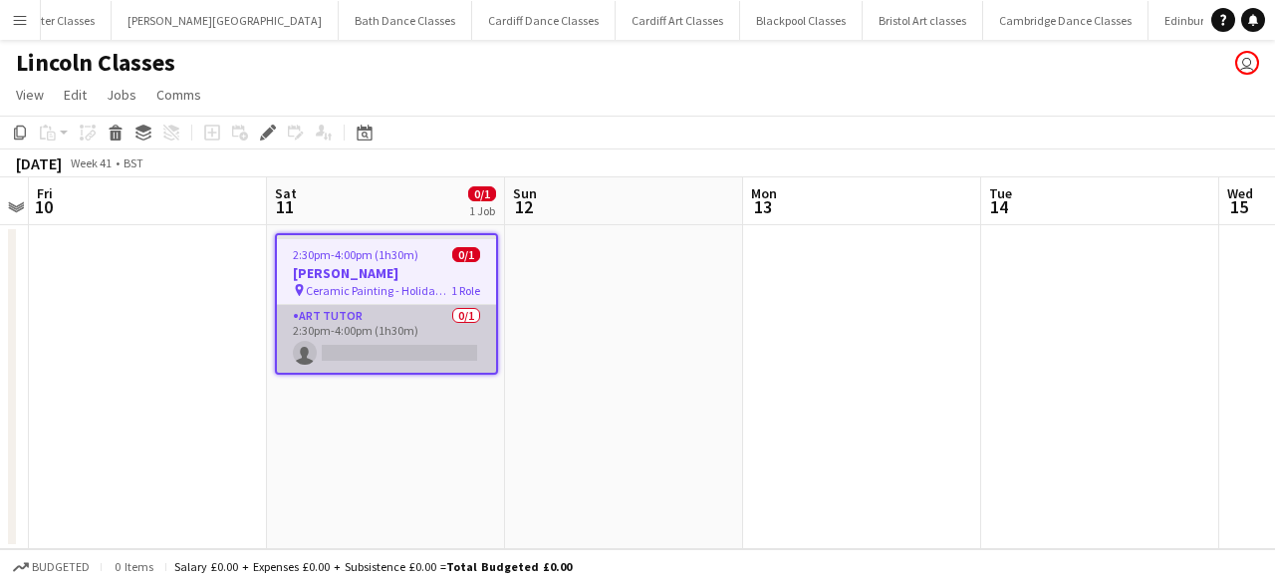
click at [391, 354] on app-card-role "Art Tutor 0/1 2:30pm-4:00pm (1h30m) single-neutral-actions" at bounding box center [386, 339] width 219 height 68
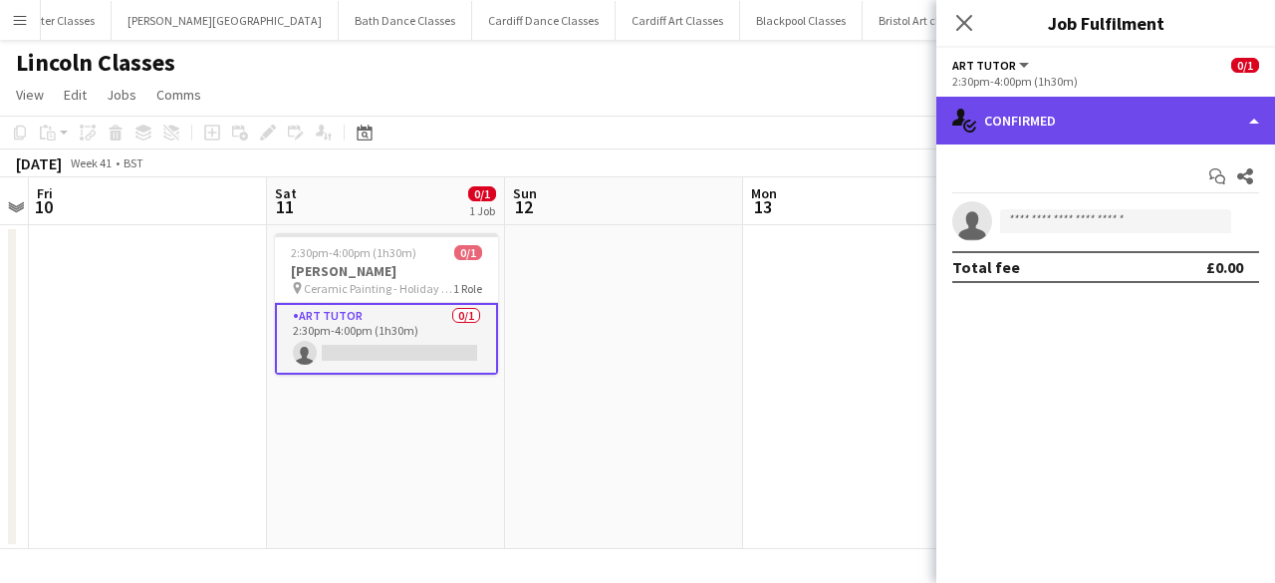
click at [1131, 126] on div "single-neutral-actions-check-2 Confirmed" at bounding box center [1105, 121] width 339 height 48
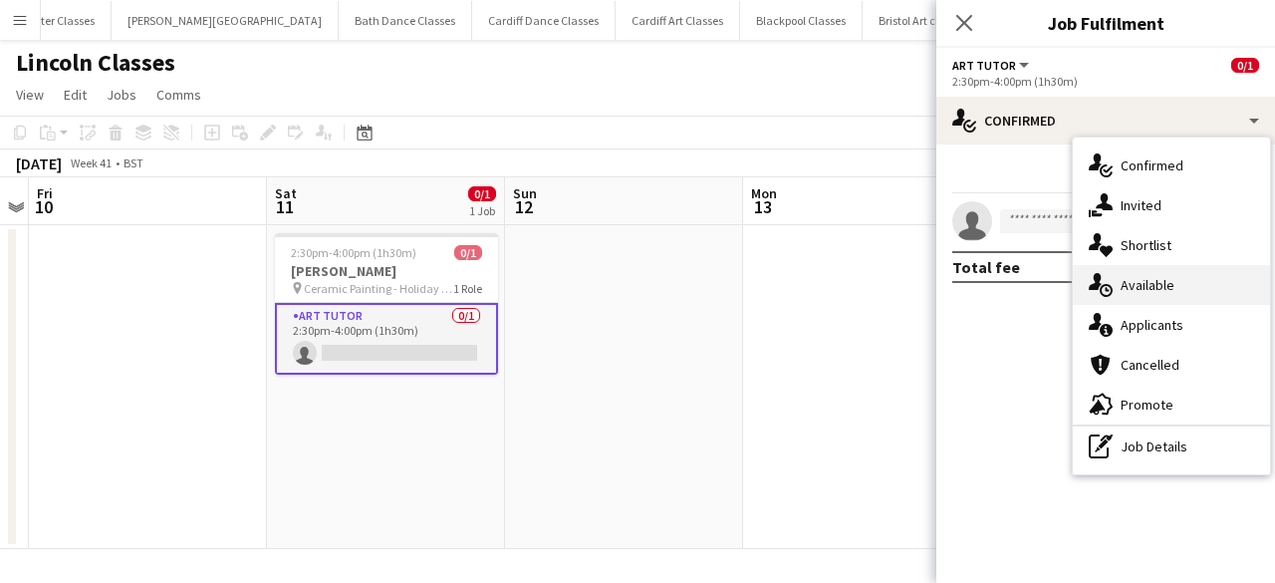
click at [1162, 297] on div "single-neutral-actions-upload Available" at bounding box center [1171, 285] width 197 height 40
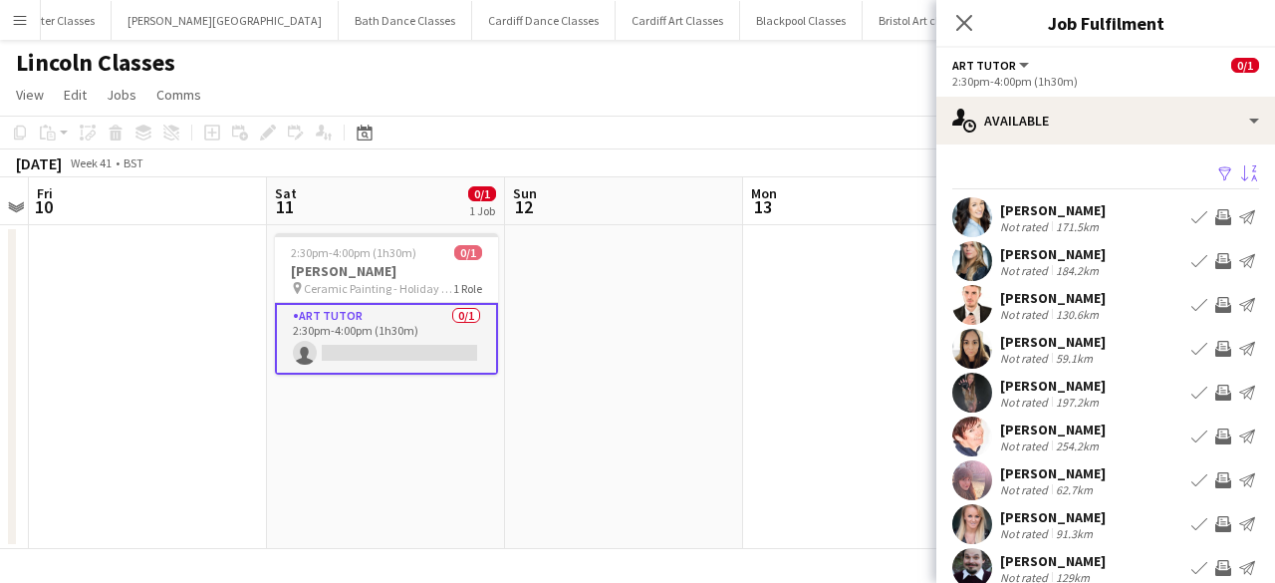
click at [1241, 180] on app-icon "Sort asc" at bounding box center [1249, 174] width 16 height 19
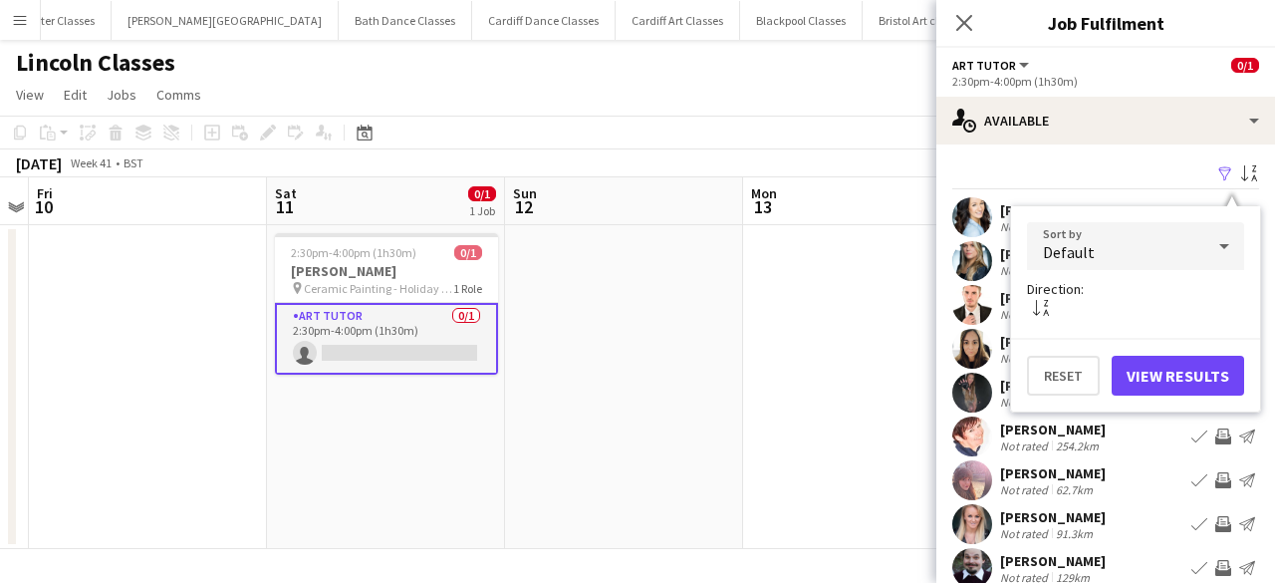
click at [1132, 249] on div "Default" at bounding box center [1115, 246] width 177 height 48
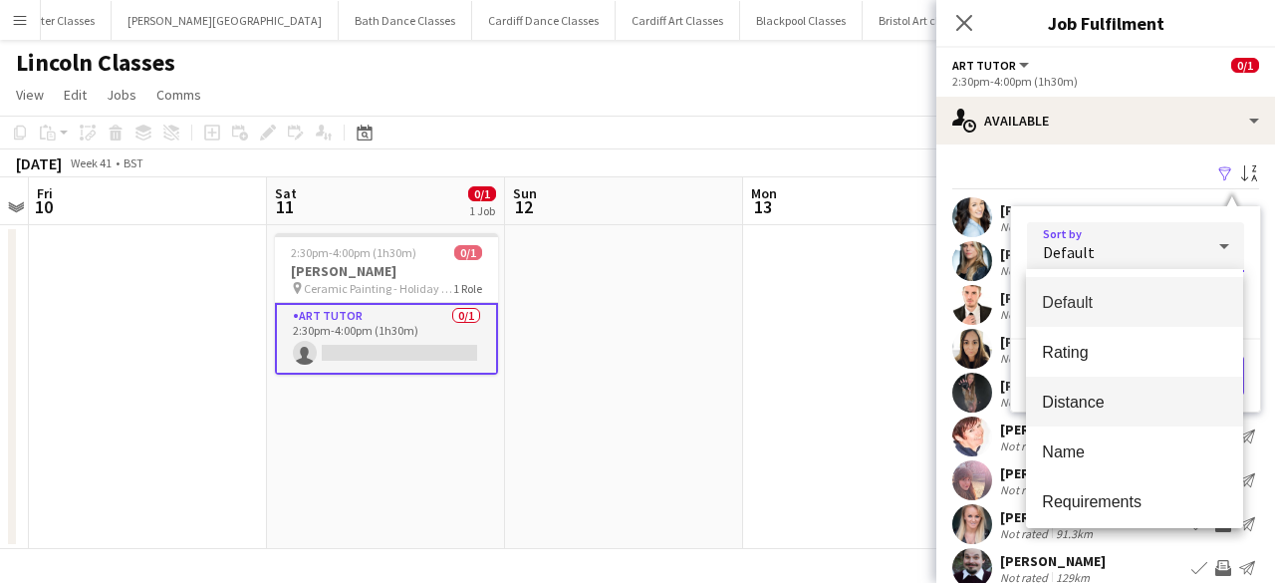
click at [1106, 406] on span "Distance" at bounding box center [1134, 401] width 185 height 19
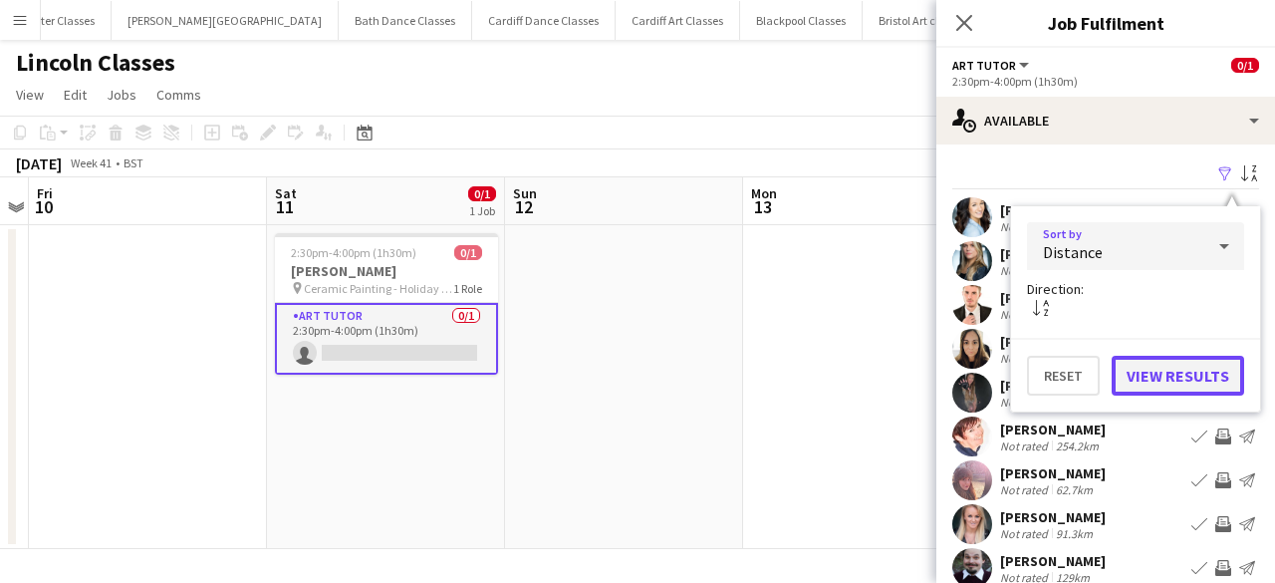
click at [1165, 377] on button "View Results" at bounding box center [1178, 376] width 132 height 40
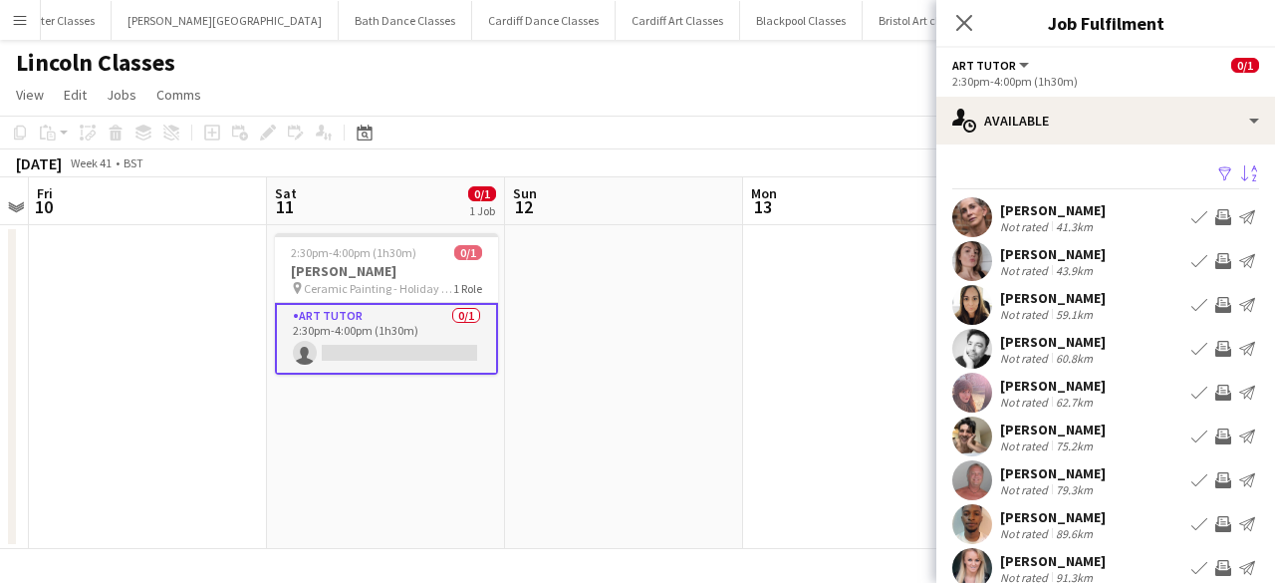
click at [1215, 224] on app-icon "Invite crew" at bounding box center [1223, 217] width 16 height 16
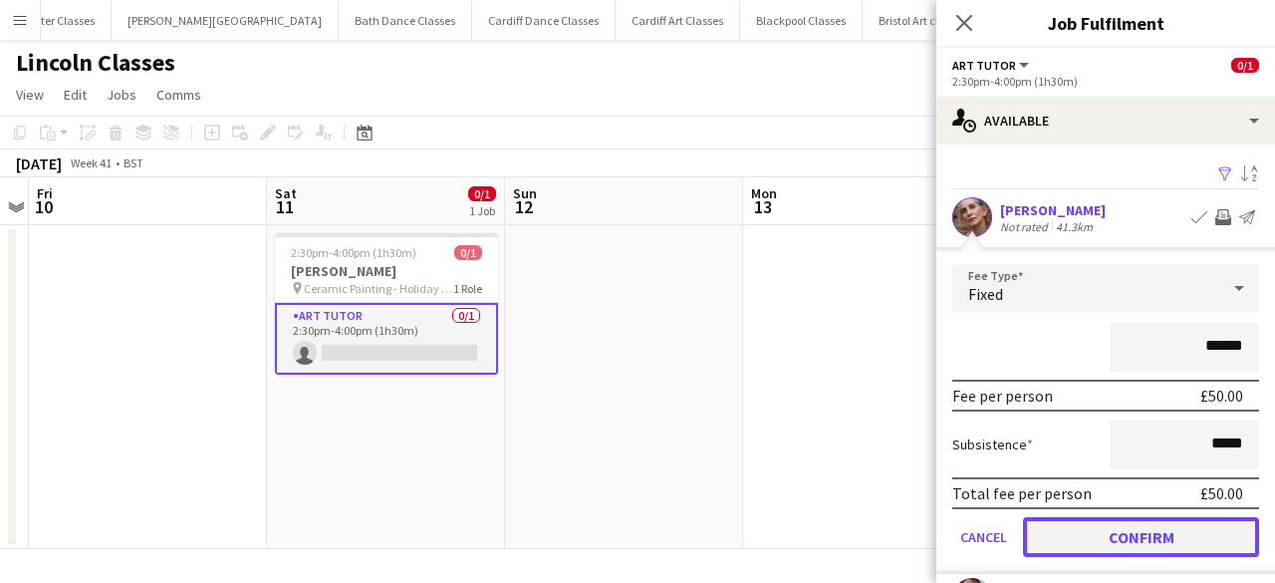
click at [1139, 535] on button "Confirm" at bounding box center [1141, 537] width 236 height 40
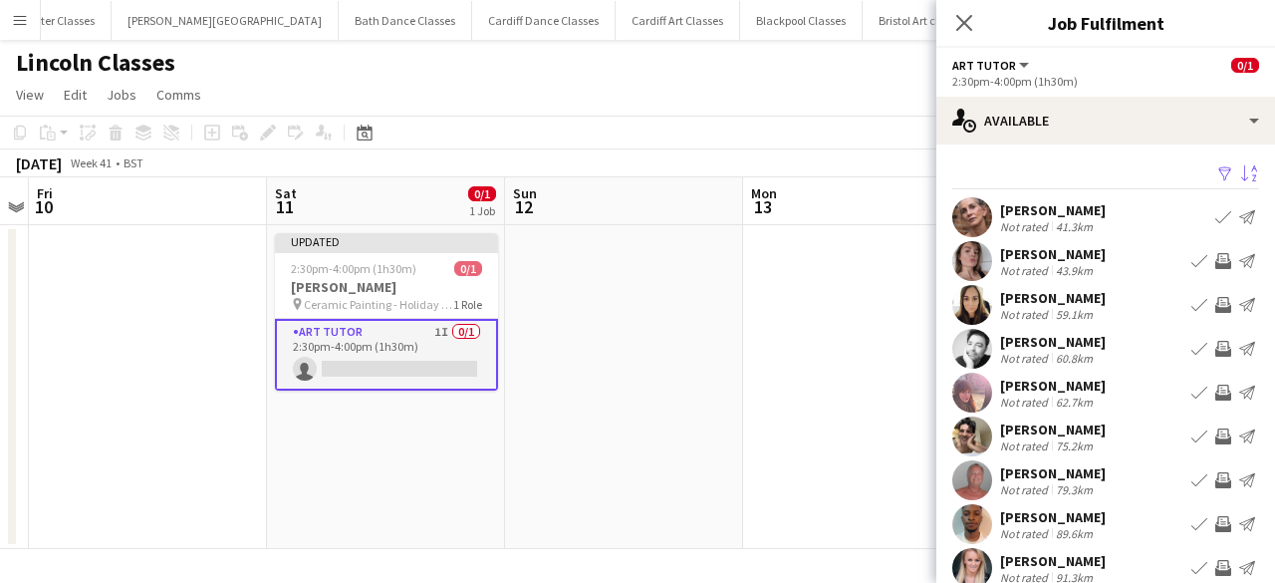
click at [1215, 312] on app-icon "Invite crew" at bounding box center [1223, 305] width 16 height 16
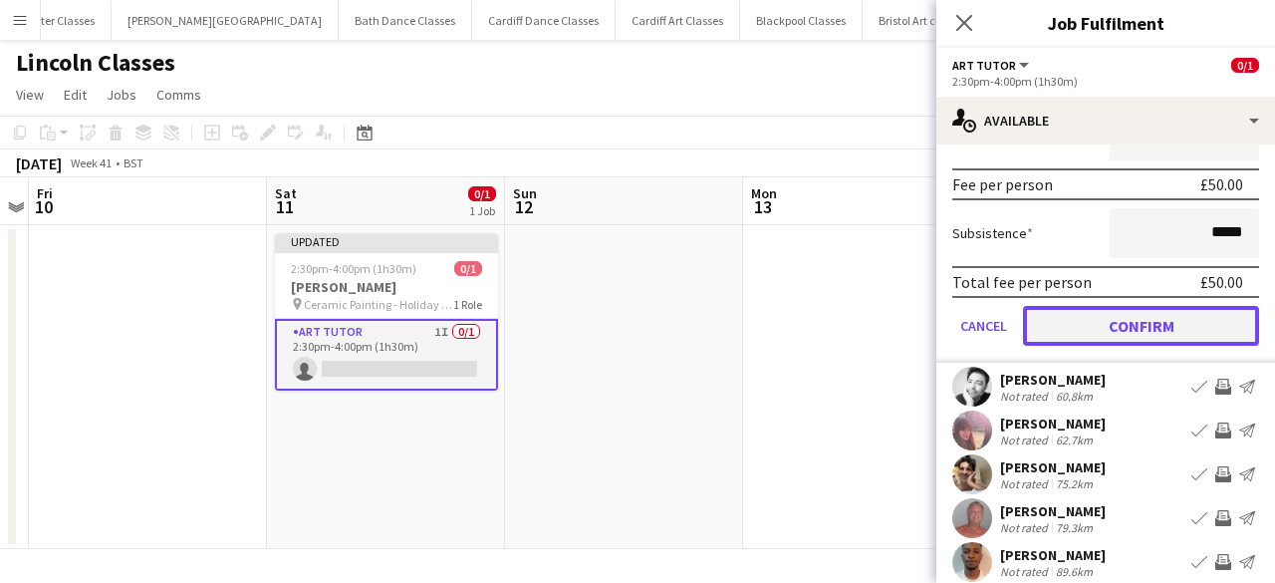
click at [1163, 313] on button "Confirm" at bounding box center [1141, 326] width 236 height 40
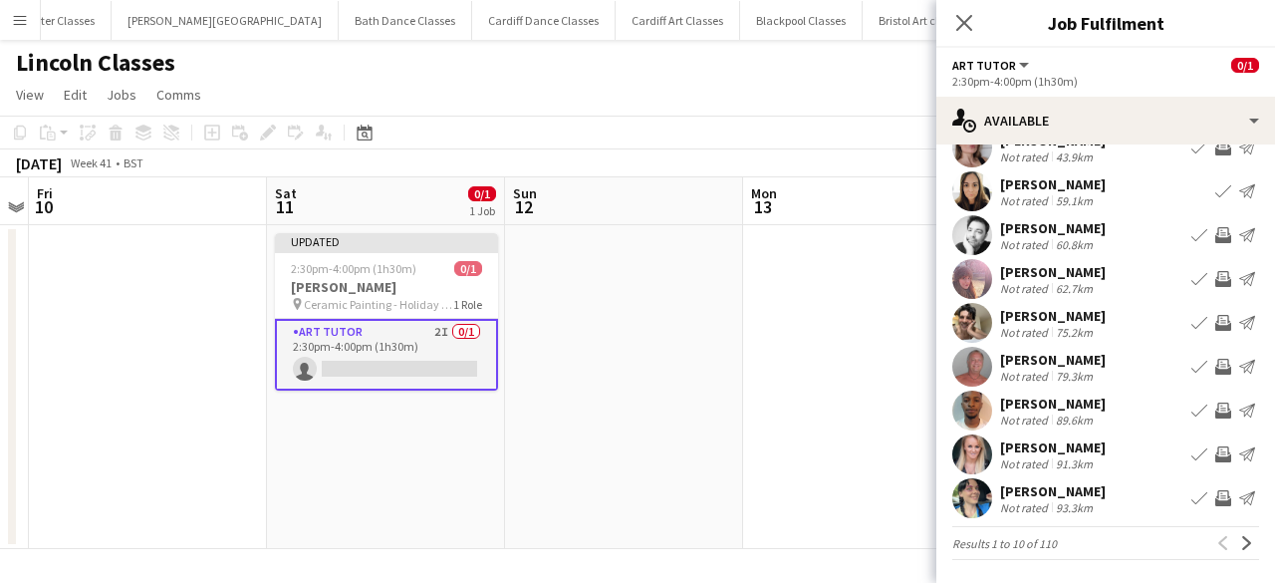
click at [1215, 228] on app-icon "Invite crew" at bounding box center [1223, 235] width 16 height 16
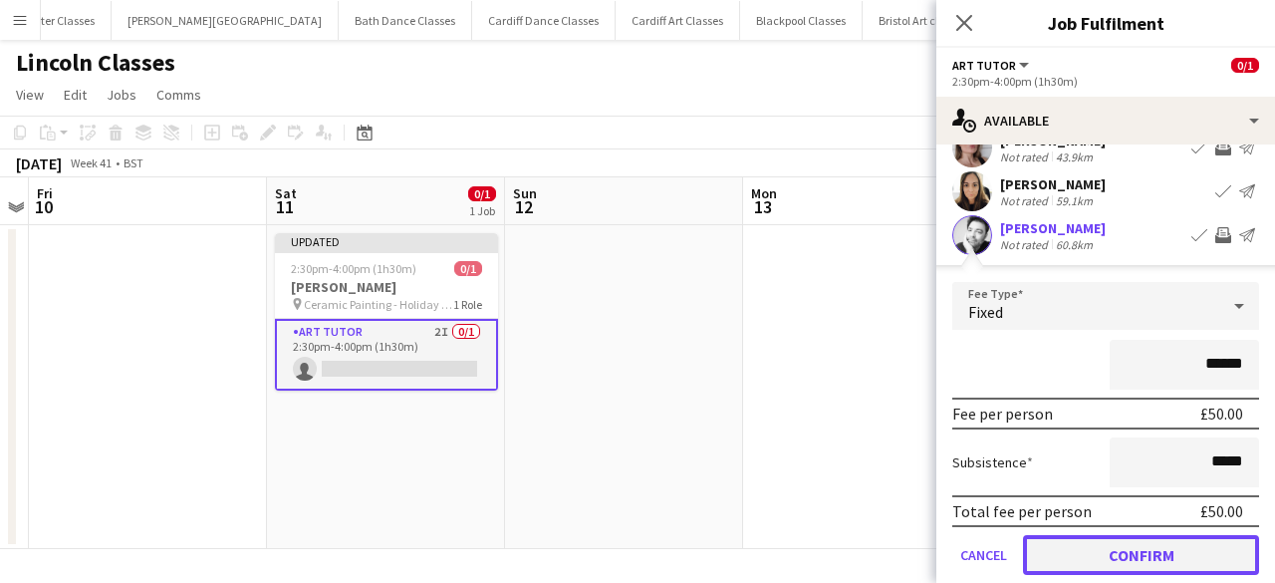
click at [1169, 572] on button "Confirm" at bounding box center [1141, 555] width 236 height 40
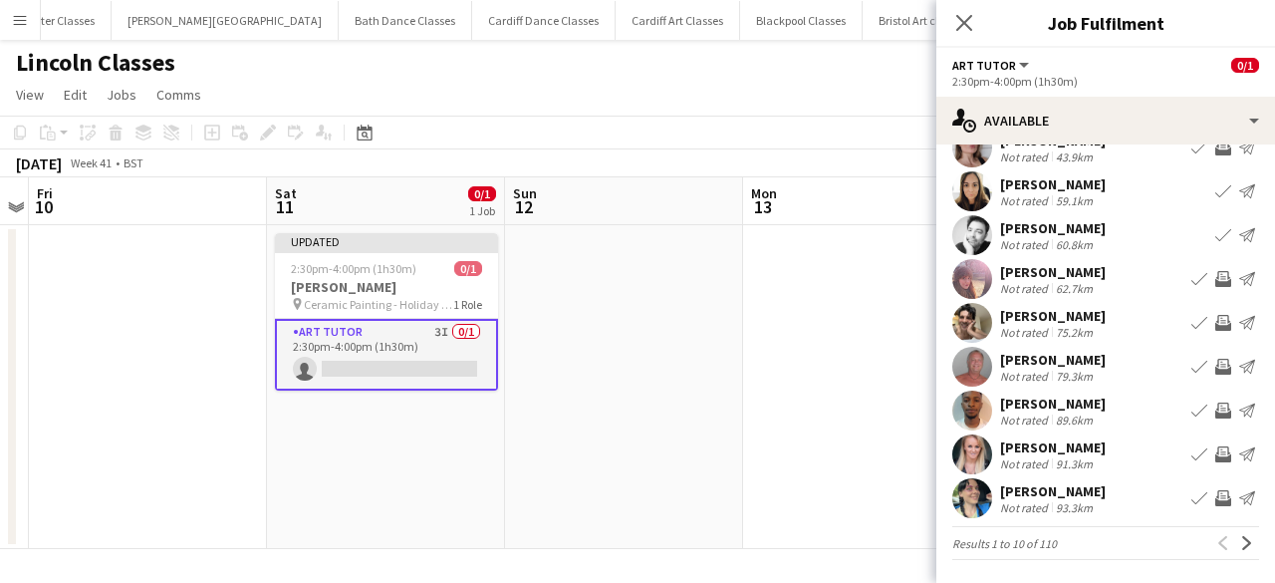
click at [733, 489] on app-date-cell at bounding box center [624, 387] width 238 height 324
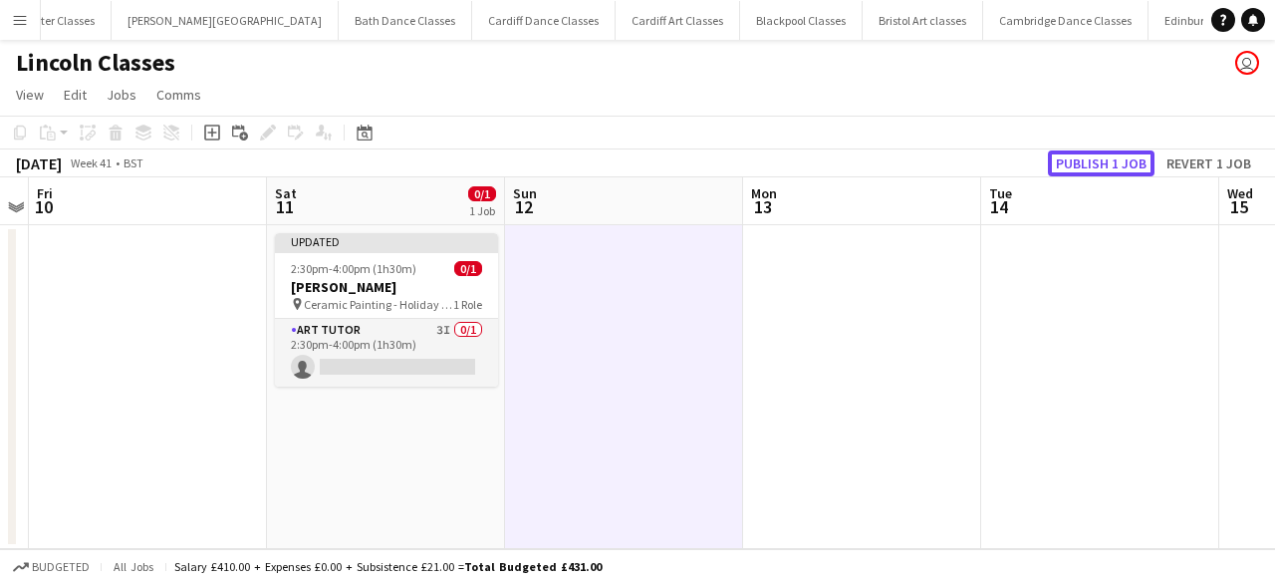
drag, startPoint x: 1145, startPoint y: 165, endPoint x: 981, endPoint y: 170, distance: 164.4
click at [1145, 164] on button "Publish 1 job" at bounding box center [1101, 163] width 107 height 26
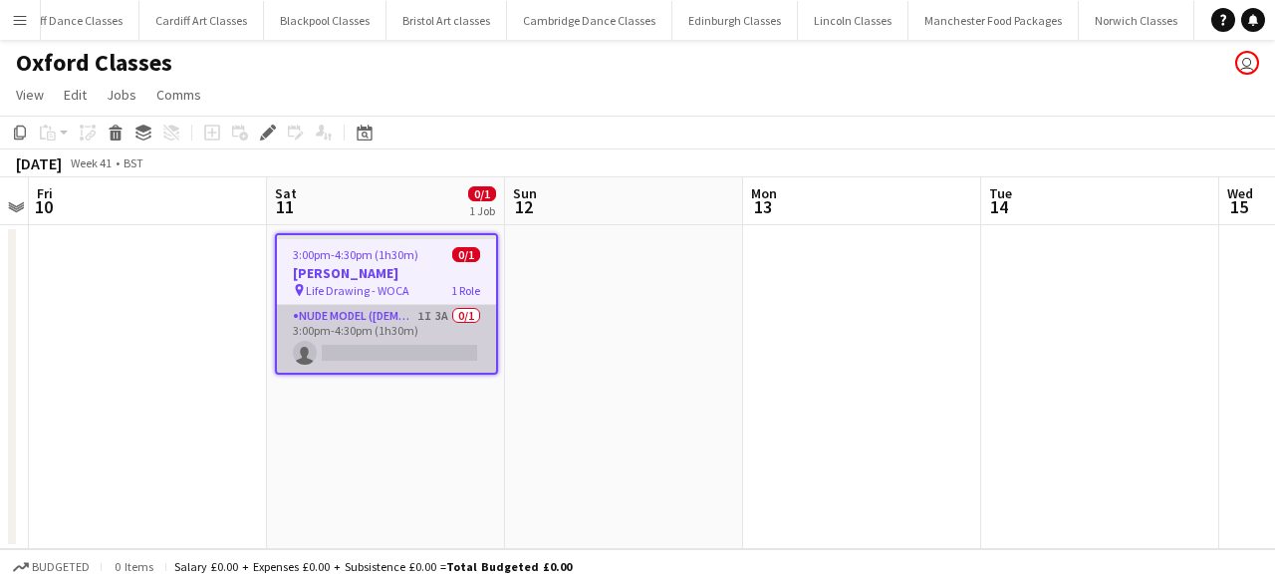
scroll to position [0, 2289]
click at [373, 358] on app-card-role "Nude Model ([DEMOGRAPHIC_DATA]) 1I 3A 0/1 3:00pm-4:30pm (1h30m) single-neutral-…" at bounding box center [386, 339] width 219 height 68
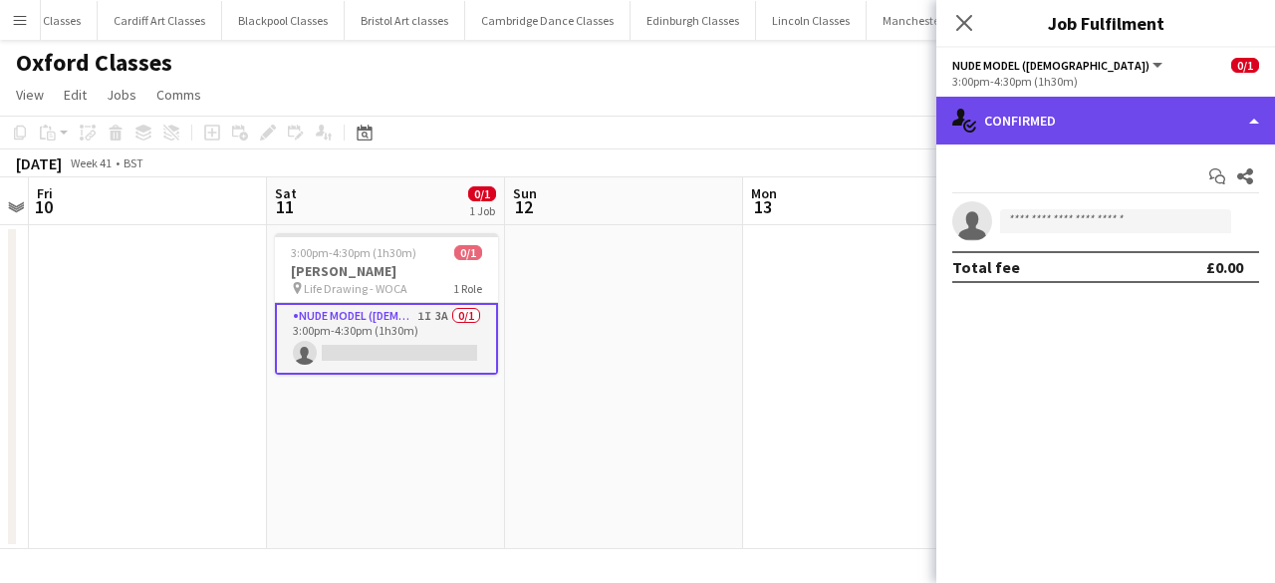
click at [1145, 126] on div "single-neutral-actions-check-2 Confirmed" at bounding box center [1105, 121] width 339 height 48
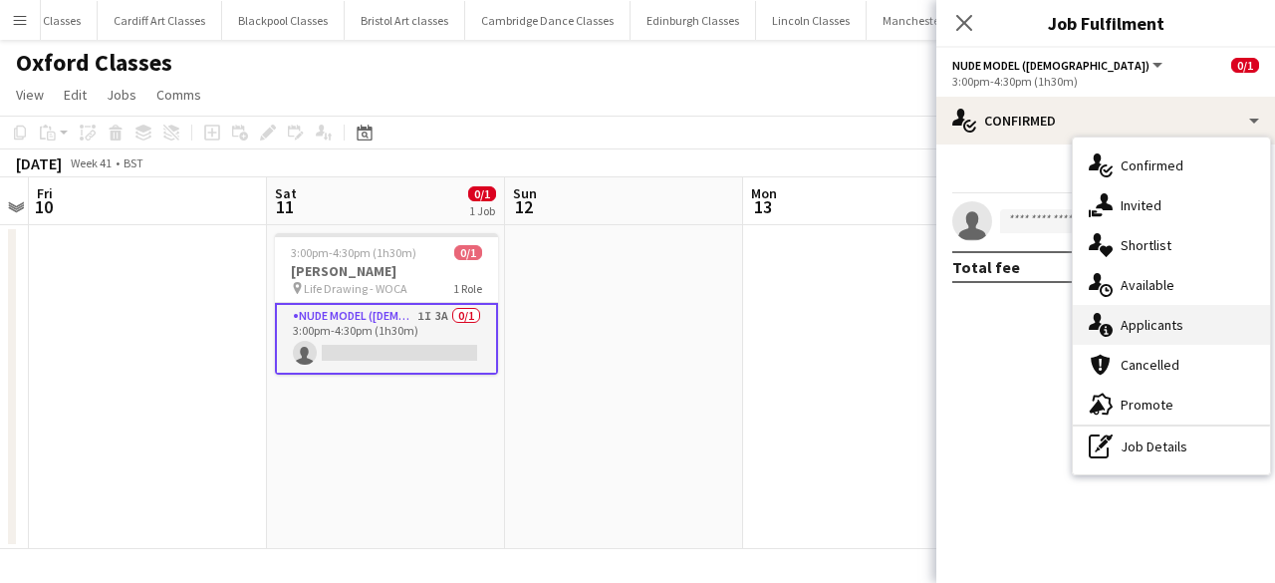
click at [1158, 328] on span "Applicants" at bounding box center [1152, 325] width 63 height 18
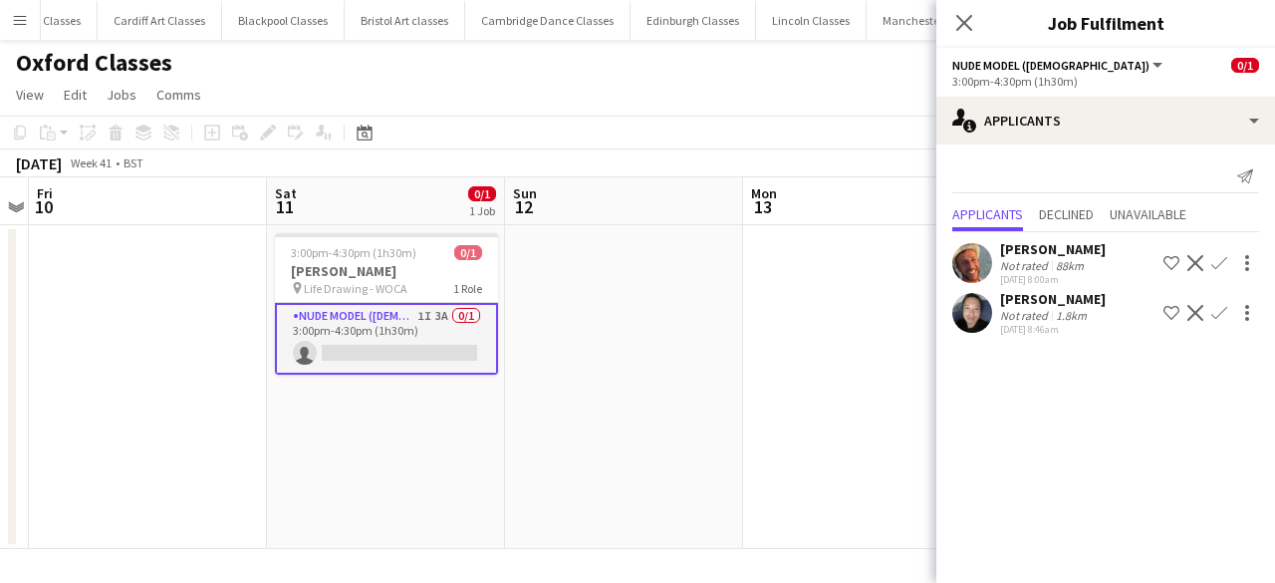
click at [960, 314] on app-user-avatar at bounding box center [972, 313] width 40 height 40
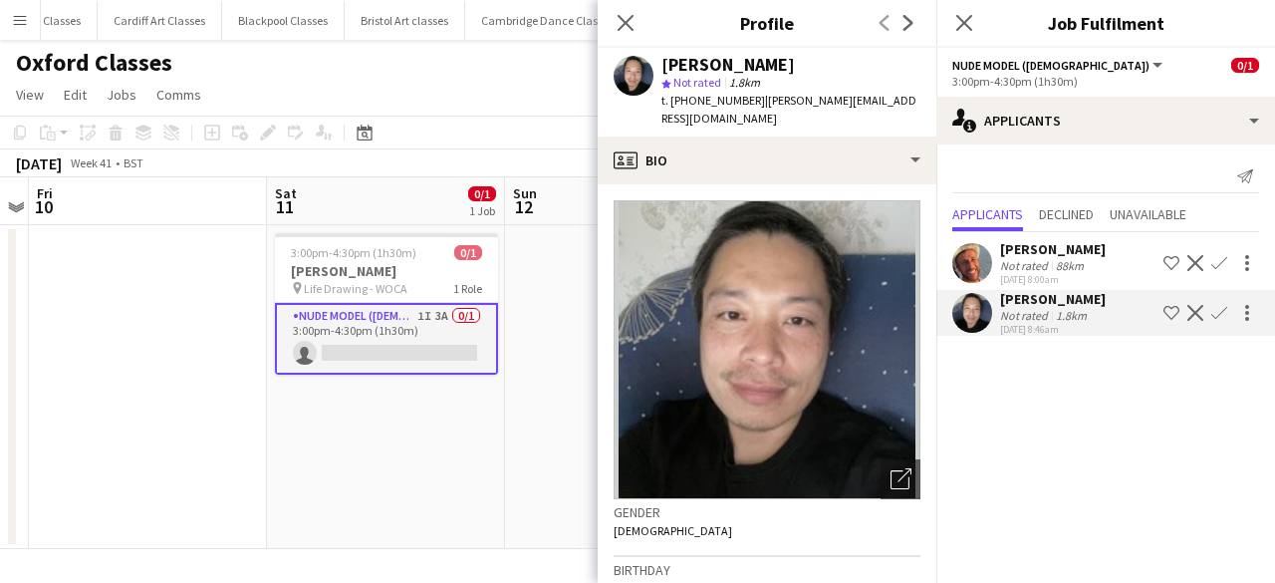
click at [974, 262] on app-user-avatar at bounding box center [972, 263] width 40 height 40
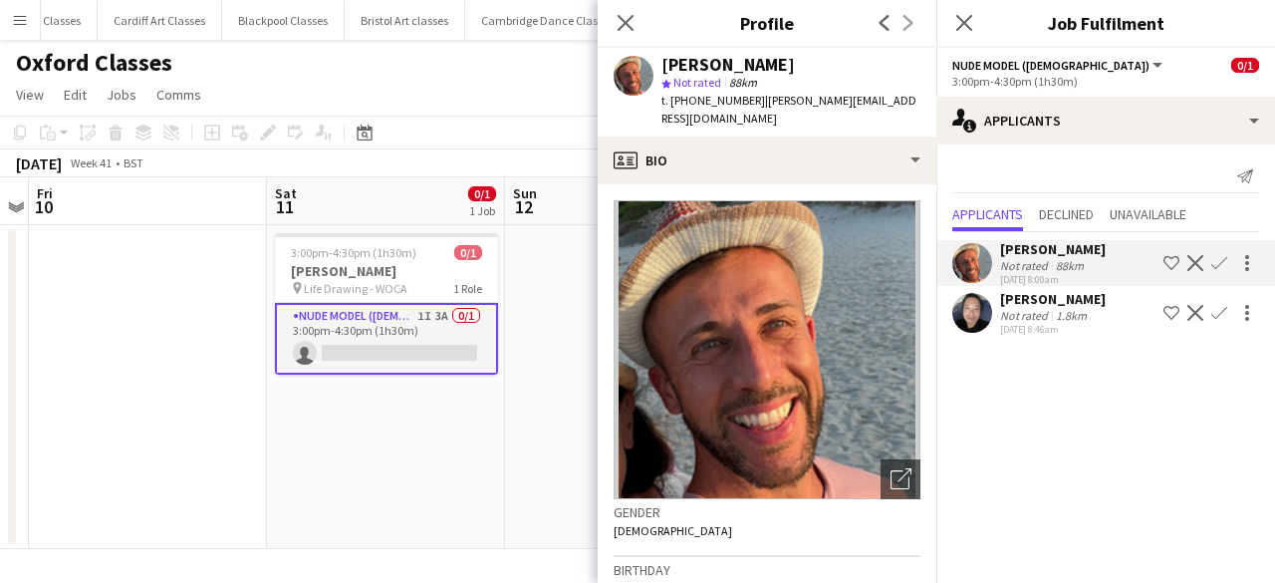
click at [1219, 318] on app-icon "Confirm" at bounding box center [1219, 313] width 16 height 16
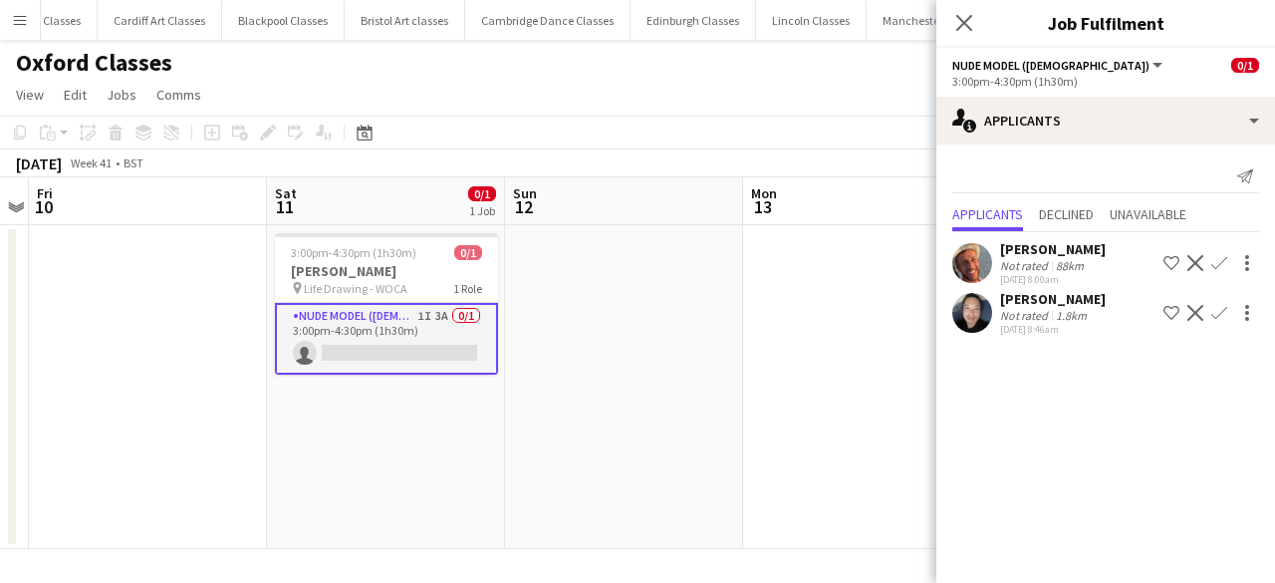
click at [1215, 299] on div "[PERSON_NAME] Not rated 1.8km [DATE] 8:46am Shortlist crew Decline Confirm" at bounding box center [1105, 313] width 339 height 46
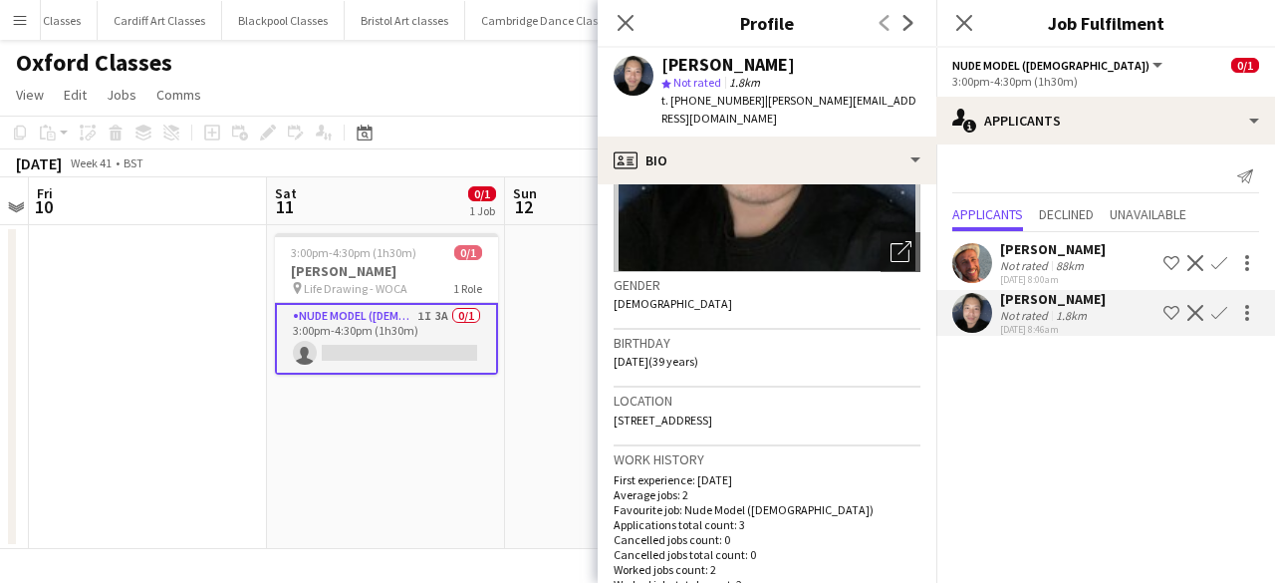
scroll to position [398, 0]
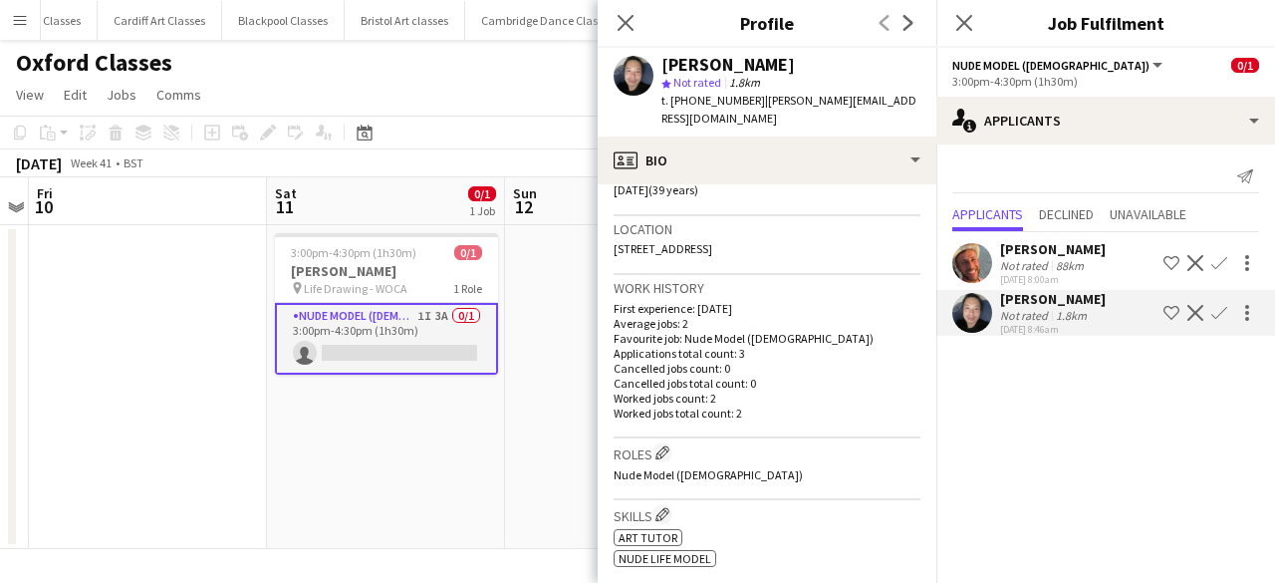
click at [1215, 314] on app-icon "Confirm" at bounding box center [1219, 313] width 16 height 16
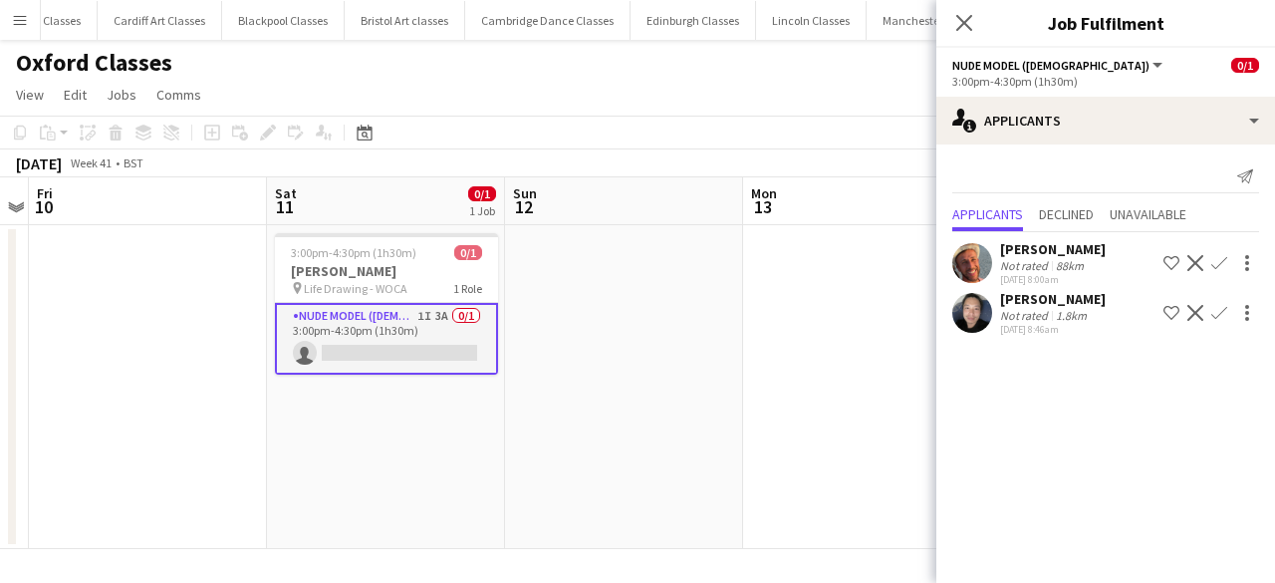
click at [1219, 317] on app-icon "Confirm" at bounding box center [1219, 313] width 16 height 16
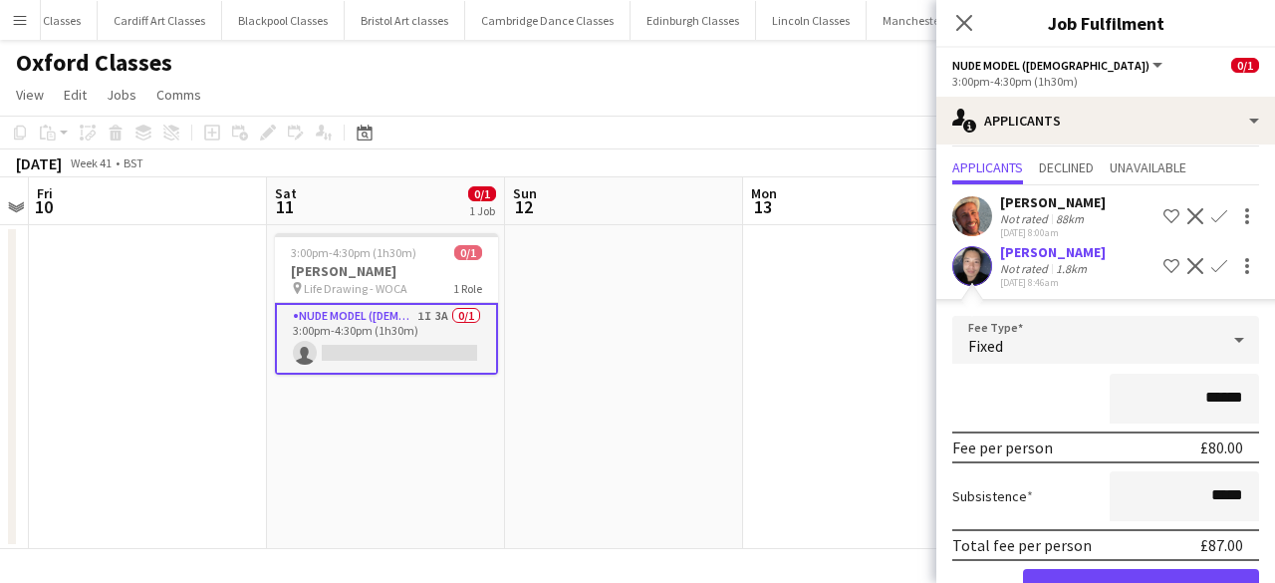
scroll to position [108, 0]
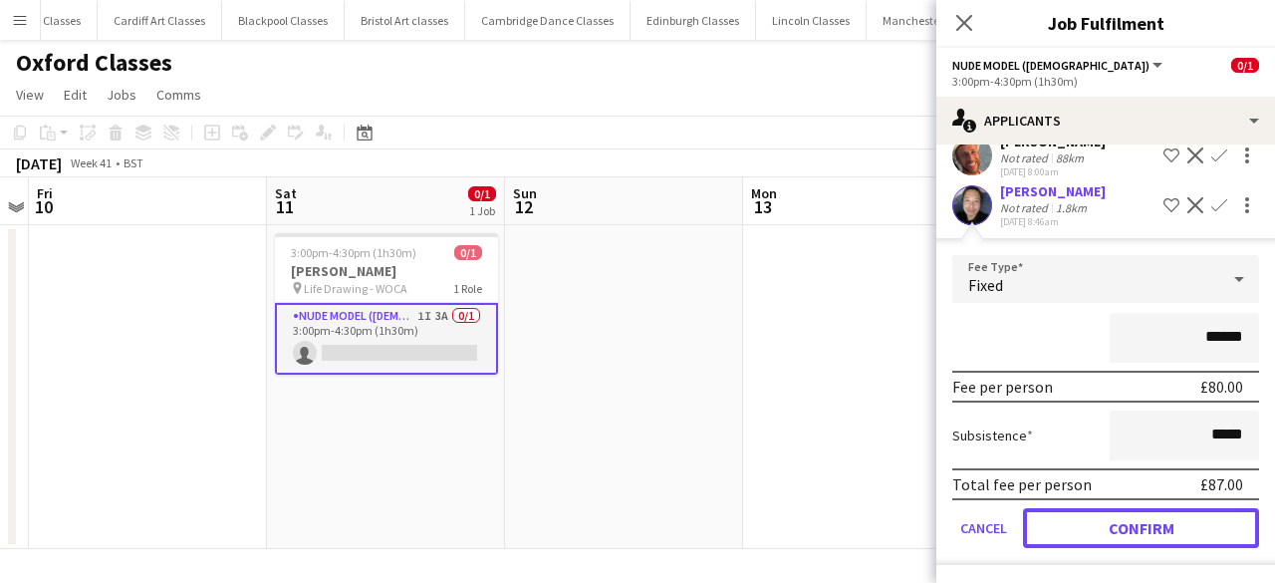
drag, startPoint x: 1179, startPoint y: 529, endPoint x: 1108, endPoint y: 530, distance: 71.7
click at [1178, 531] on button "Confirm" at bounding box center [1141, 528] width 236 height 40
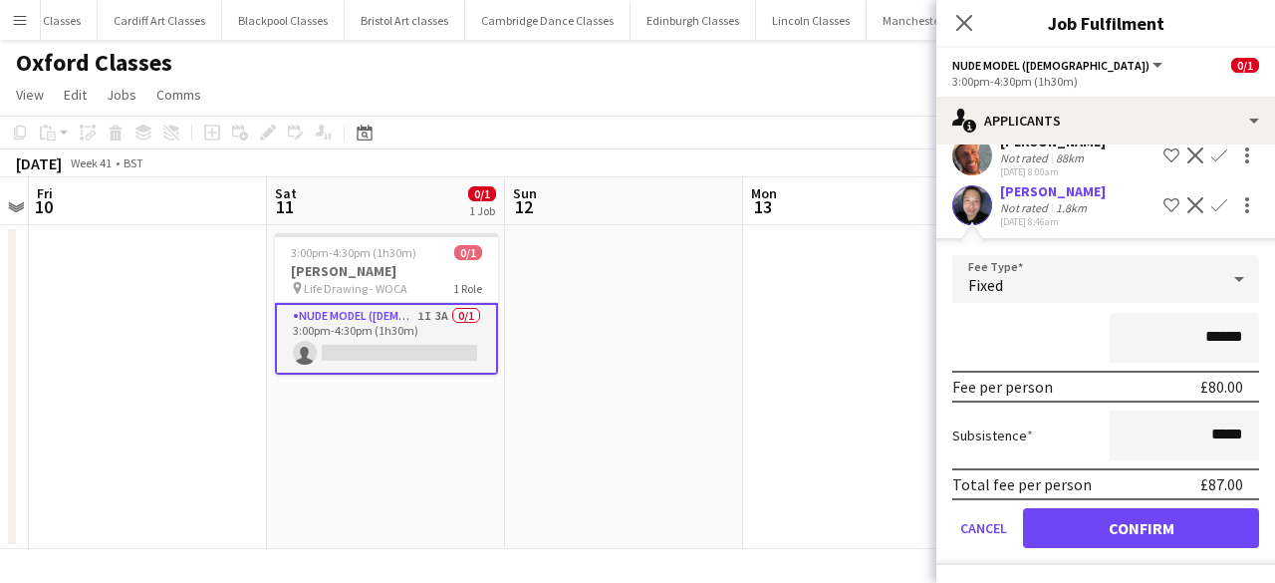
scroll to position [0, 0]
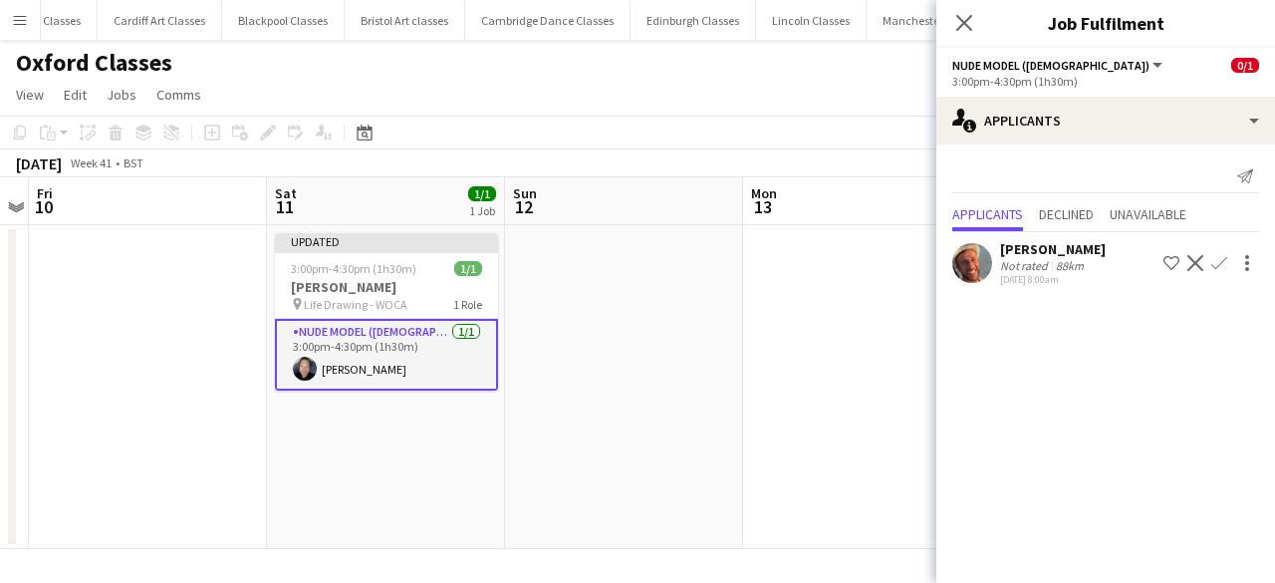
click at [840, 483] on app-date-cell at bounding box center [862, 387] width 238 height 324
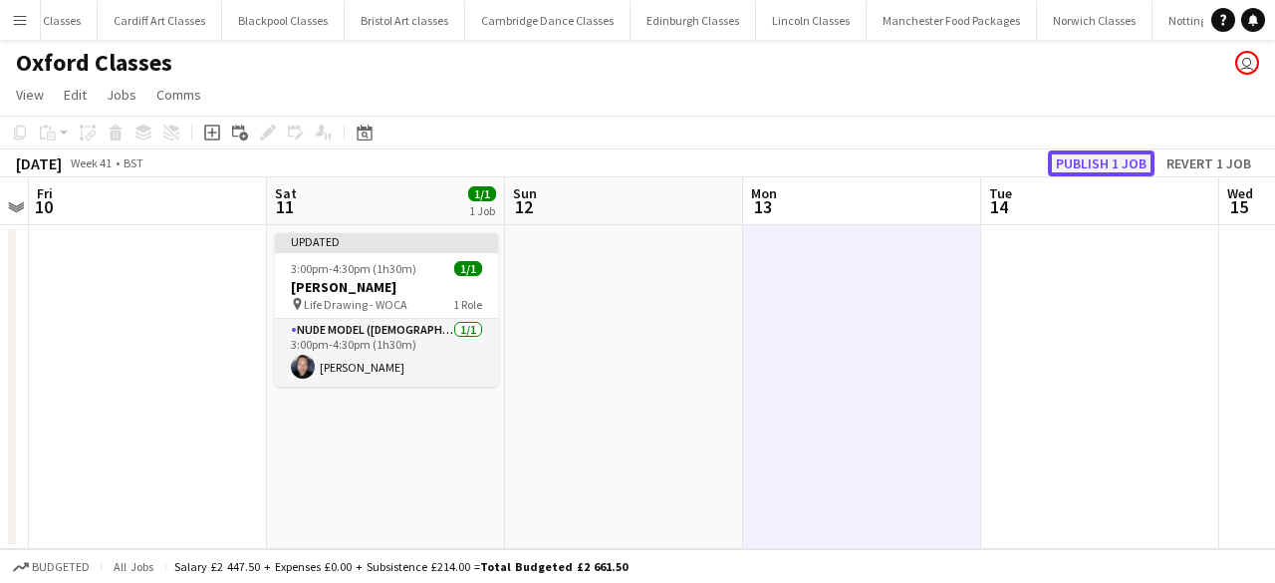
click at [1130, 170] on button "Publish 1 job" at bounding box center [1101, 163] width 107 height 26
